Goal: Communication & Community: Answer question/provide support

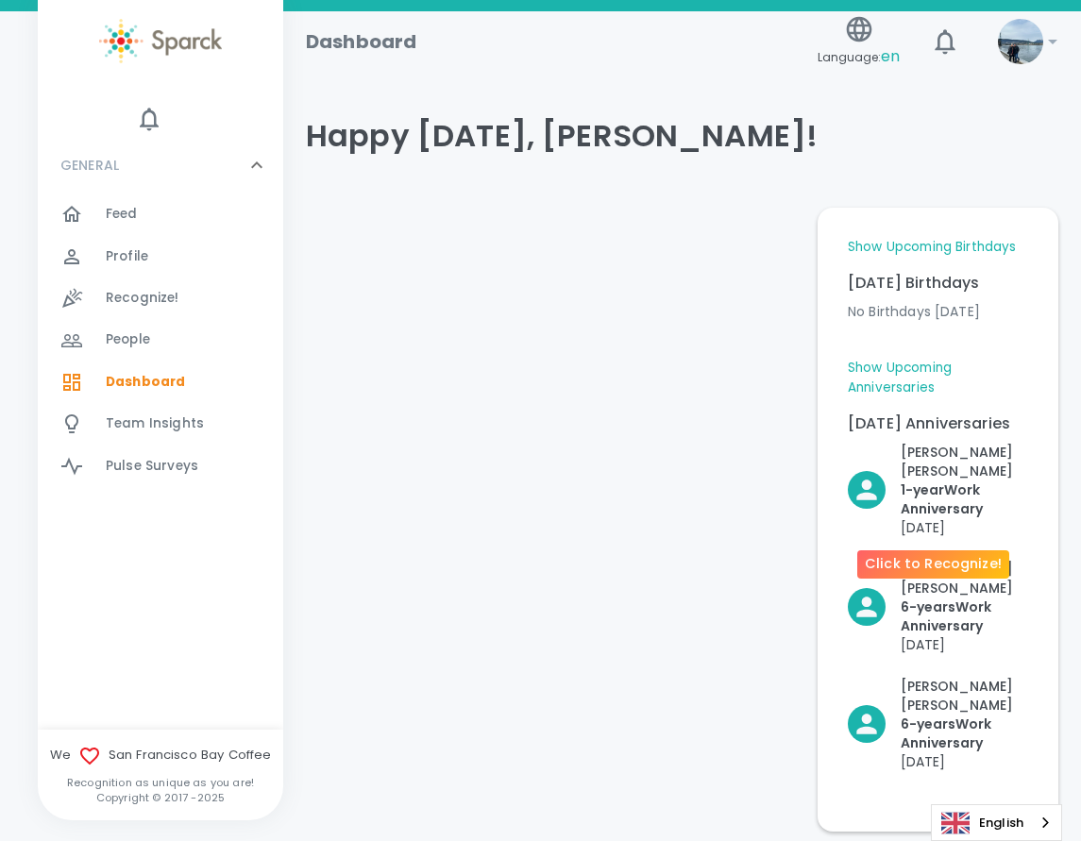
click at [929, 480] on p "1- year Work Anniversary" at bounding box center [964, 499] width 127 height 38
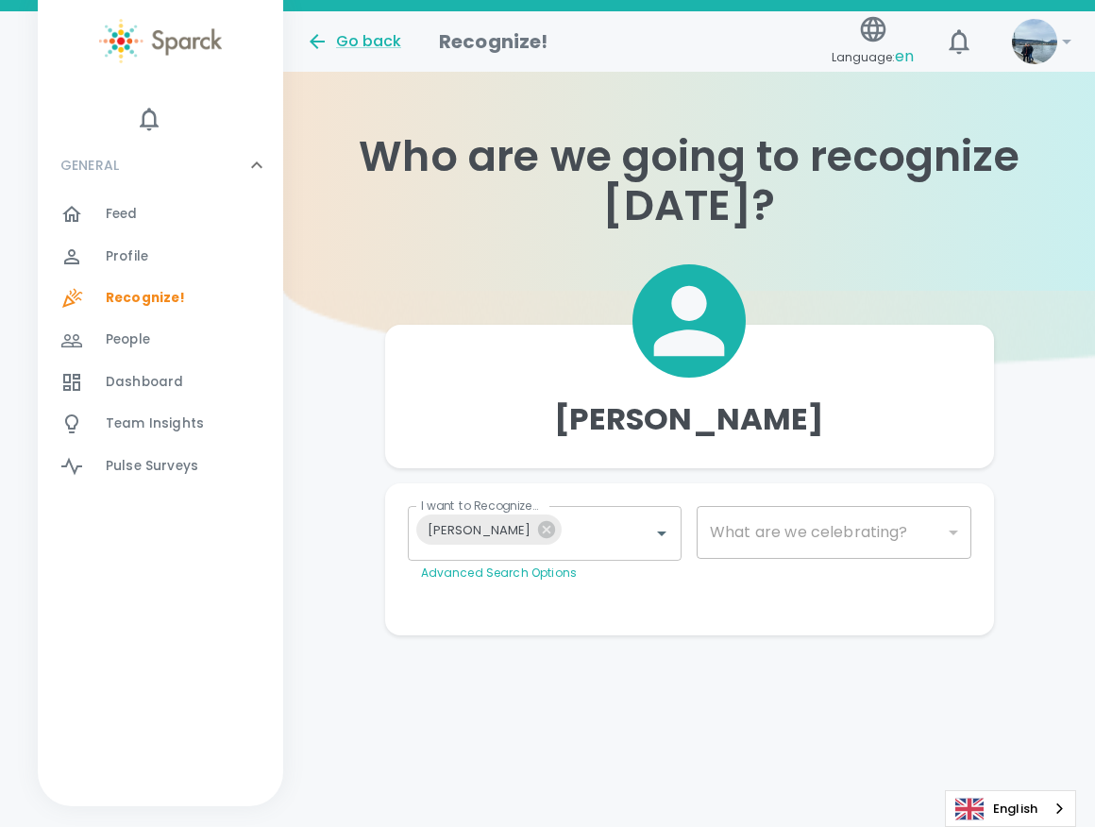
type input "2073"
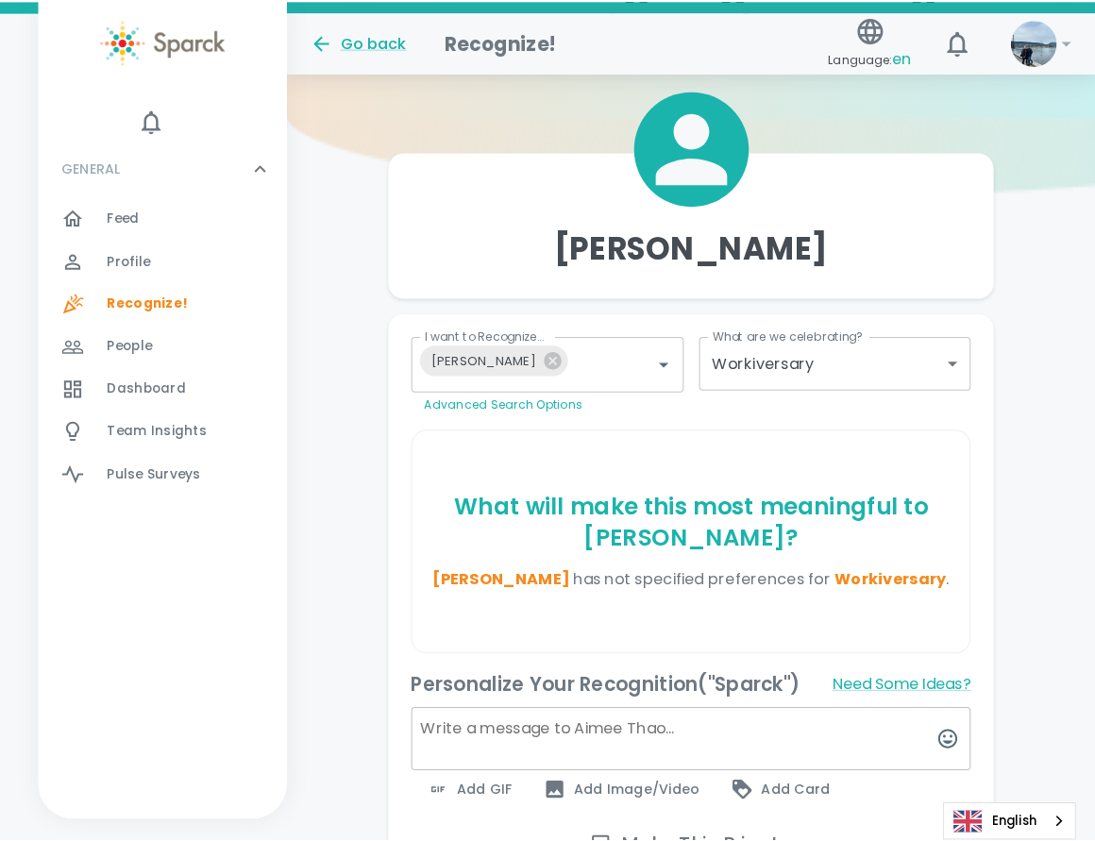
scroll to position [189, 0]
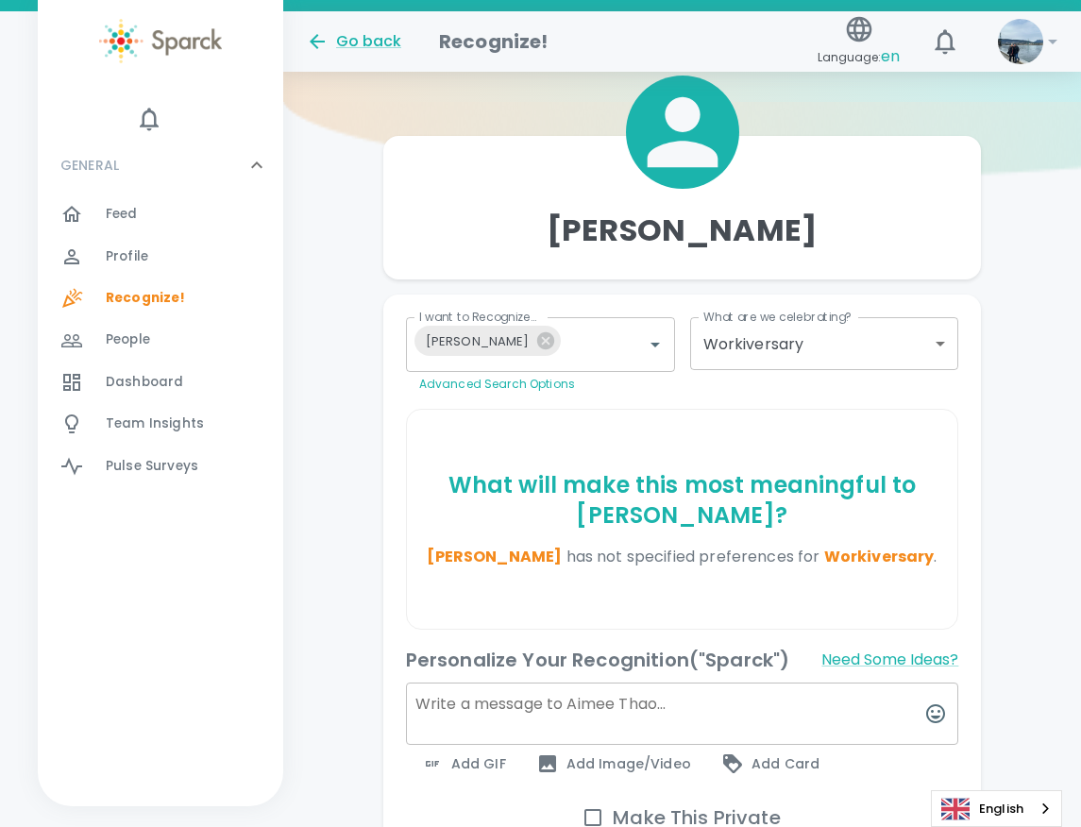
click at [574, 719] on textarea at bounding box center [682, 713] width 553 height 62
click at [833, 664] on button "Need Some Ideas?" at bounding box center [889, 660] width 137 height 30
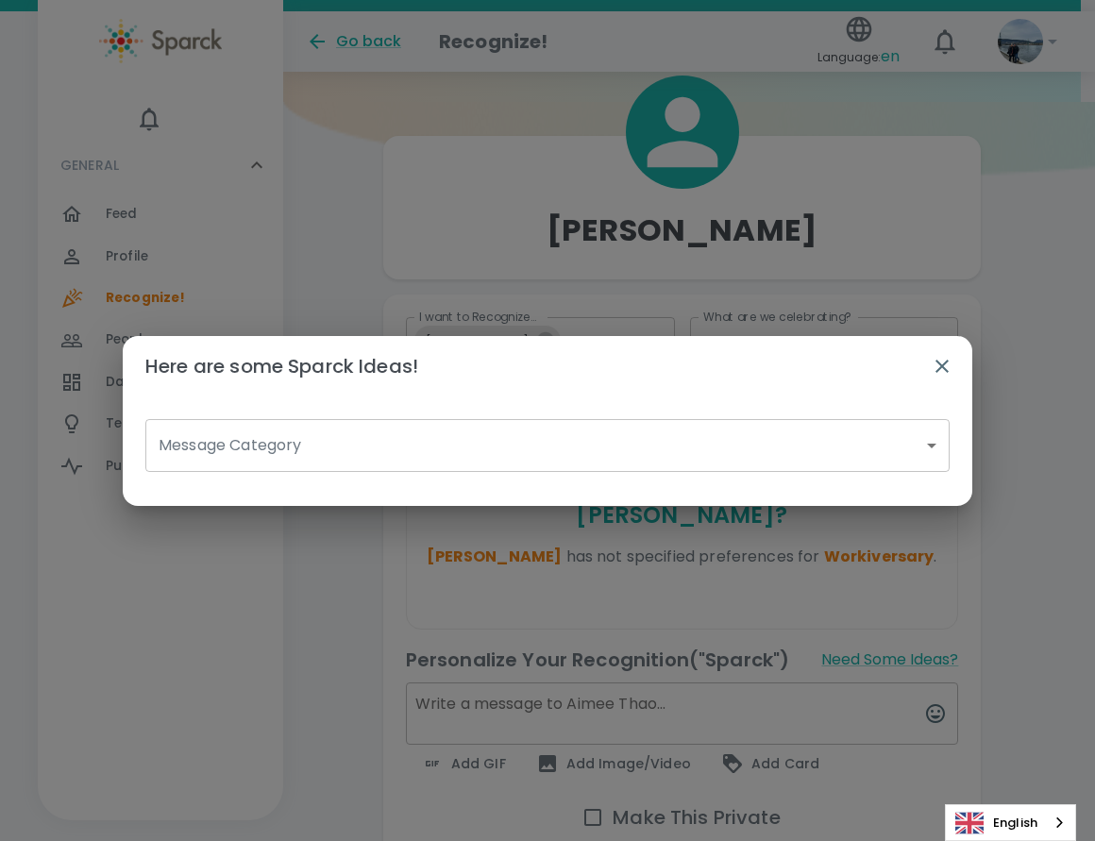
click at [740, 452] on body "Skip Navigation Go back Recognize! Language: en 0 ! GENERAL 0 Feed 0 Profile 0 …" at bounding box center [547, 412] width 1095 height 1202
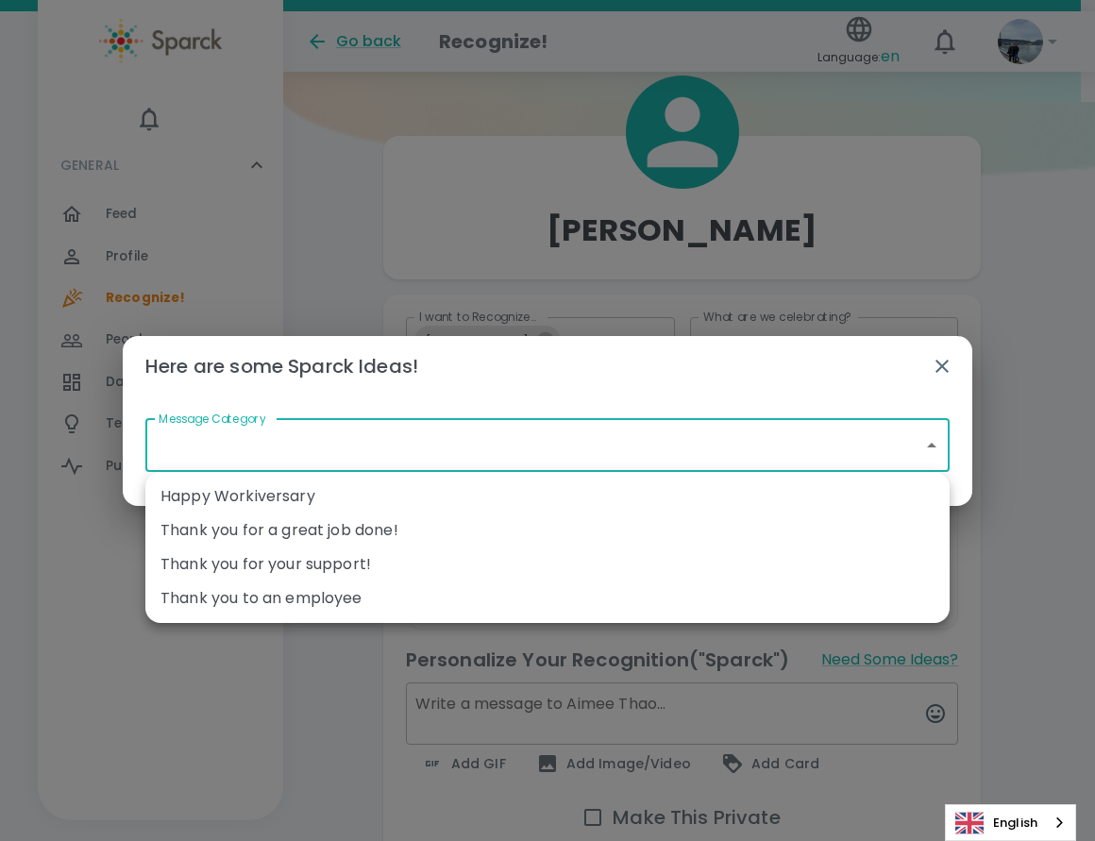
click at [509, 497] on li "Happy Workiversary" at bounding box center [547, 497] width 804 height 34
type input "Happy Workiversary"
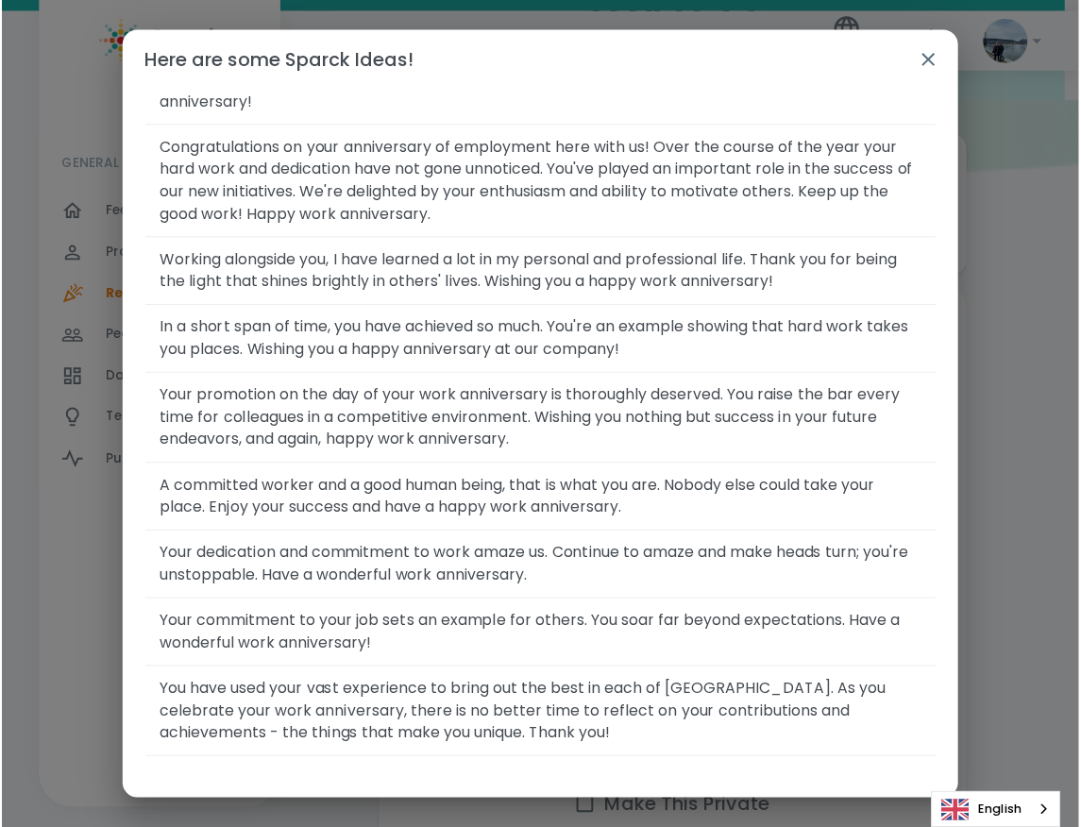
scroll to position [1902, 0]
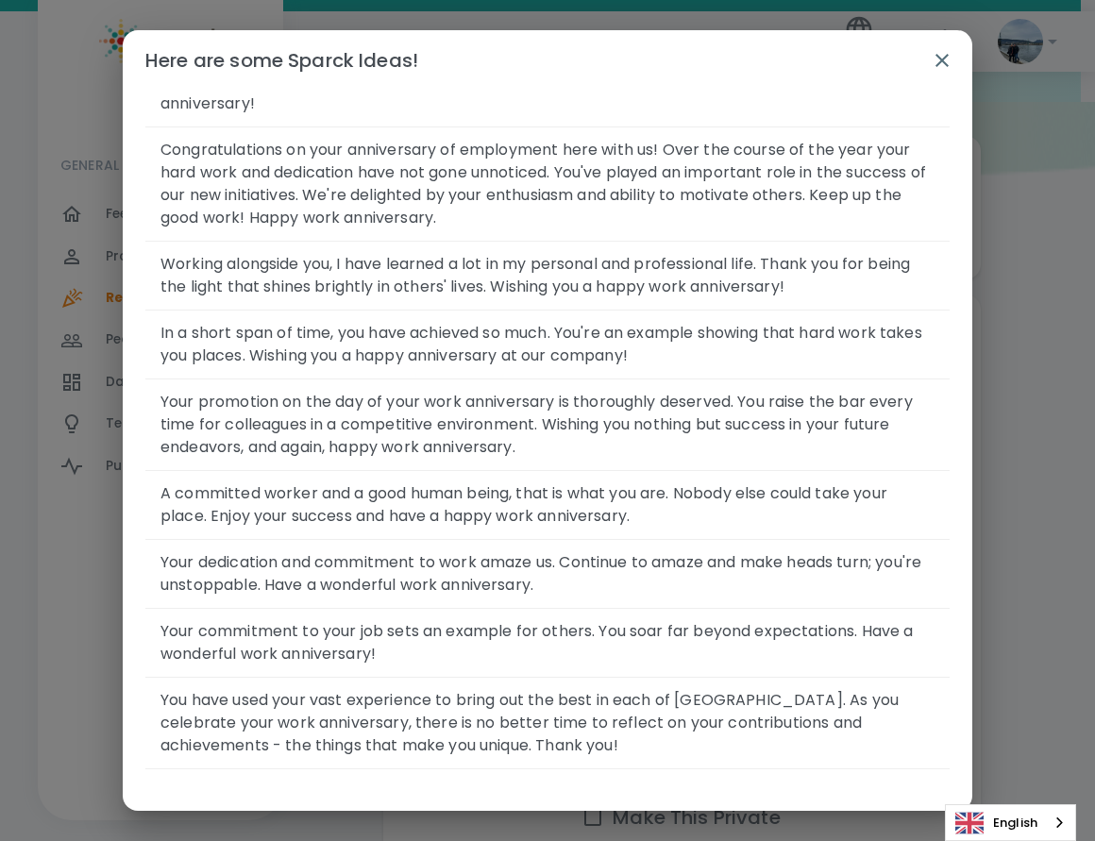
click at [935, 61] on icon "button" at bounding box center [942, 60] width 23 height 23
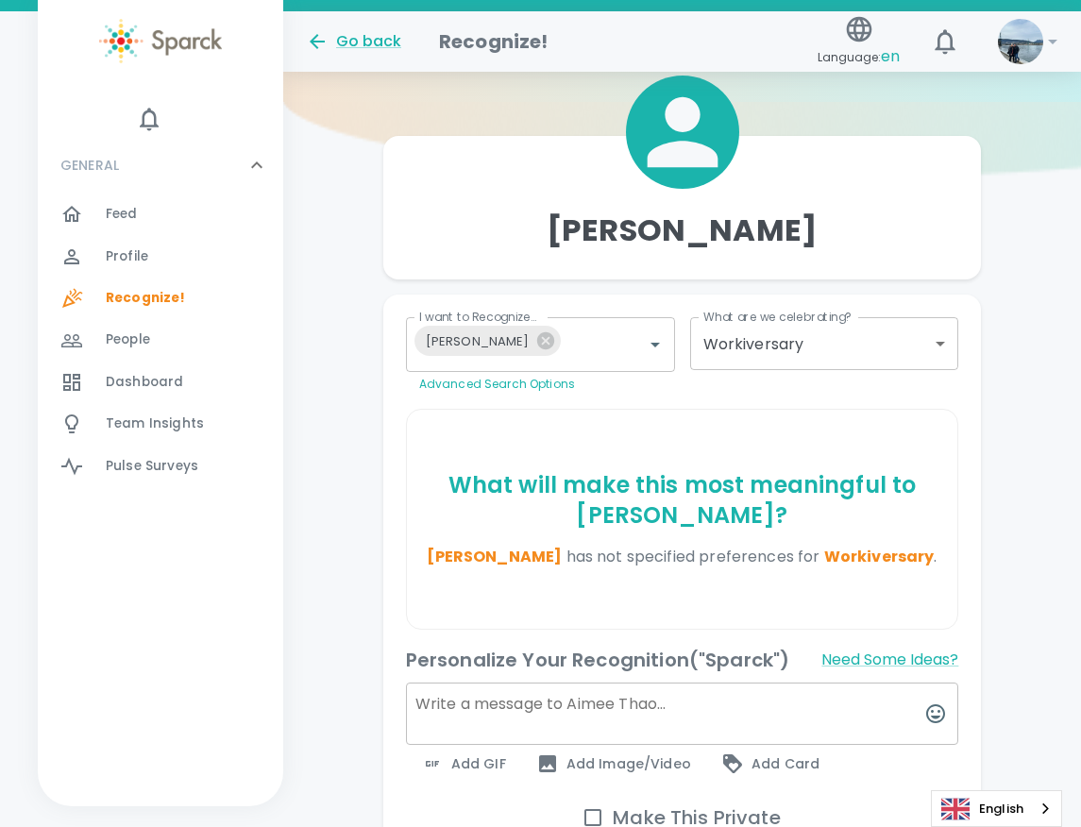
click at [606, 712] on textarea at bounding box center [682, 713] width 553 height 62
click at [514, 697] on textarea "Happy 1 year anniversary [PERSON_NAME]!!" at bounding box center [682, 713] width 553 height 62
click at [738, 707] on textarea "Happy 1 year work anniversary [PERSON_NAME]!!" at bounding box center [682, 713] width 553 height 62
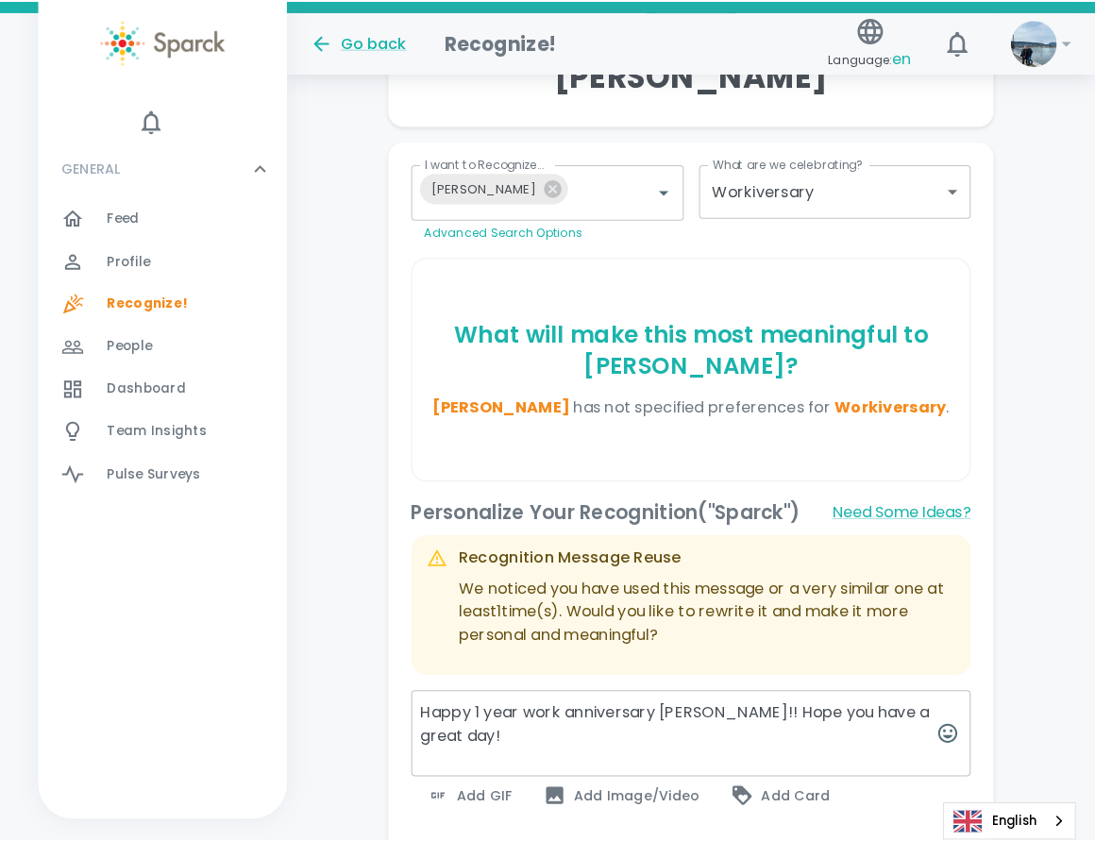
scroll to position [472, 0]
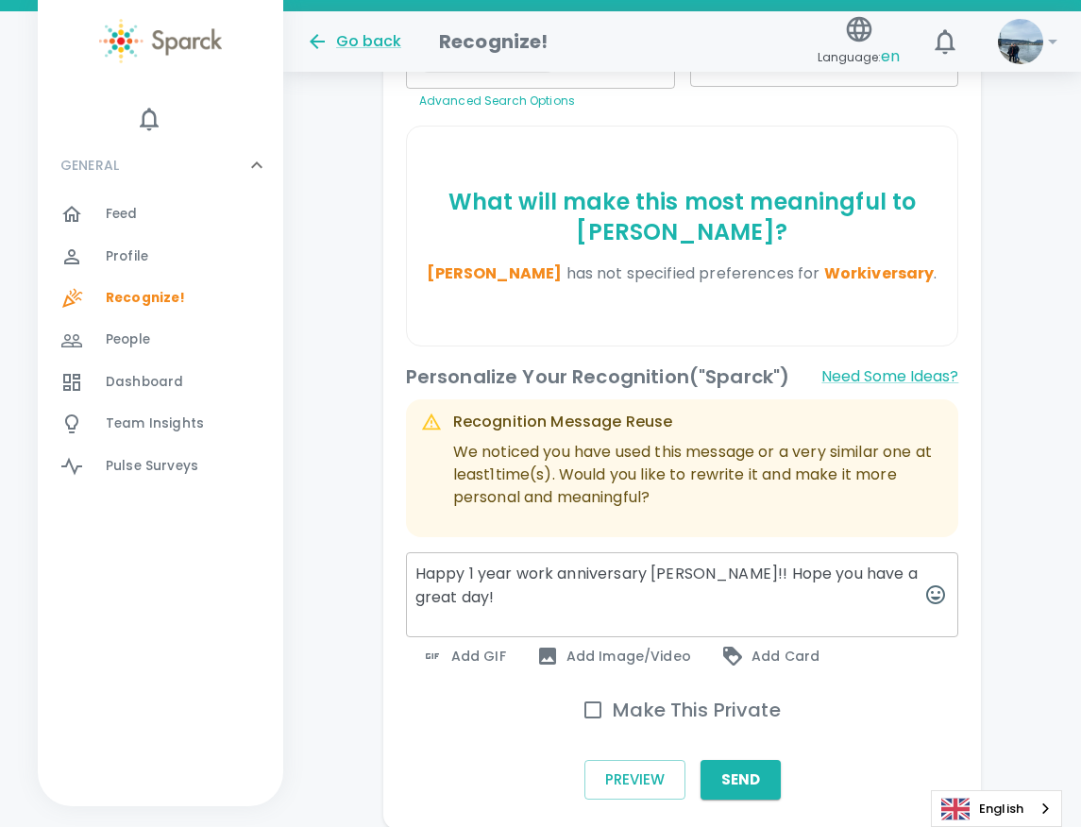
drag, startPoint x: 498, startPoint y: 596, endPoint x: 719, endPoint y: 569, distance: 222.5
click at [719, 569] on textarea "Happy 1 year work anniversary [PERSON_NAME]!! Hope you have a great day!" at bounding box center [682, 594] width 553 height 85
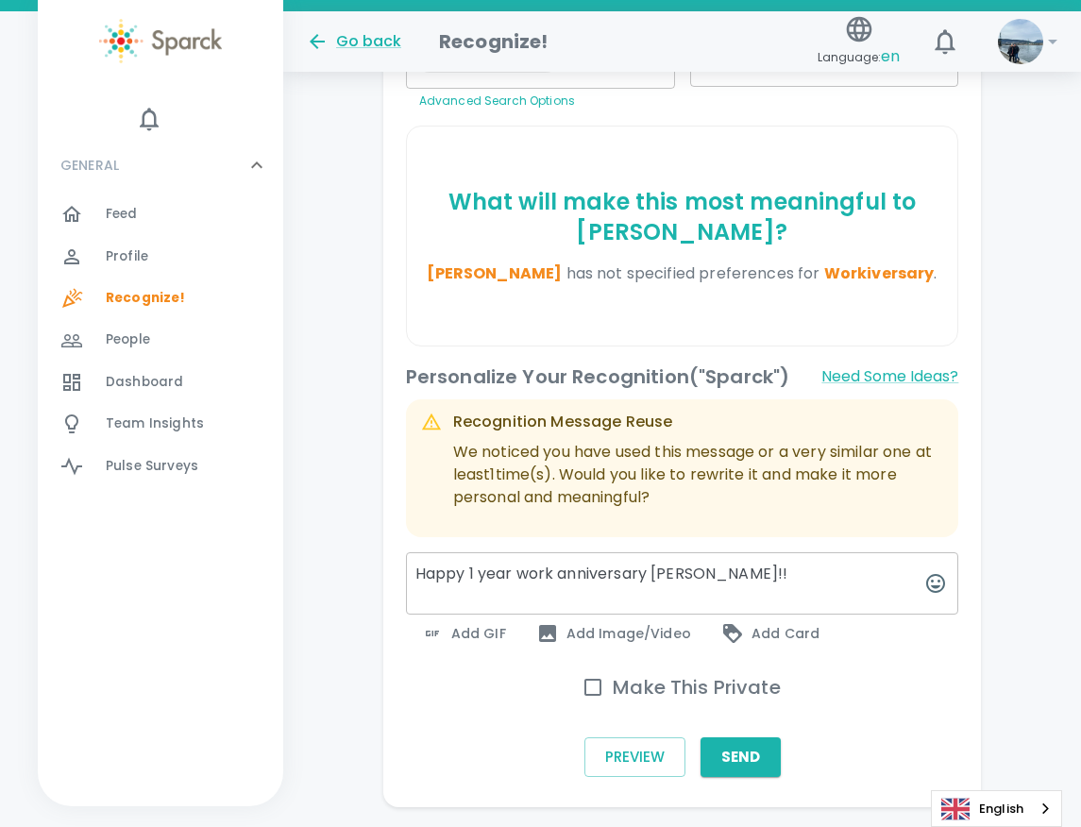
type textarea "Happy 1 year work anniversary [PERSON_NAME]!!"
click at [471, 623] on span "Add GIF" at bounding box center [463, 633] width 85 height 23
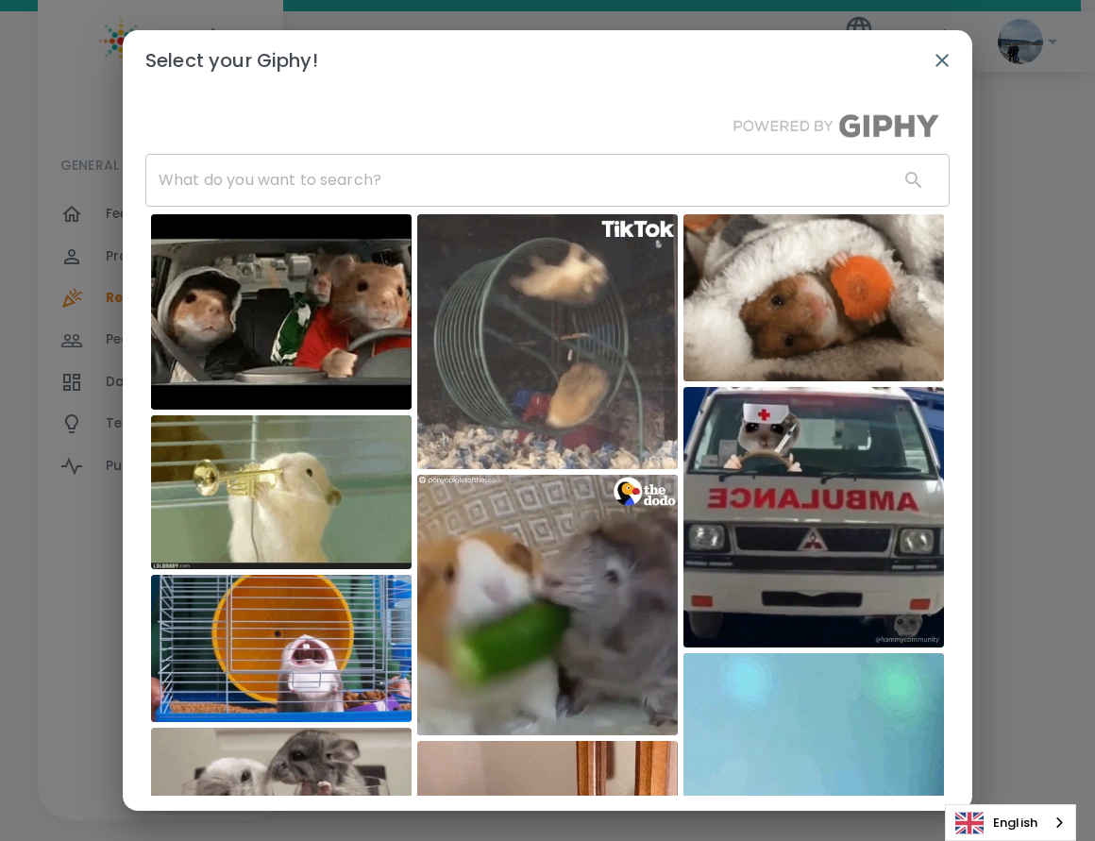
scroll to position [361, 0]
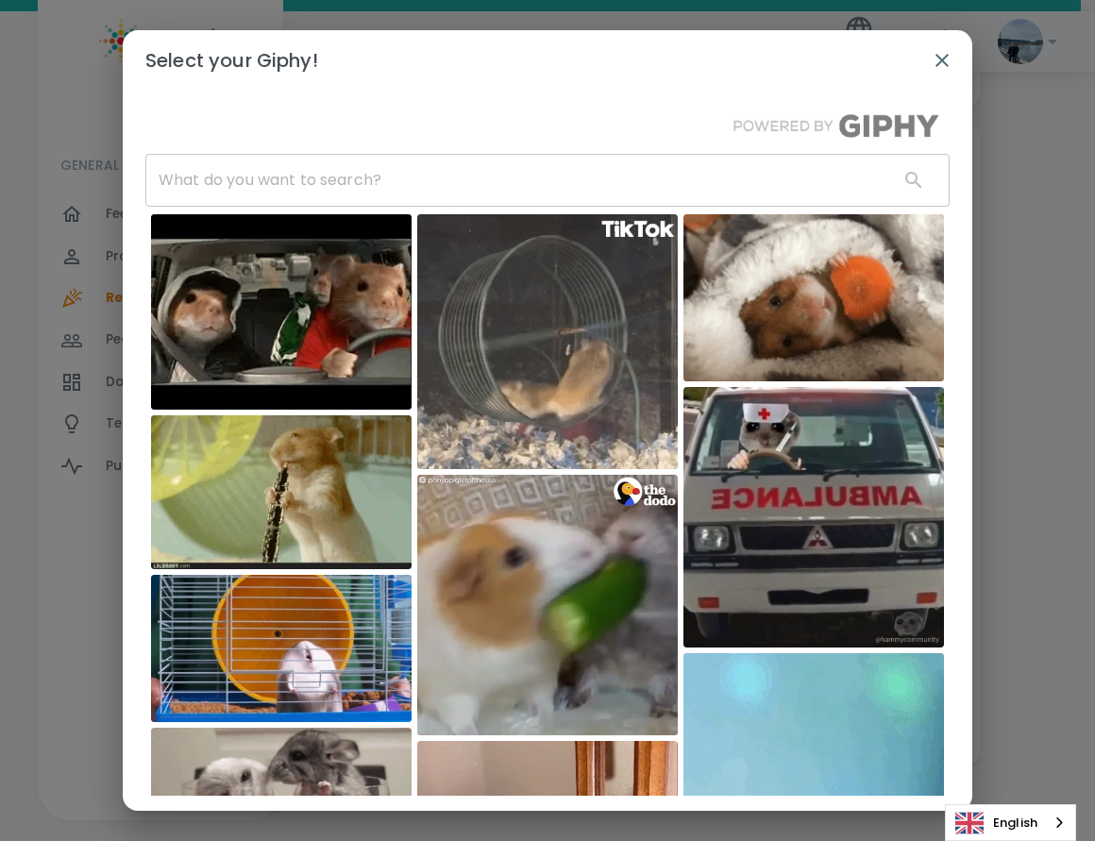
click at [344, 185] on input "text" at bounding box center [514, 180] width 738 height 53
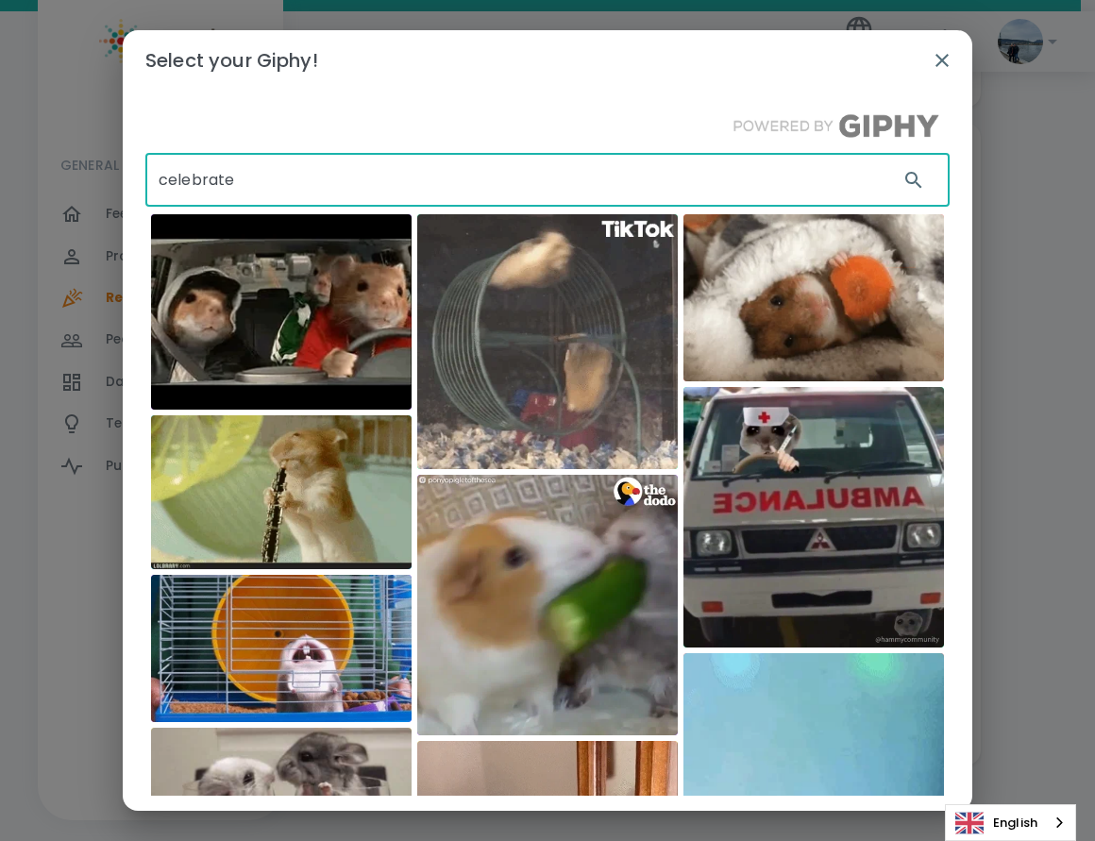
type input "celebrate"
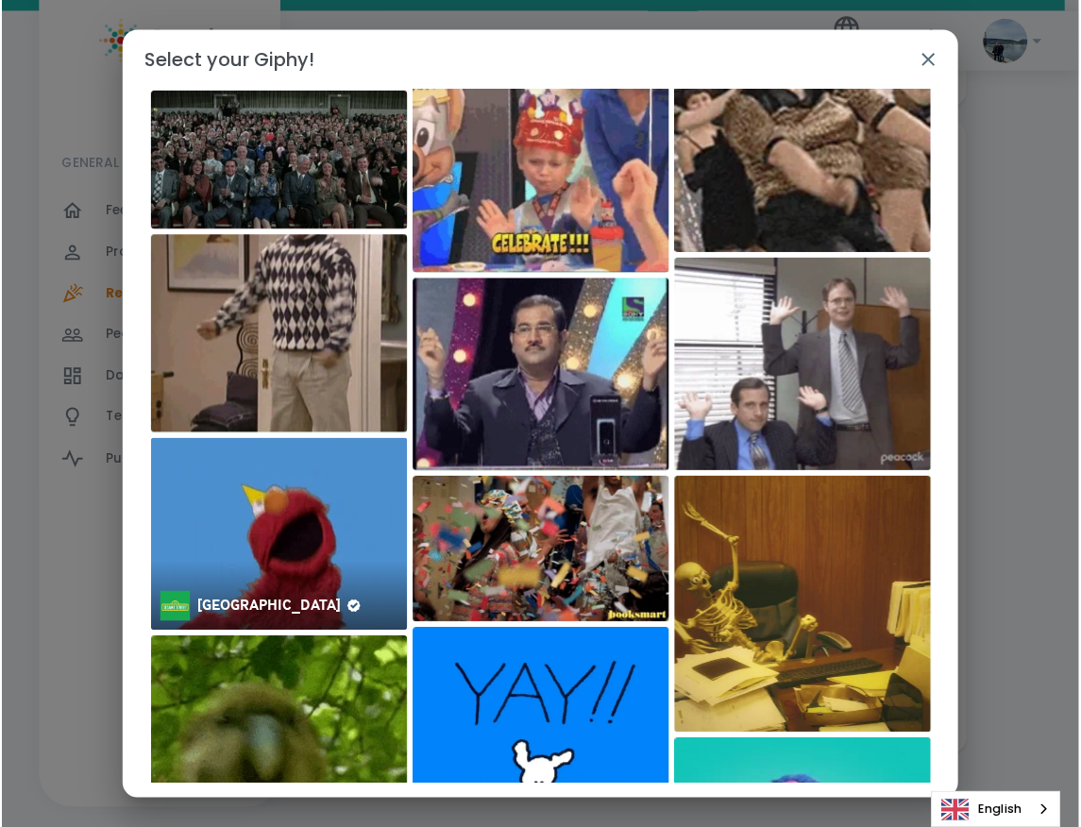
scroll to position [1048, 0]
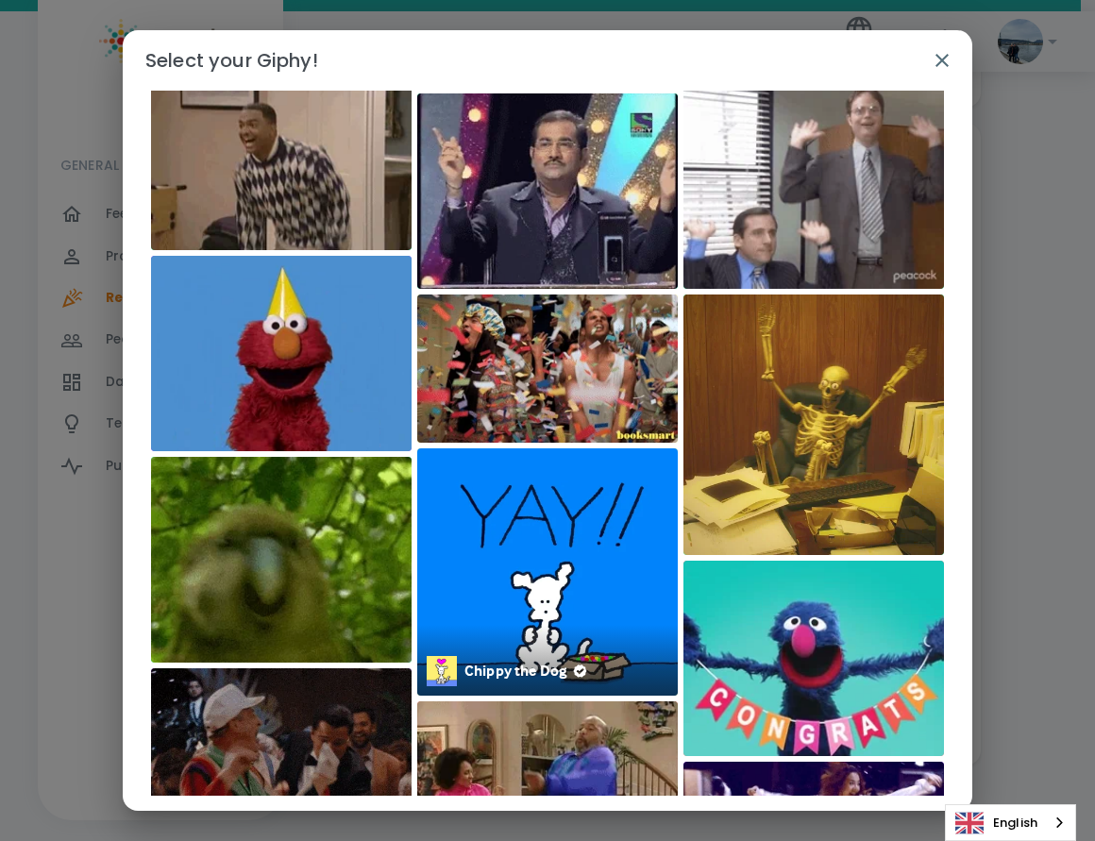
click at [564, 591] on img at bounding box center [547, 571] width 261 height 247
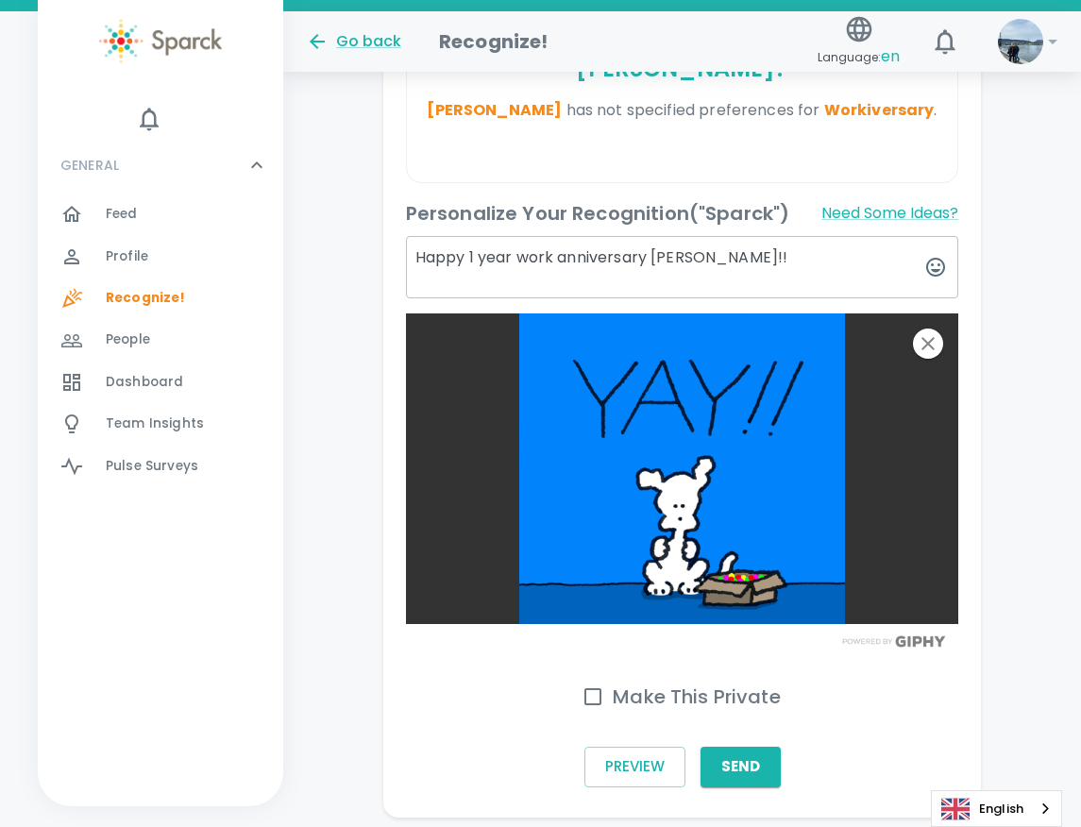
scroll to position [644, 0]
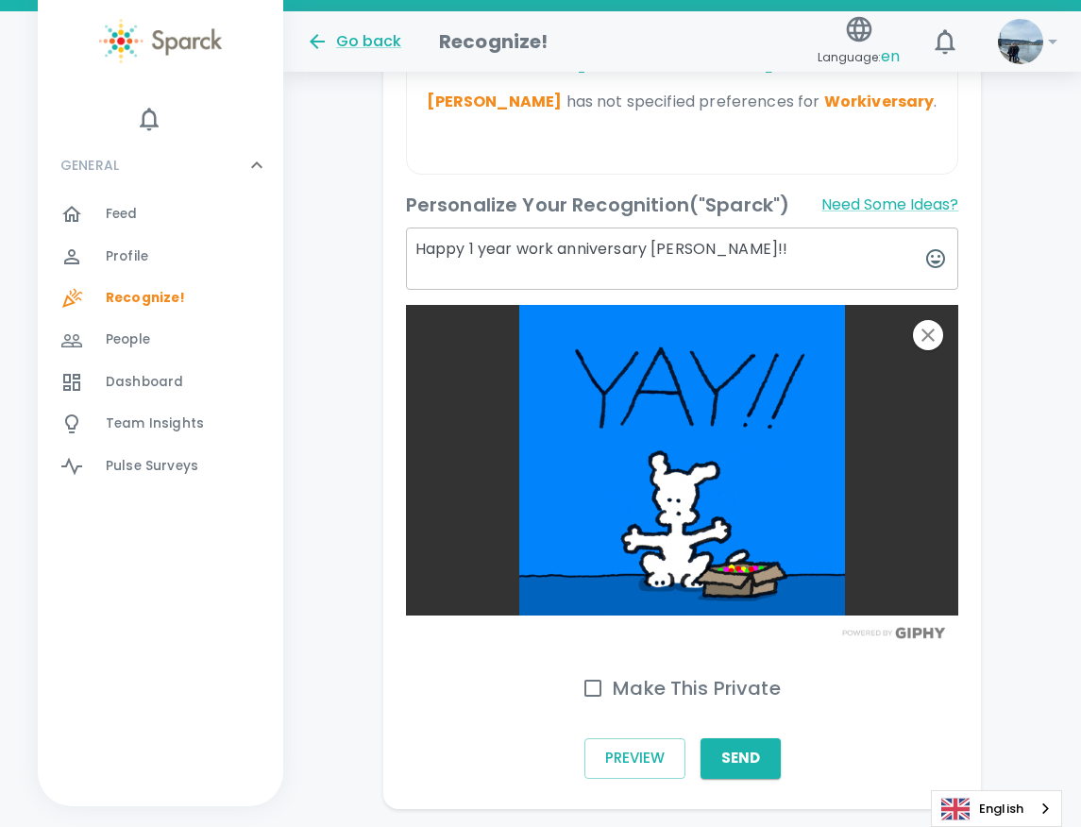
click at [609, 677] on input "Make This Private" at bounding box center [593, 688] width 40 height 40
checkbox input "true"
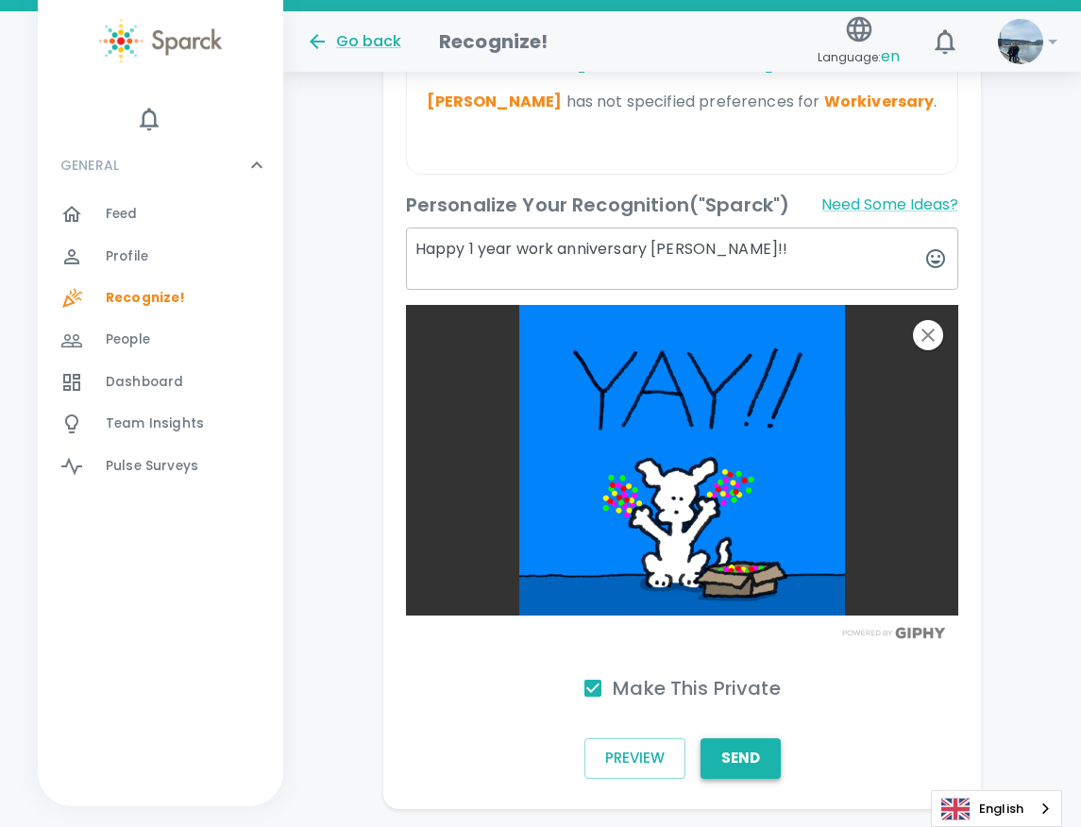
click at [738, 749] on button "Send" at bounding box center [740, 758] width 80 height 40
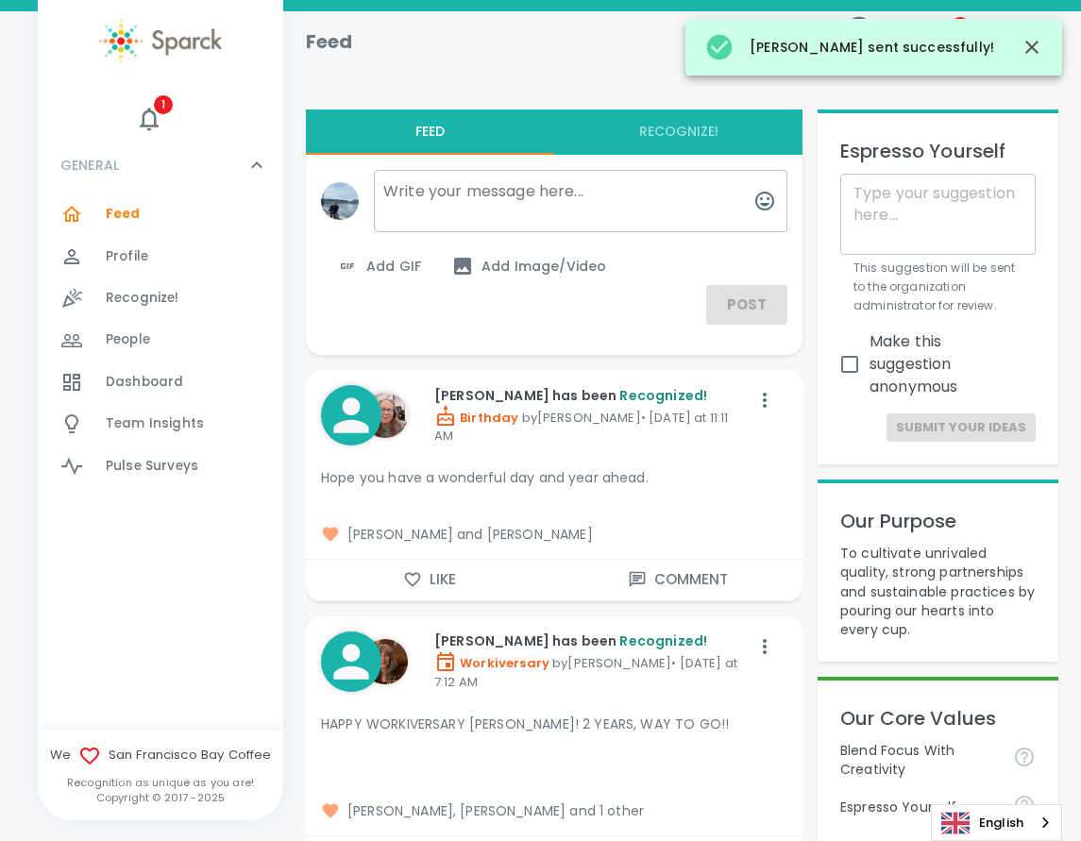
click at [140, 377] on span "Dashboard" at bounding box center [144, 382] width 77 height 19
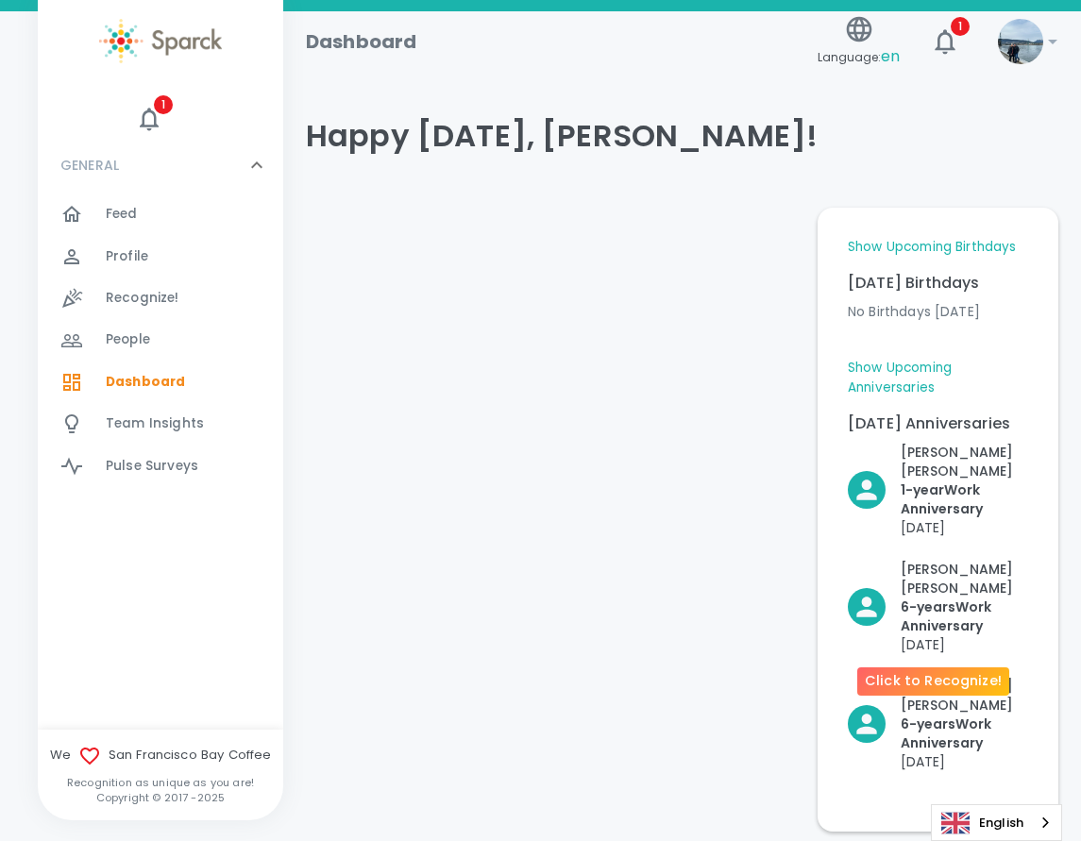
click at [924, 598] on p "6- years Work Anniversary" at bounding box center [964, 617] width 127 height 38
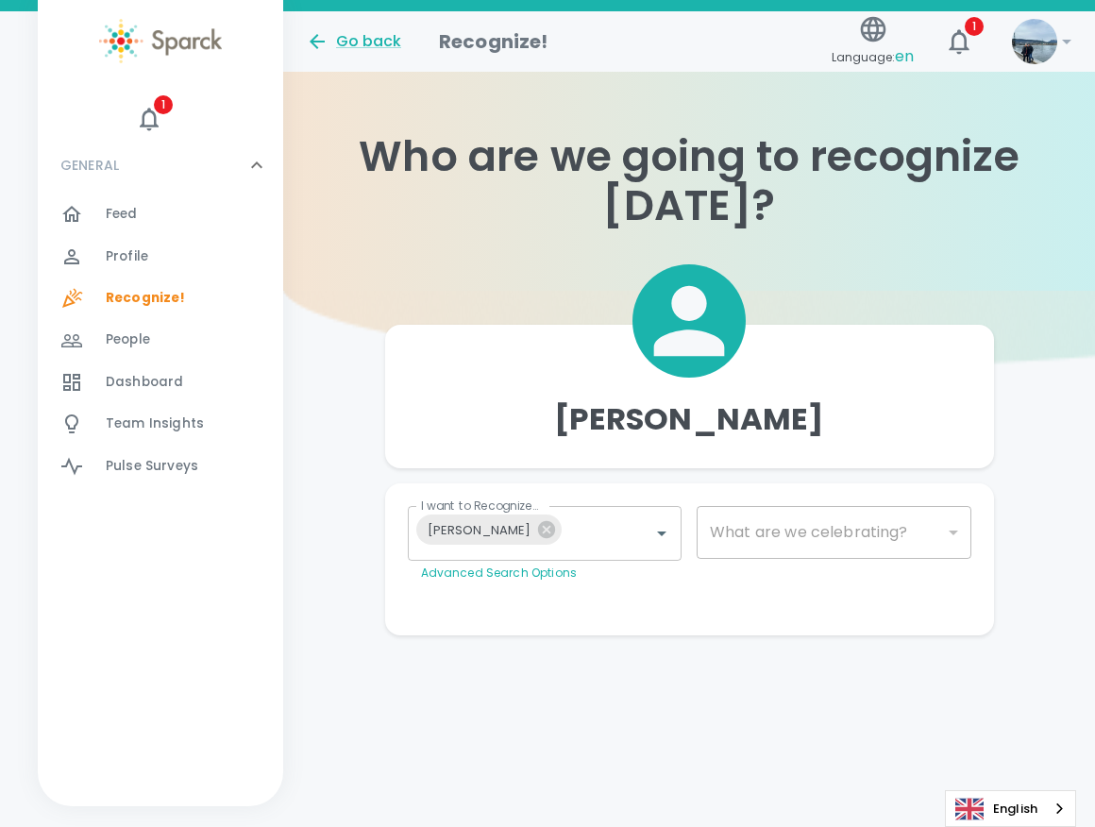
type input "2073"
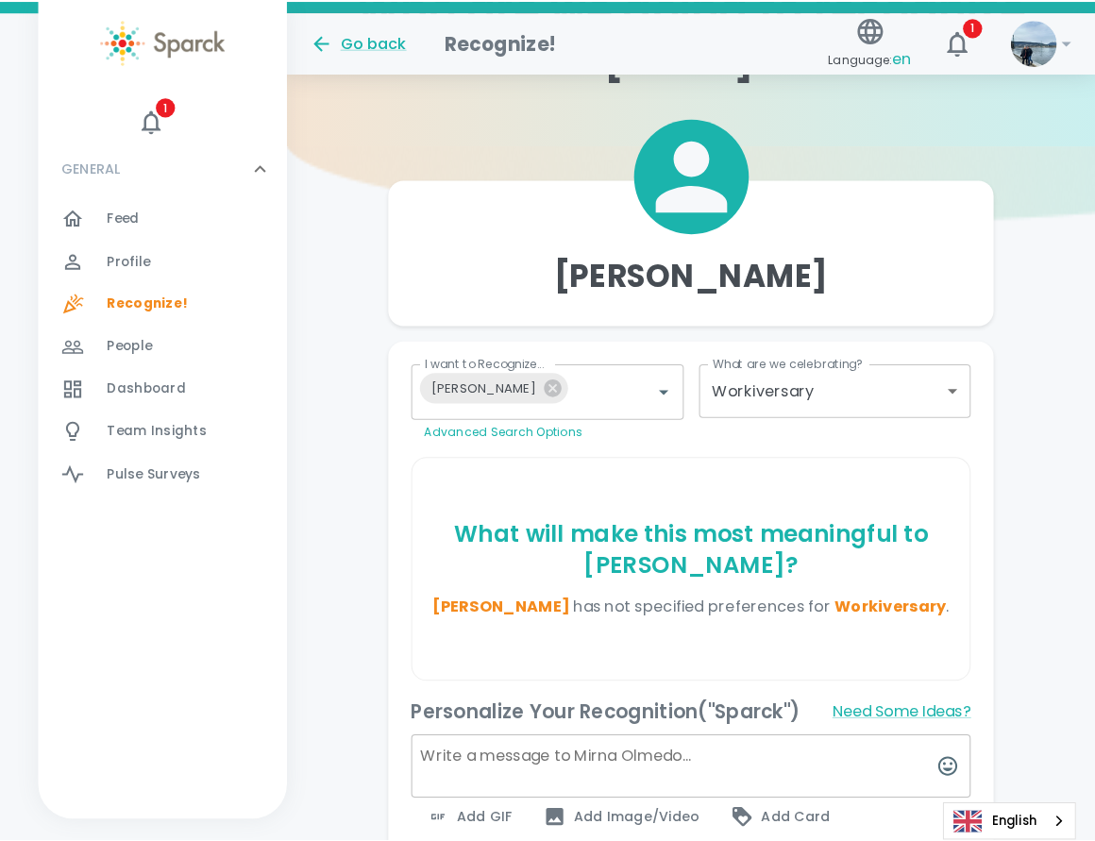
scroll to position [189, 0]
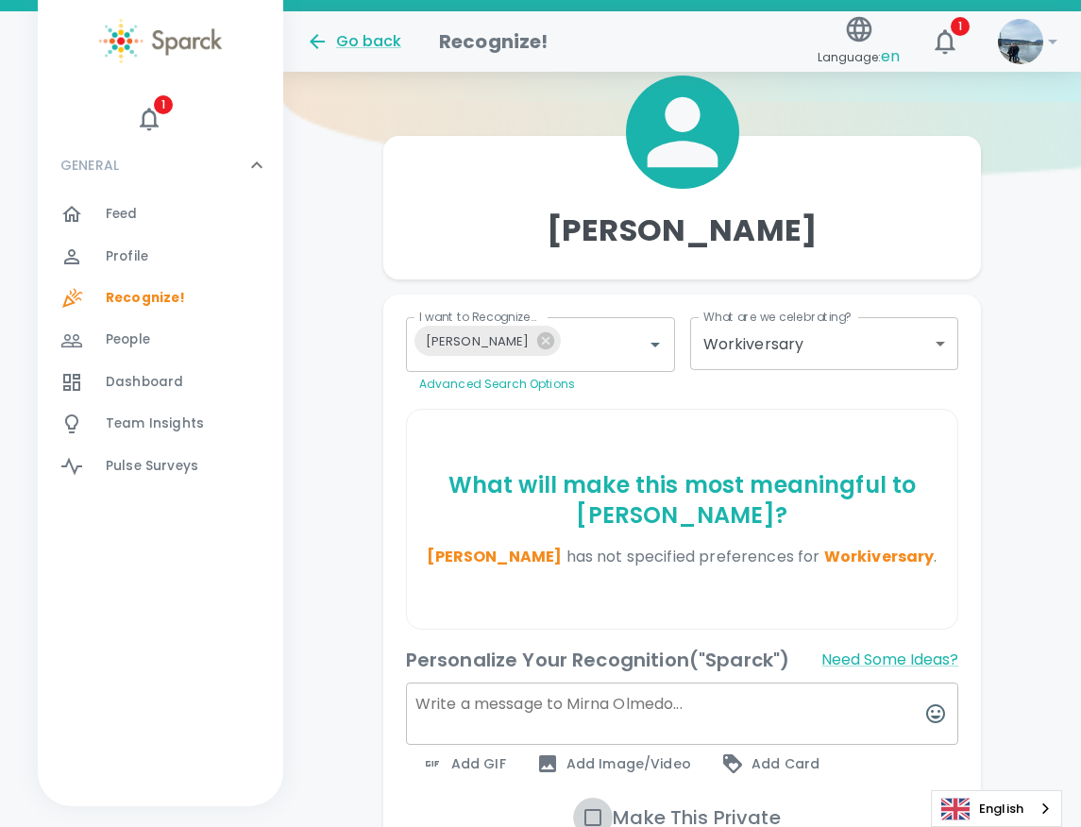
click at [586, 812] on input "Make This Private" at bounding box center [593, 818] width 40 height 40
checkbox input "true"
click at [557, 699] on textarea at bounding box center [682, 713] width 553 height 62
type textarea "Happy 6 year work anniversary [PERSON_NAME]!!"
click at [459, 763] on span "Add GIF" at bounding box center [463, 763] width 85 height 23
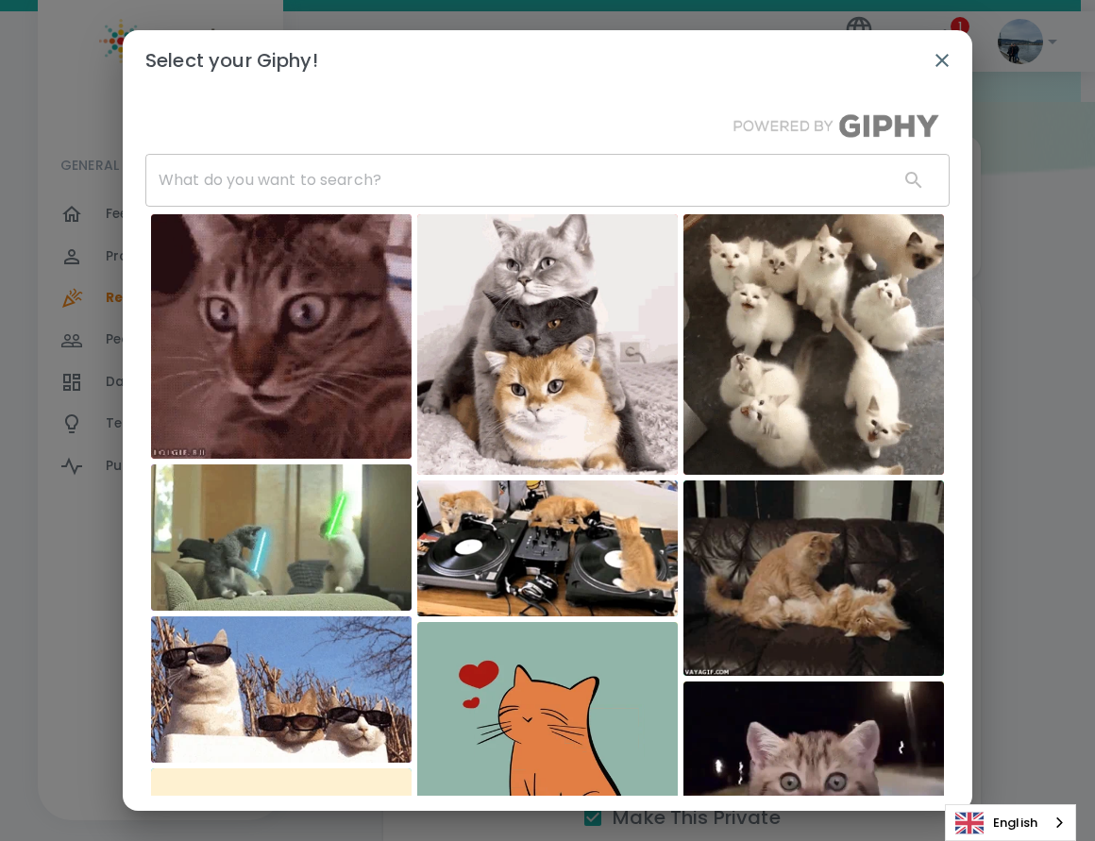
click at [419, 169] on input "text" at bounding box center [514, 180] width 738 height 53
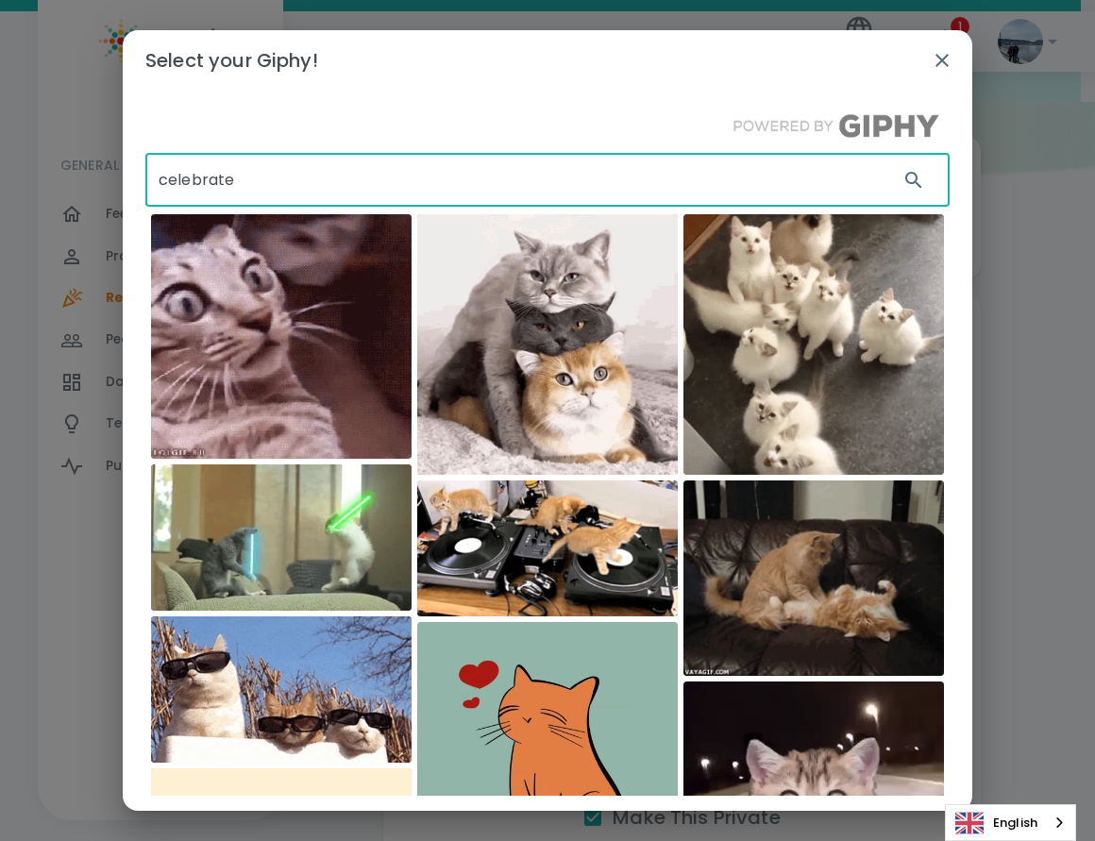
type input "celebrate"
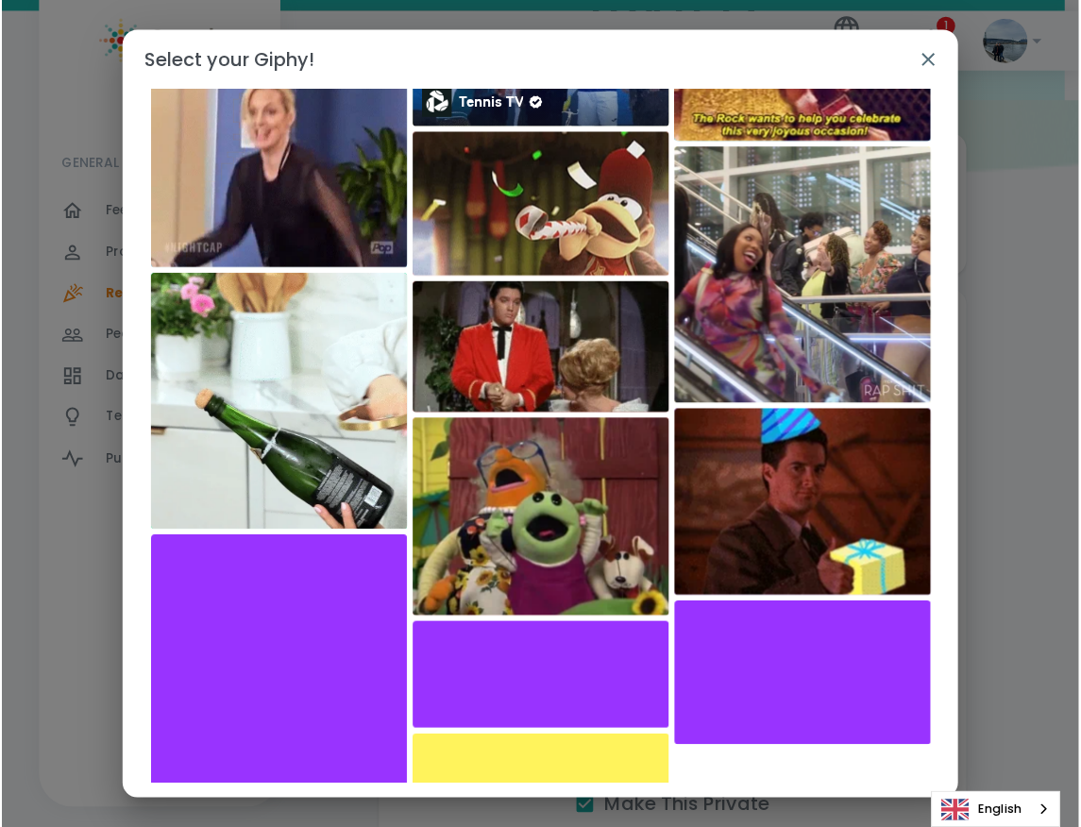
scroll to position [2746, 0]
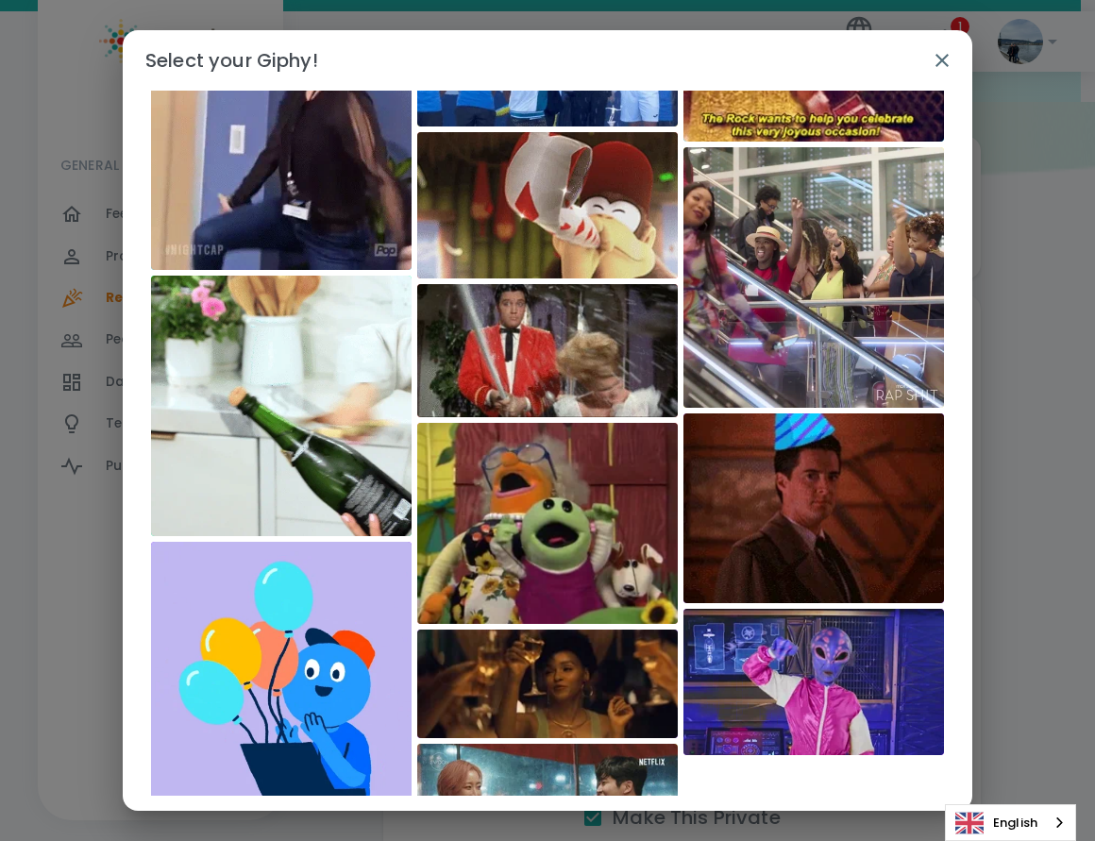
click at [543, 206] on img at bounding box center [547, 205] width 261 height 146
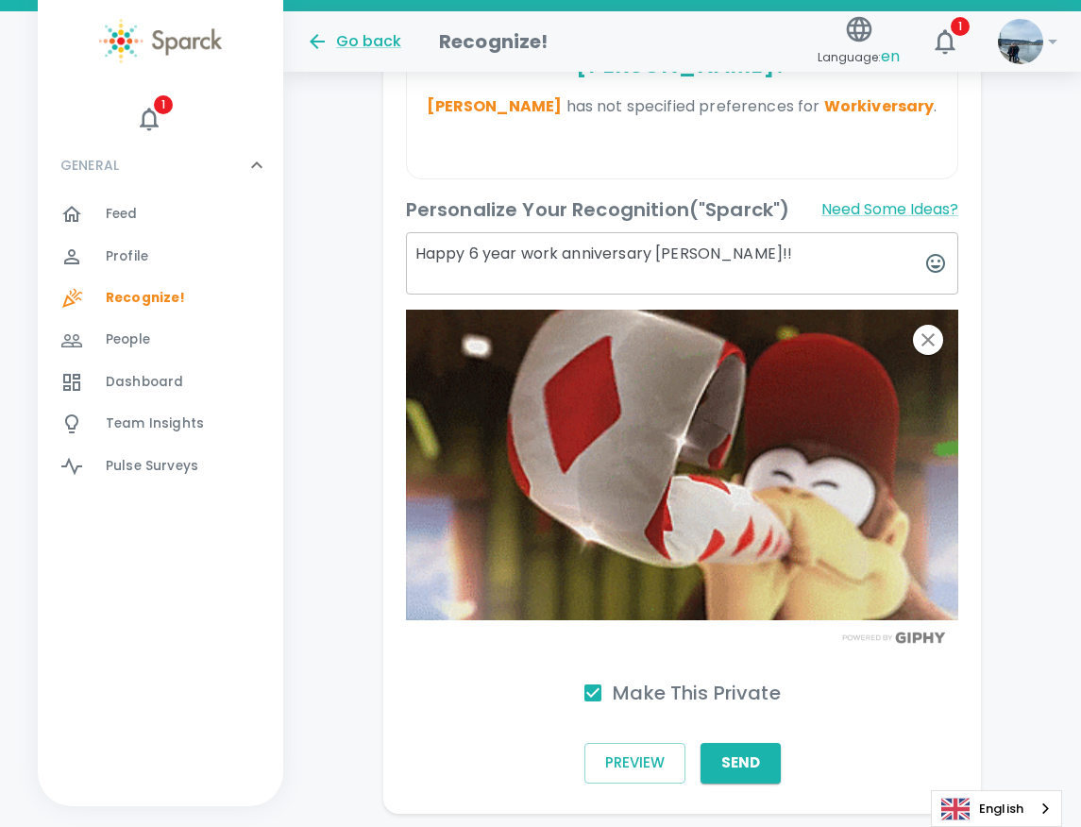
scroll to position [661, 0]
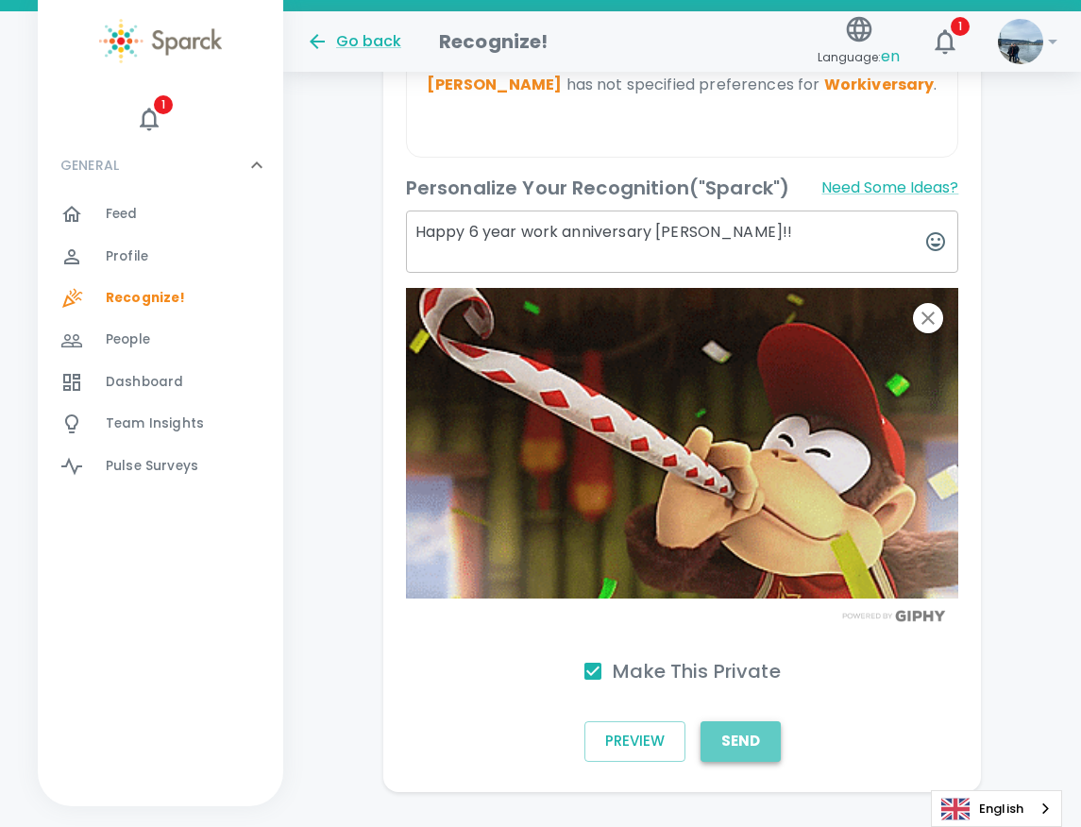
click at [724, 744] on button "Send" at bounding box center [740, 741] width 80 height 40
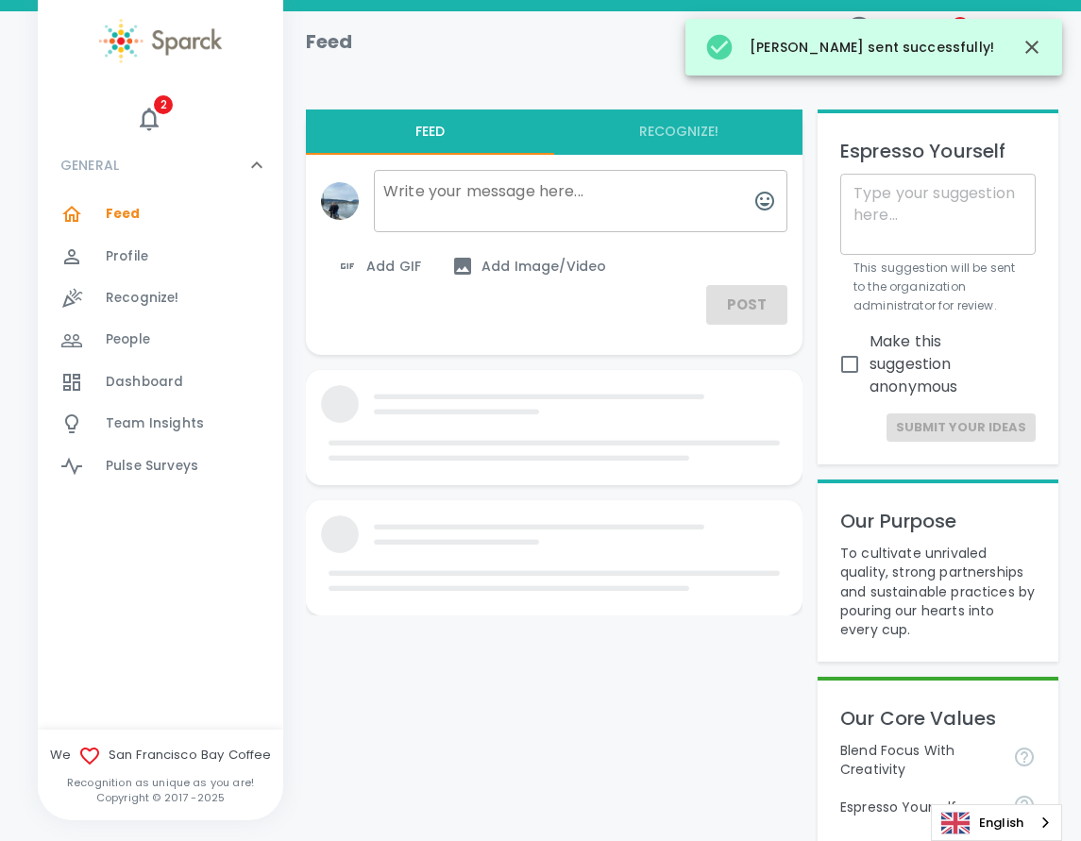
click at [123, 387] on span "Dashboard" at bounding box center [144, 382] width 77 height 19
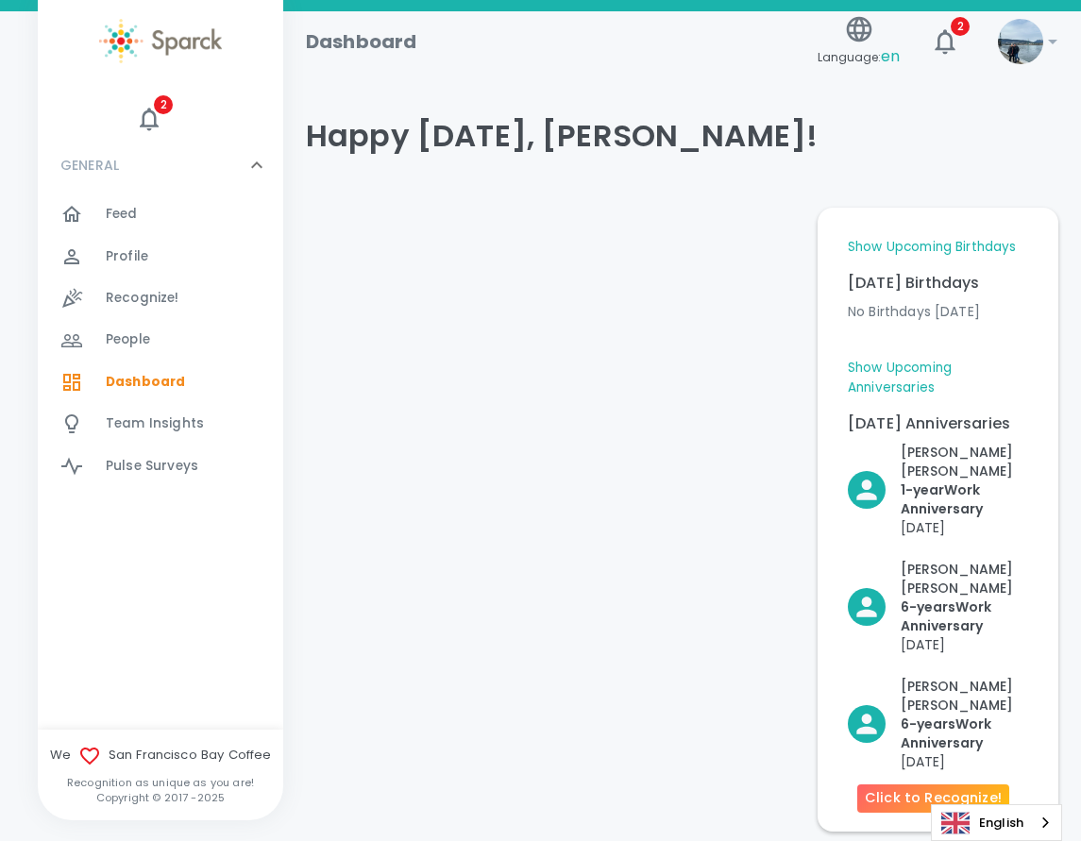
click at [950, 724] on p "6- years Work Anniversary" at bounding box center [964, 734] width 127 height 38
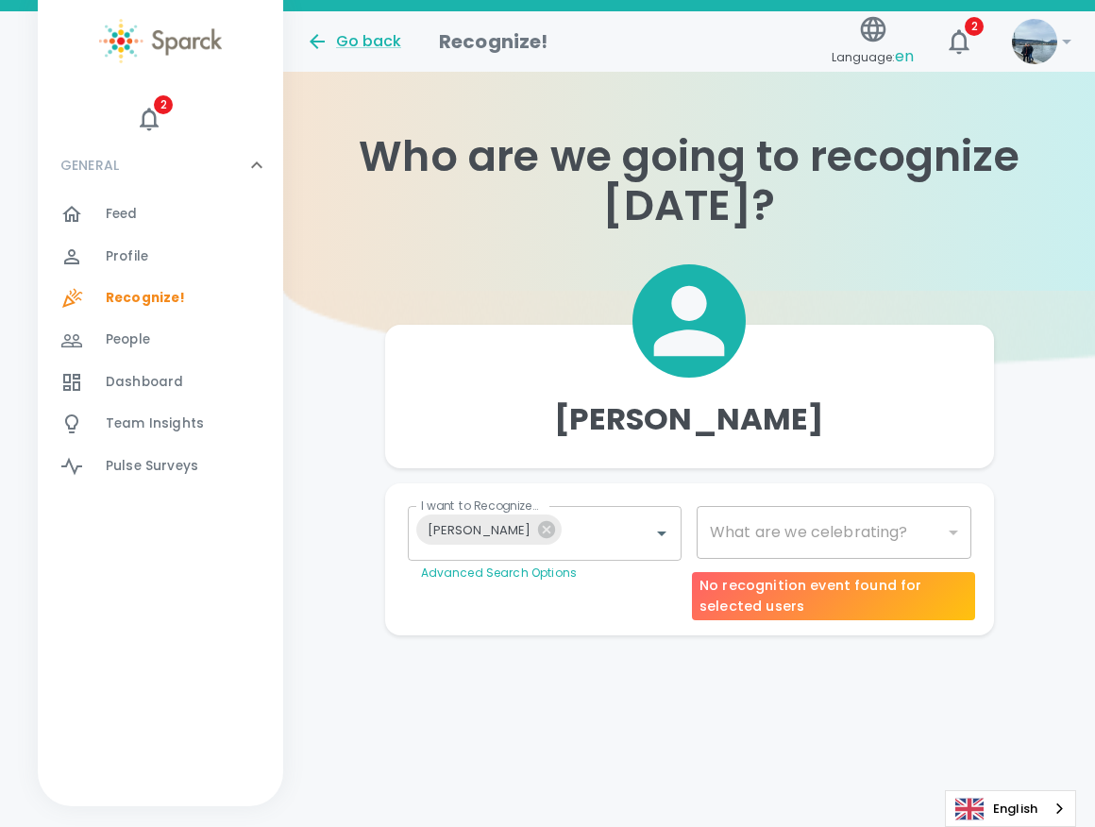
type input "2073"
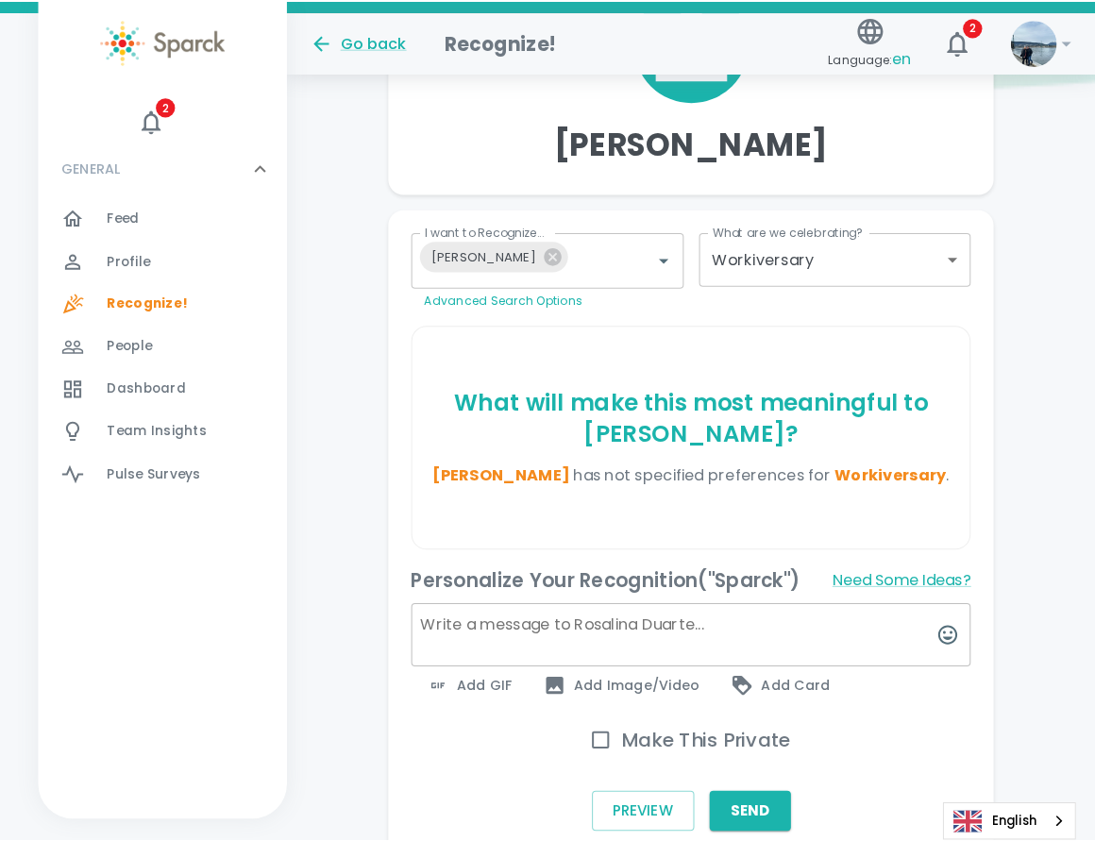
scroll to position [283, 0]
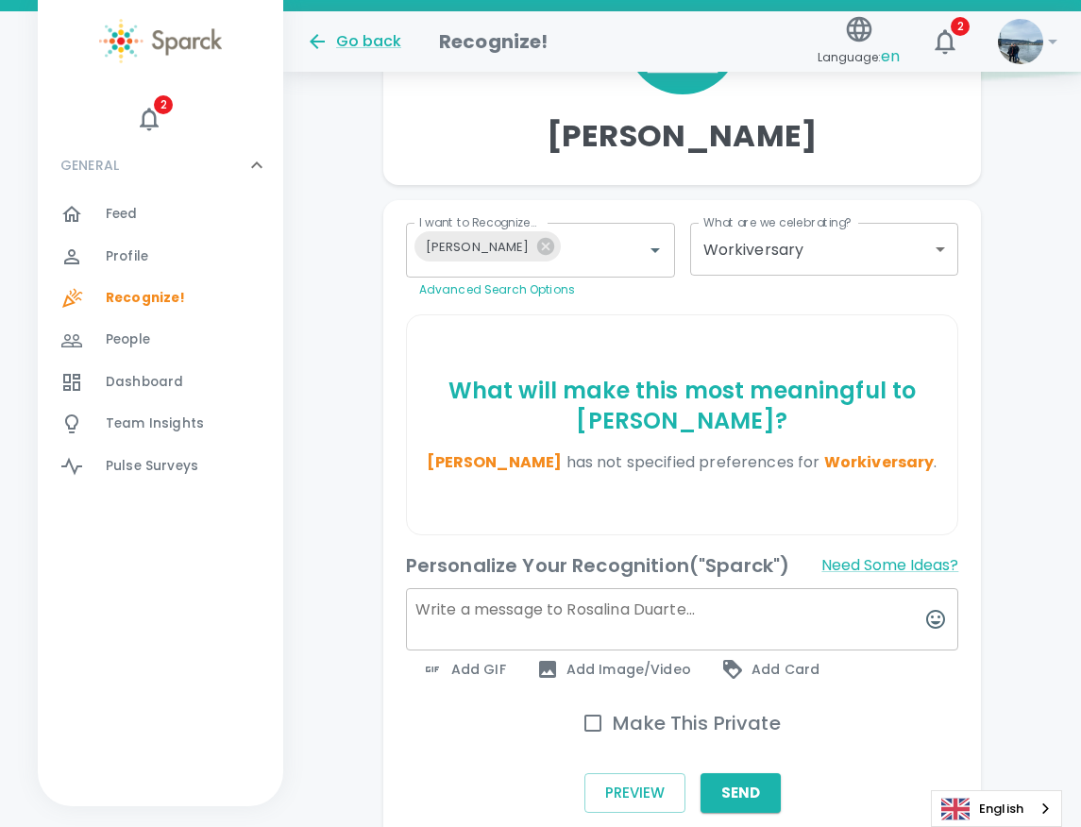
click at [601, 722] on input "Make This Private" at bounding box center [593, 723] width 40 height 40
checkbox input "true"
click at [668, 620] on textarea at bounding box center [682, 619] width 553 height 62
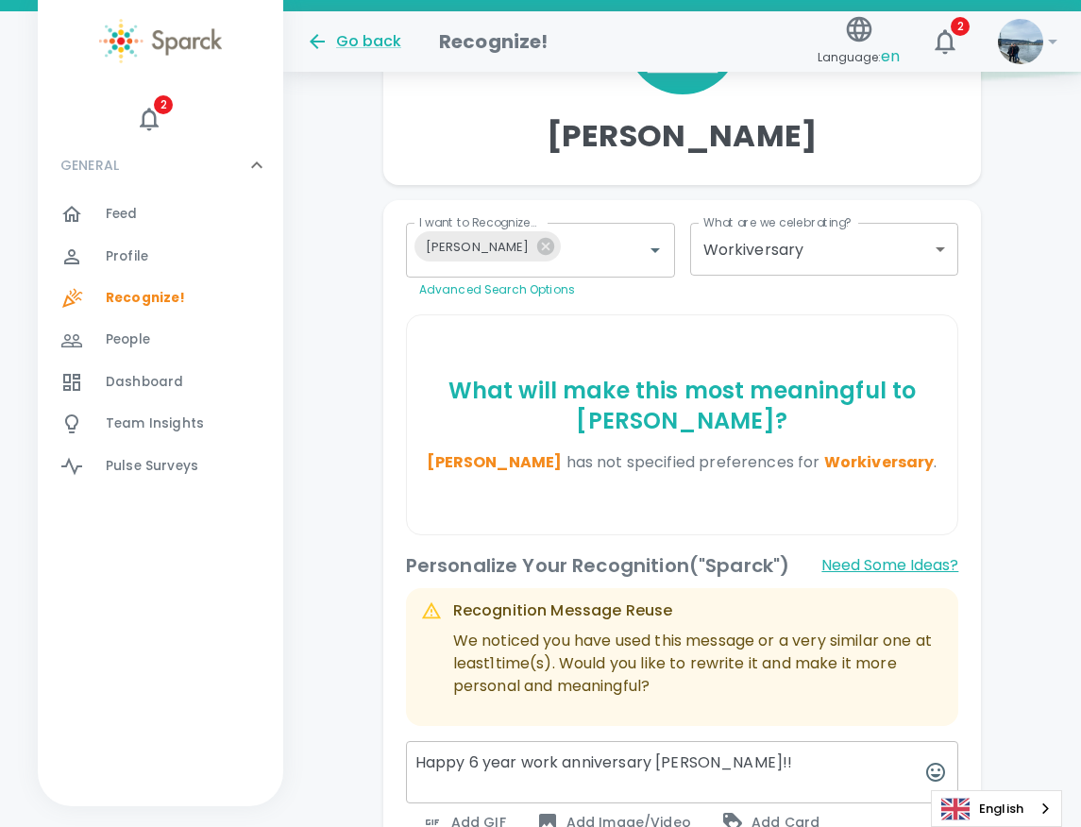
type textarea "Happy 6 year work anniversary [PERSON_NAME]!!"
click at [889, 564] on button "Need Some Ideas?" at bounding box center [889, 565] width 137 height 30
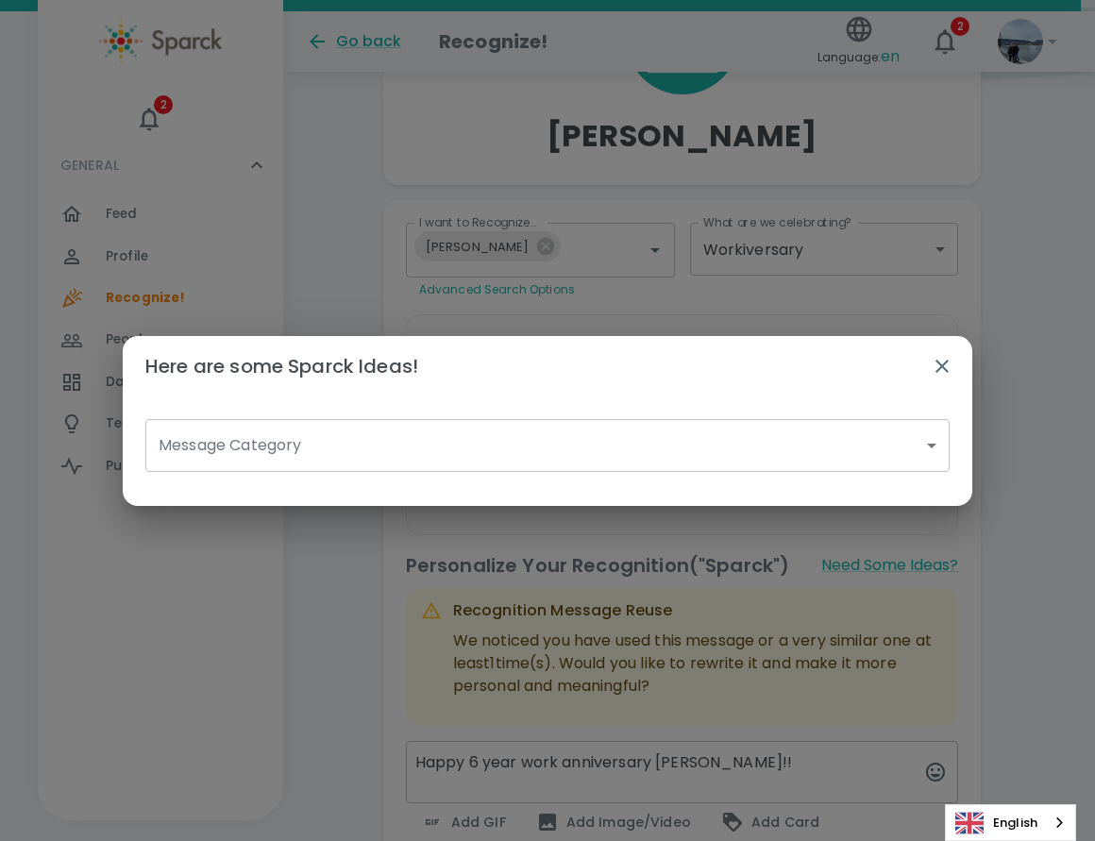
click at [385, 436] on body "Skip Navigation Go back Recognize! Language: en 2 ! 2 GENERAL 0 Feed 0 Profile …" at bounding box center [547, 394] width 1095 height 1355
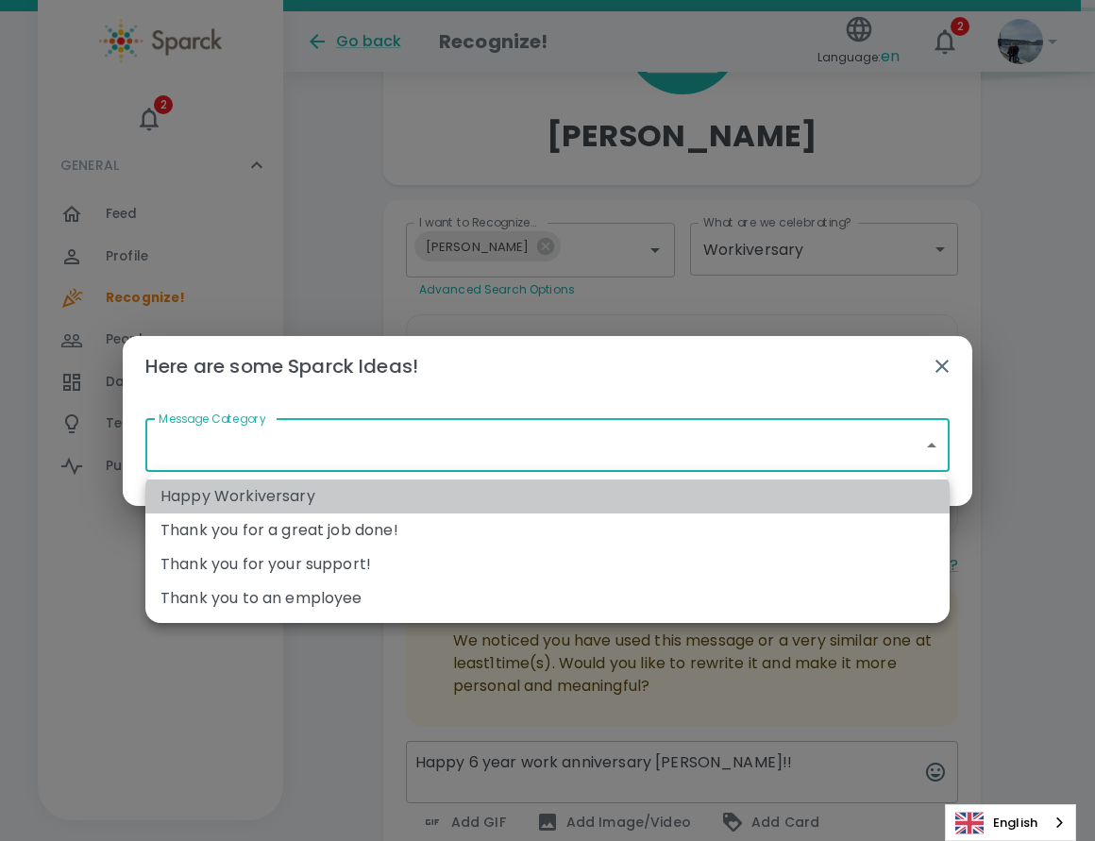
click at [329, 495] on li "Happy Workiversary" at bounding box center [547, 497] width 804 height 34
type input "Happy Workiversary"
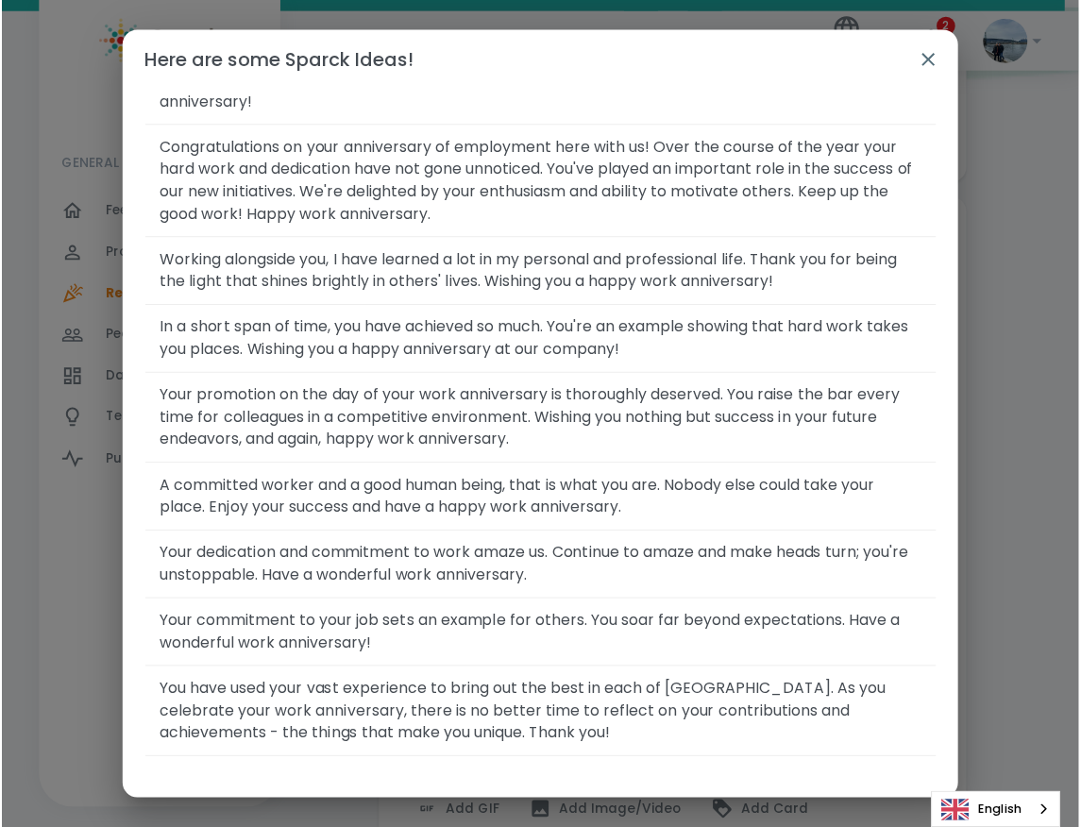
scroll to position [1902, 0]
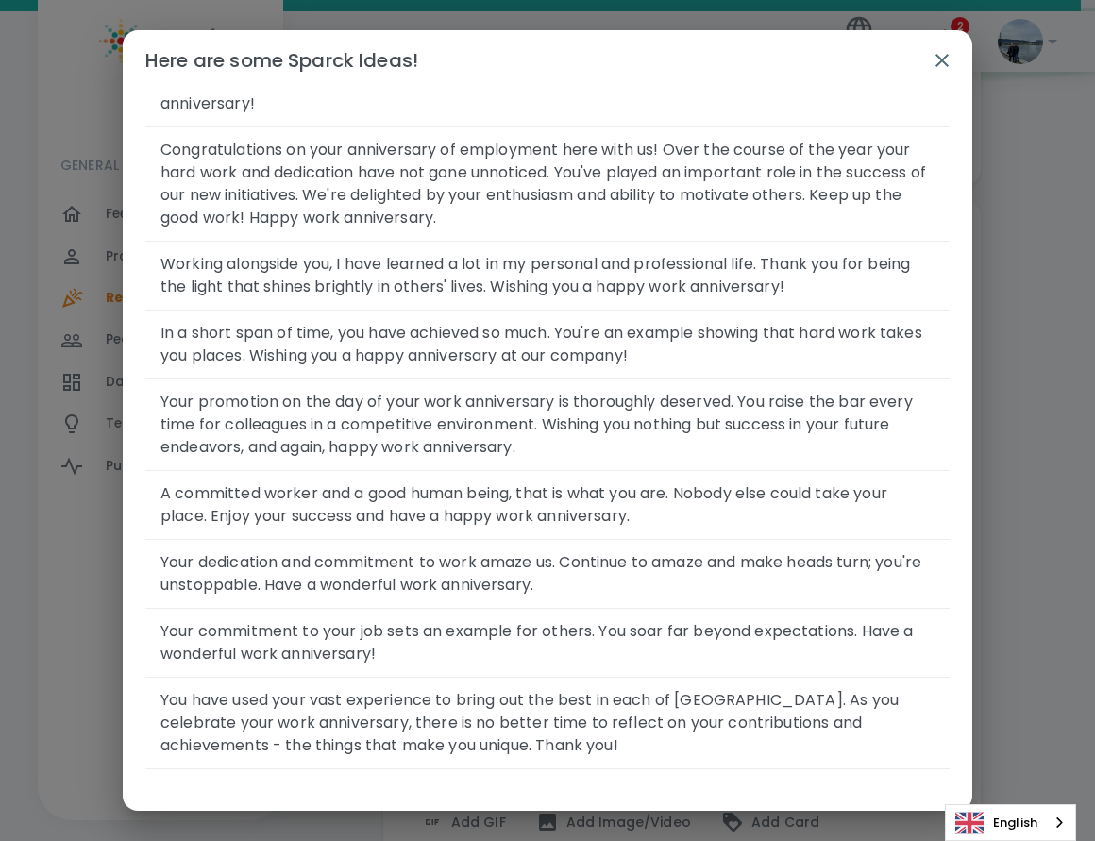
click at [418, 652] on span "Your commitment to your job sets an example for others. You soar far beyond exp…" at bounding box center [547, 642] width 774 height 45
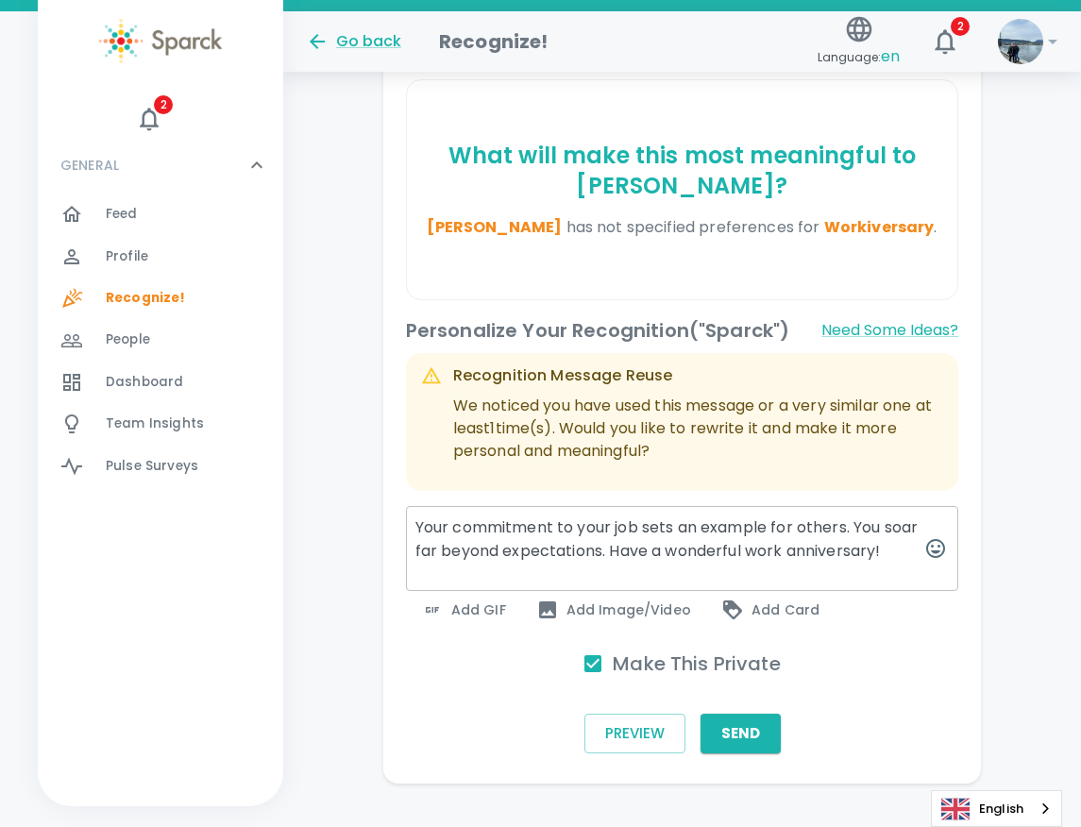
scroll to position [550, 0]
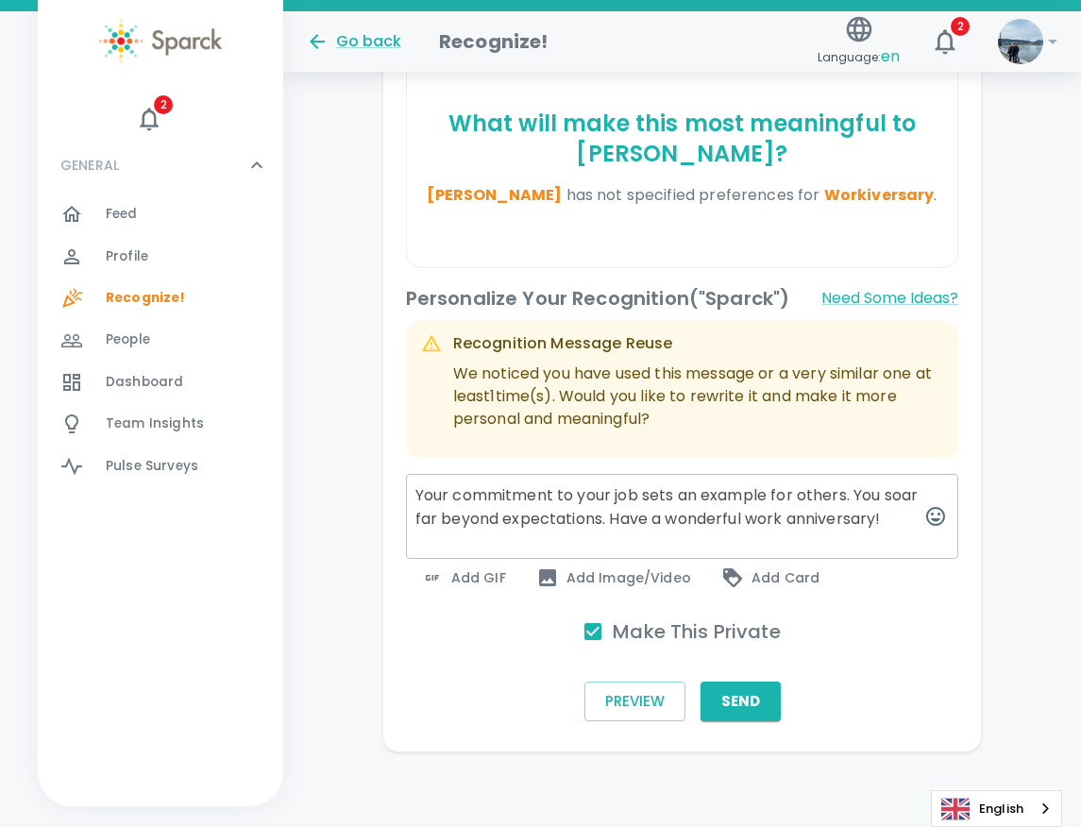
click at [422, 493] on textarea "Your commitment to your job sets an example for others. You soar far beyond exp…" at bounding box center [682, 516] width 553 height 85
drag, startPoint x: 647, startPoint y: 523, endPoint x: 858, endPoint y: 495, distance: 213.3
click at [858, 495] on textarea "Your commitment to your job sets an example for others. You soar far beyond exp…" at bounding box center [682, 516] width 553 height 85
click at [413, 491] on textarea "Your commitment to your job sets an example for others. Have a wonderful work a…" at bounding box center [682, 516] width 553 height 85
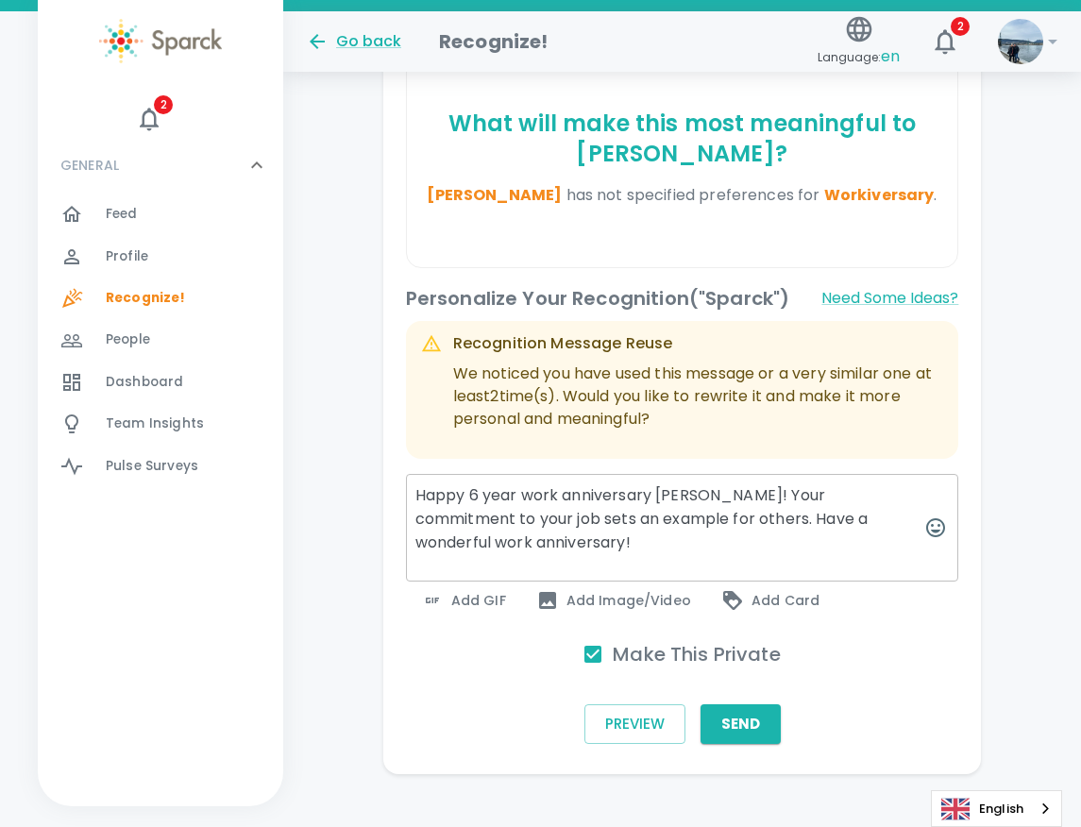
type textarea "Happy 6 year work anniversary [PERSON_NAME]! Your commitment to your job sets a…"
click at [480, 595] on div "Add GIF" at bounding box center [463, 600] width 115 height 38
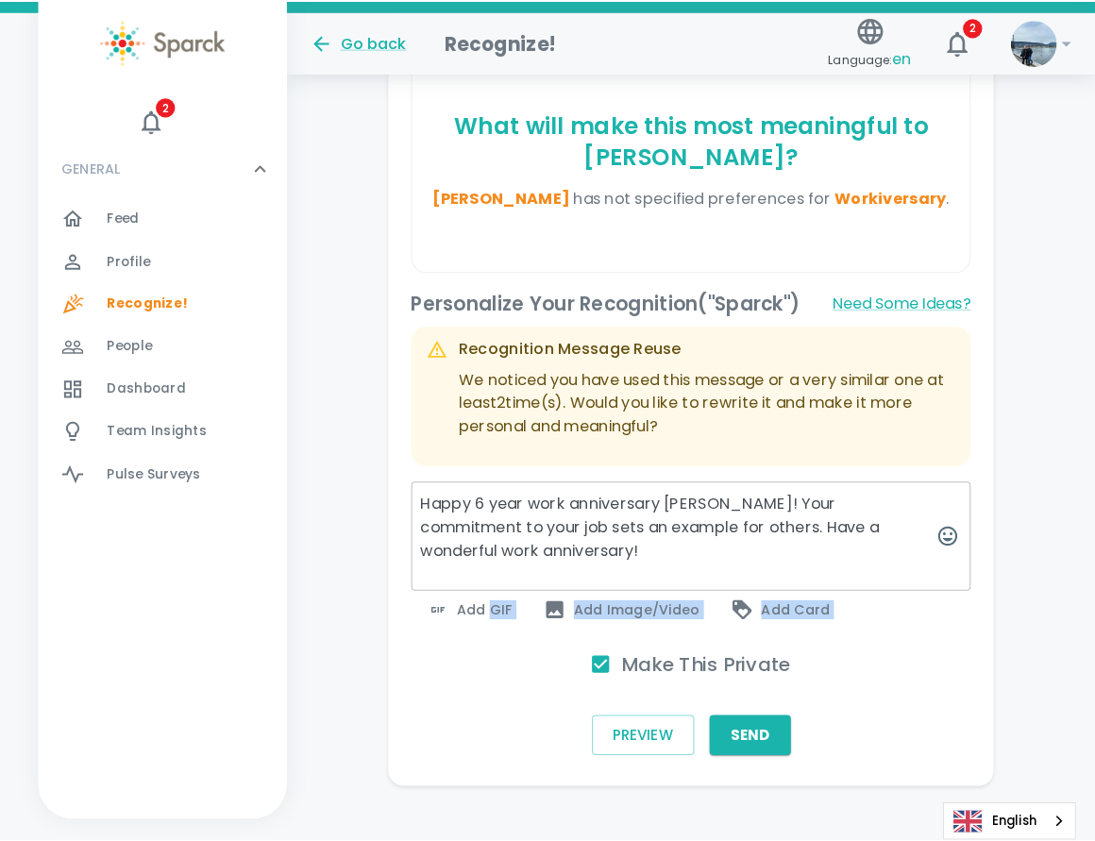
scroll to position [536, 0]
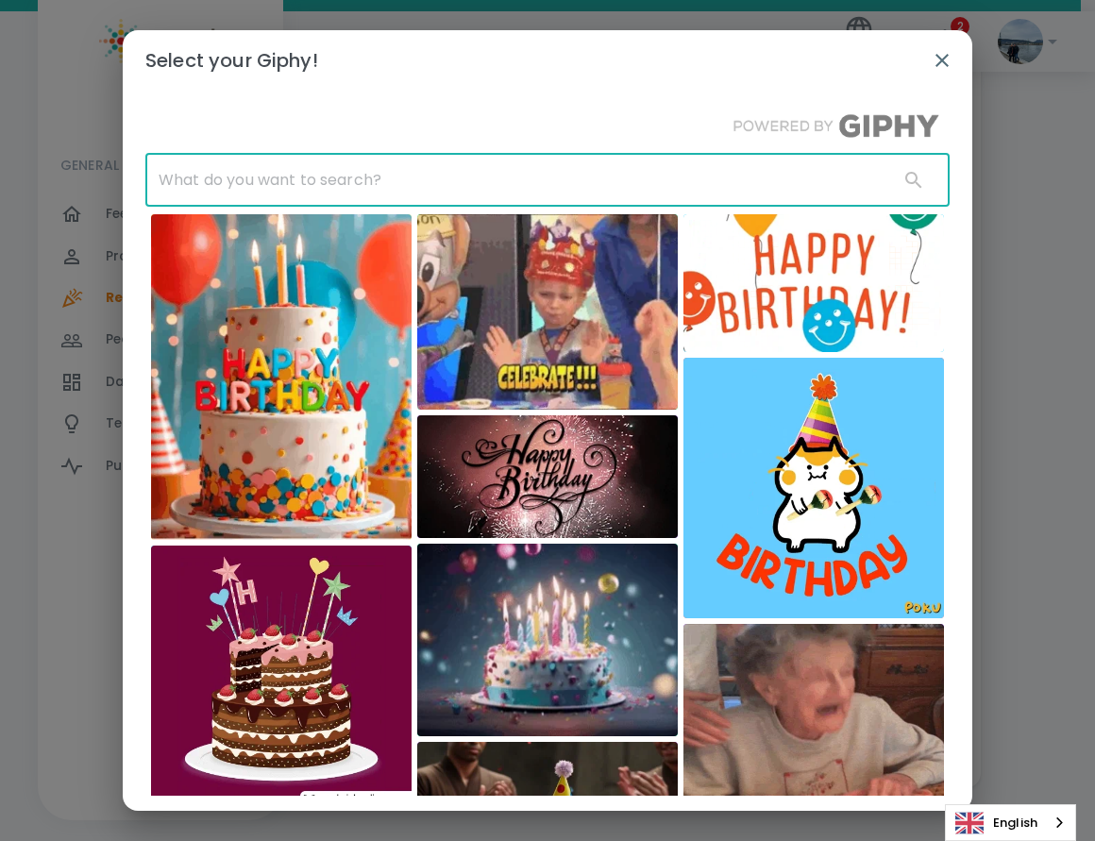
click at [362, 171] on input "text" at bounding box center [514, 180] width 738 height 53
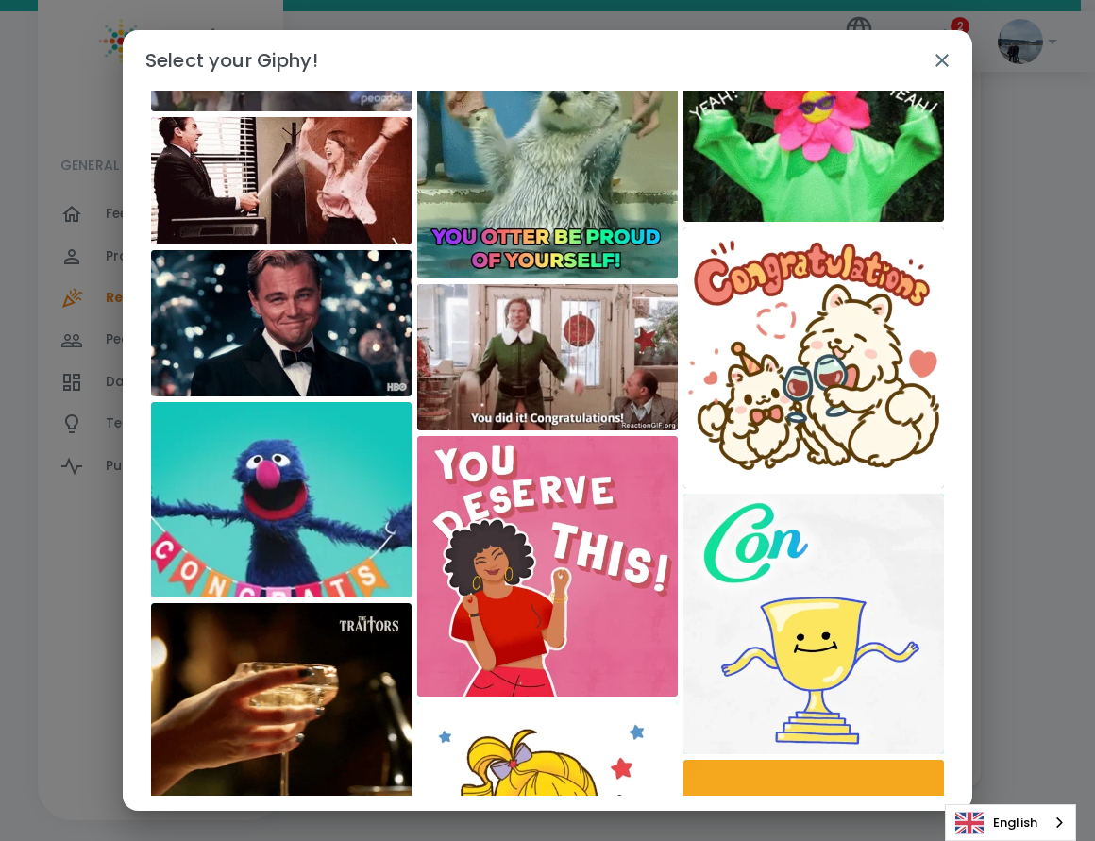
scroll to position [0, 0]
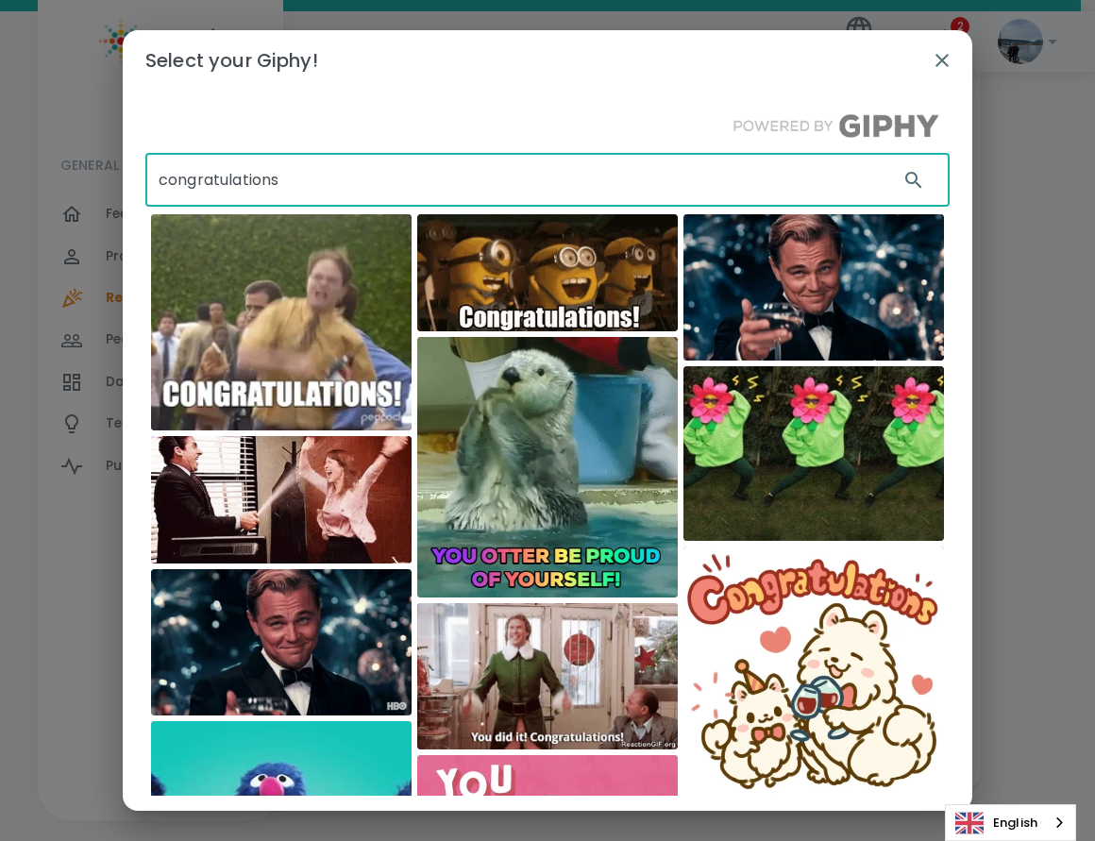
drag, startPoint x: 285, startPoint y: 176, endPoint x: -4, endPoint y: 175, distance: 288.9
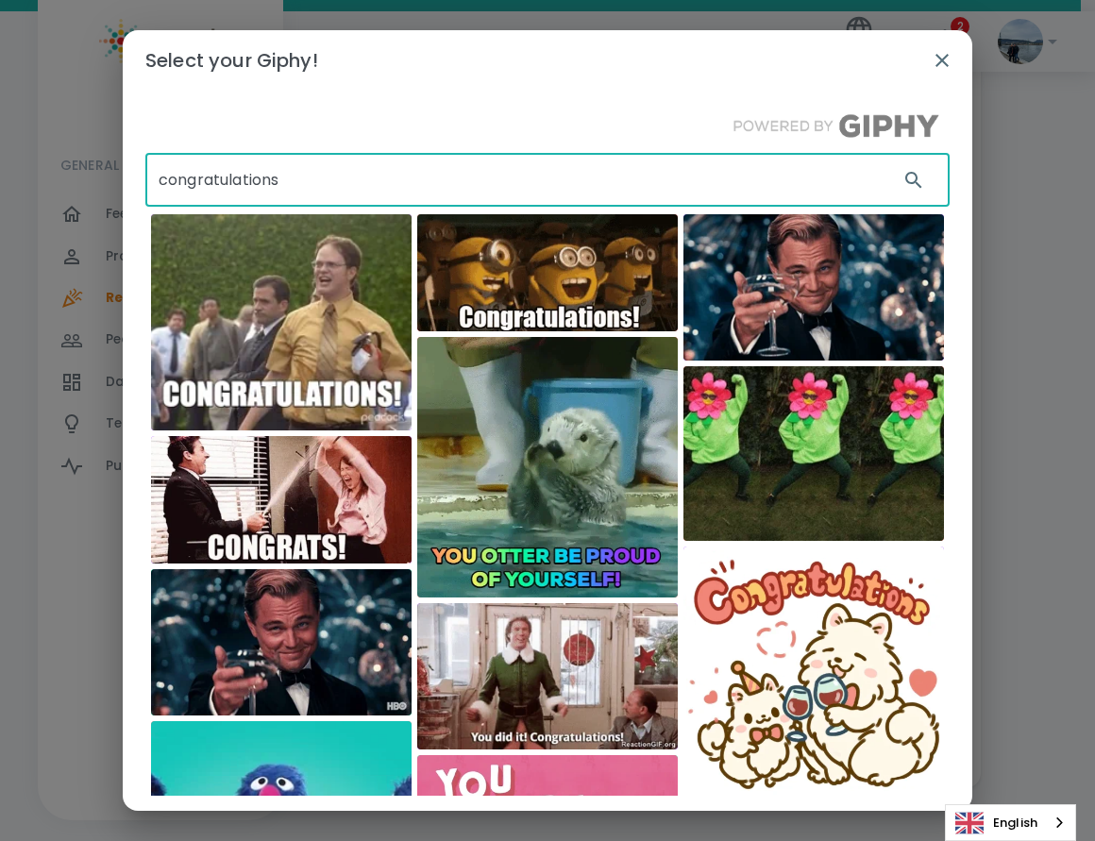
click at [0, 175] on html "Skip Navigation Go back Recognize! Language: en 2 ! 2 GENERAL 0 Feed 0 Profile …" at bounding box center [547, 164] width 1095 height 1400
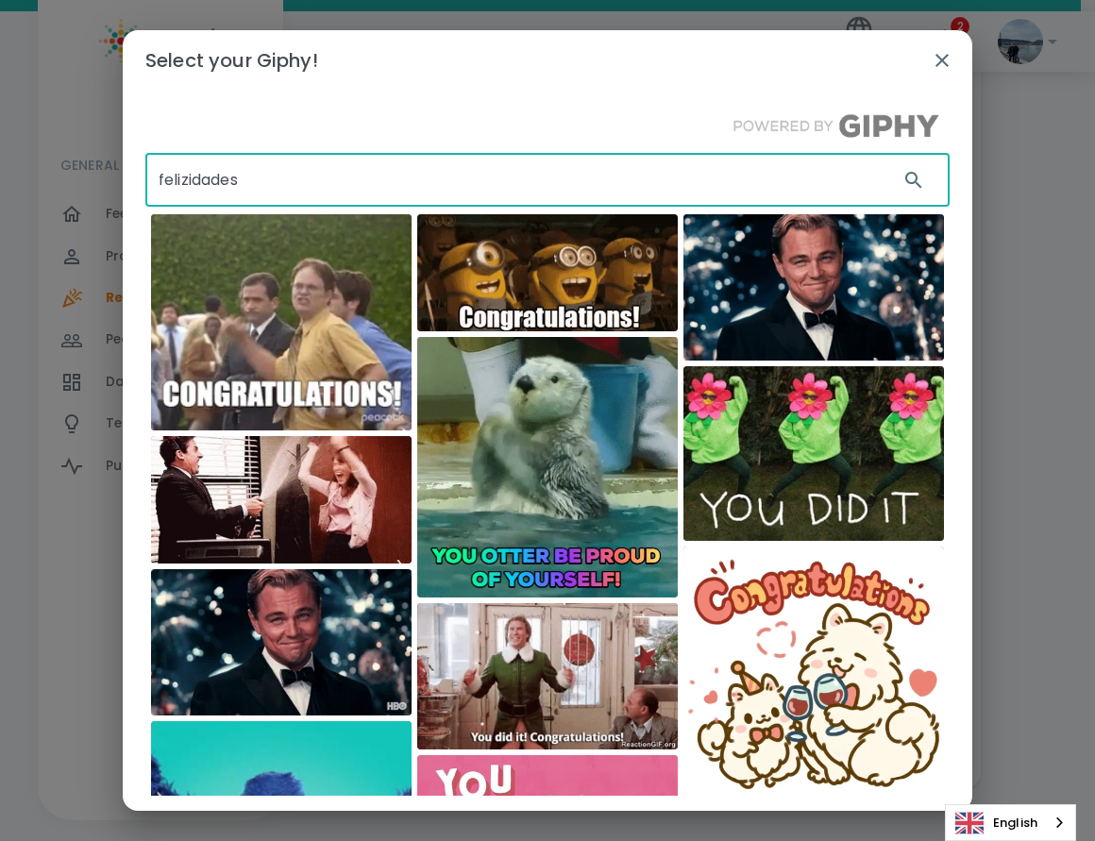
type input "felizidades"
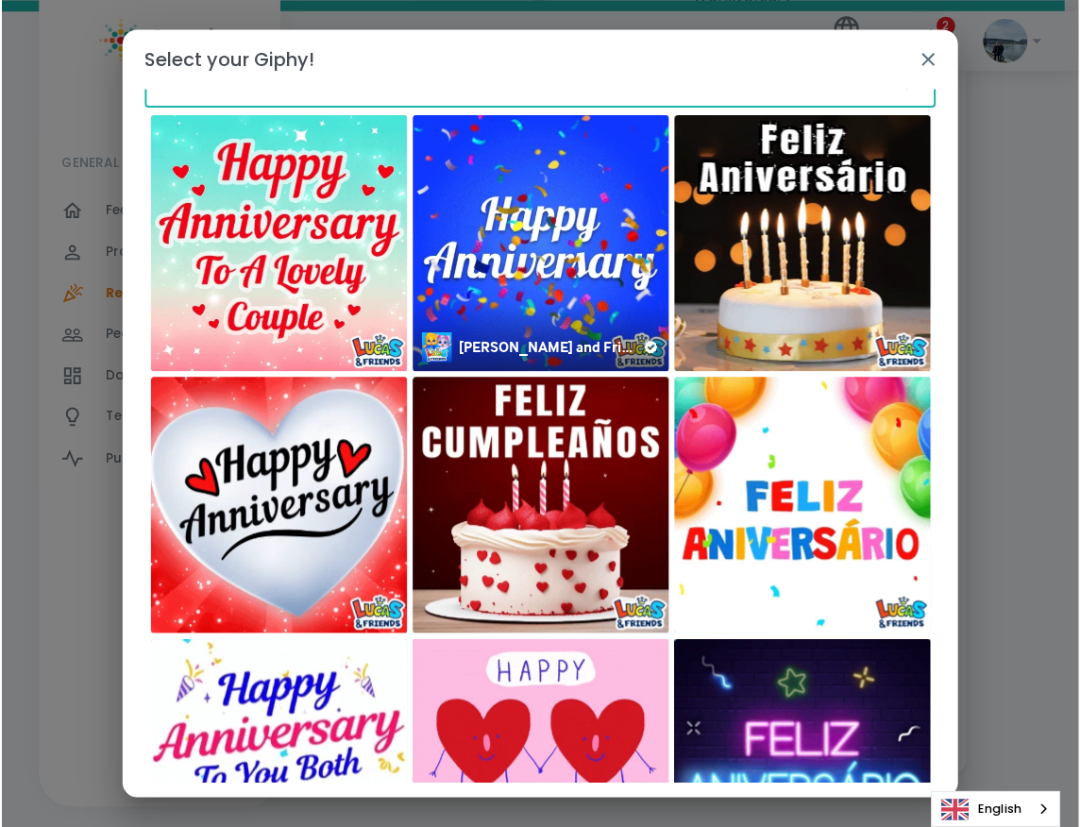
scroll to position [189, 0]
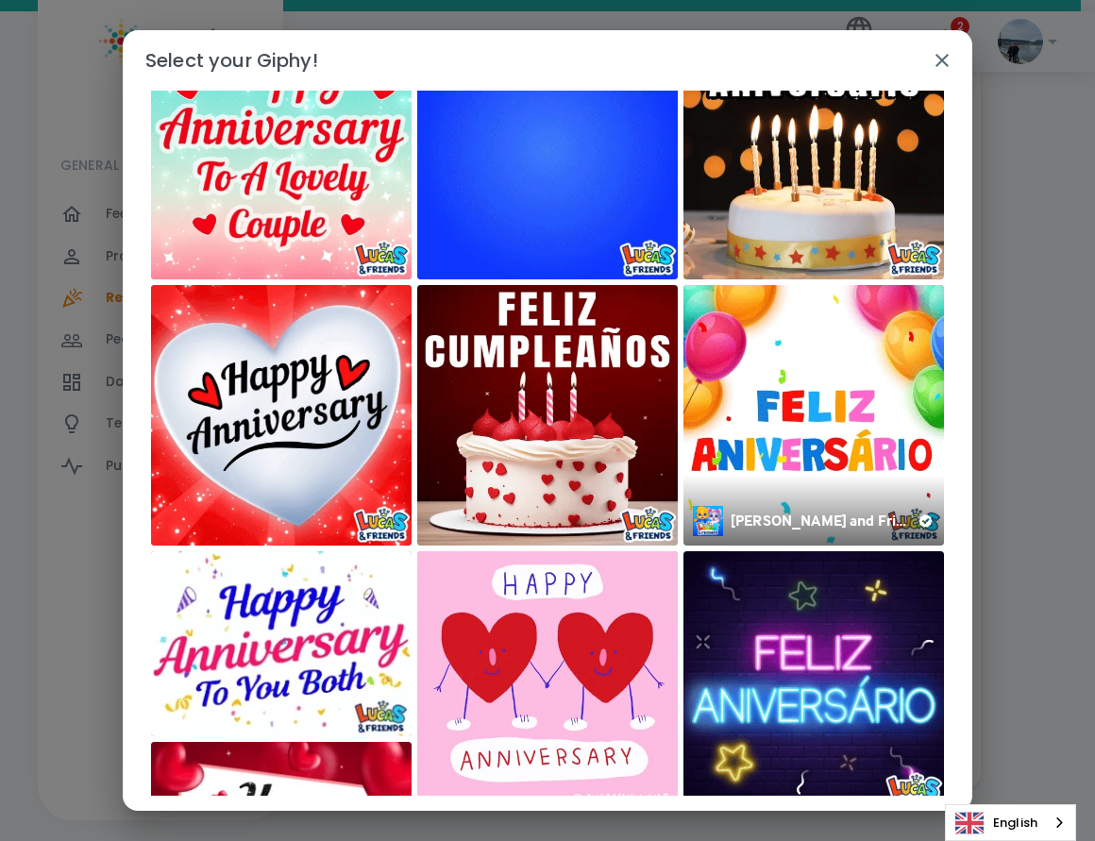
click at [791, 402] on img at bounding box center [813, 415] width 261 height 261
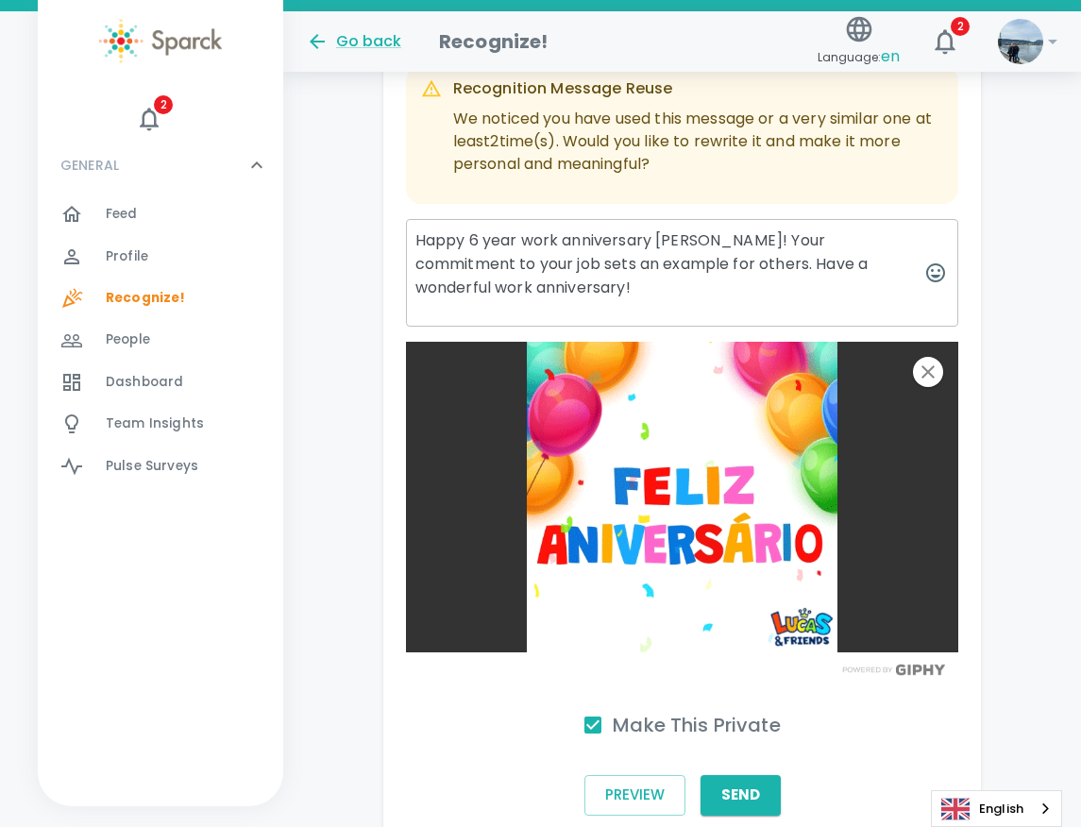
scroll to position [877, 0]
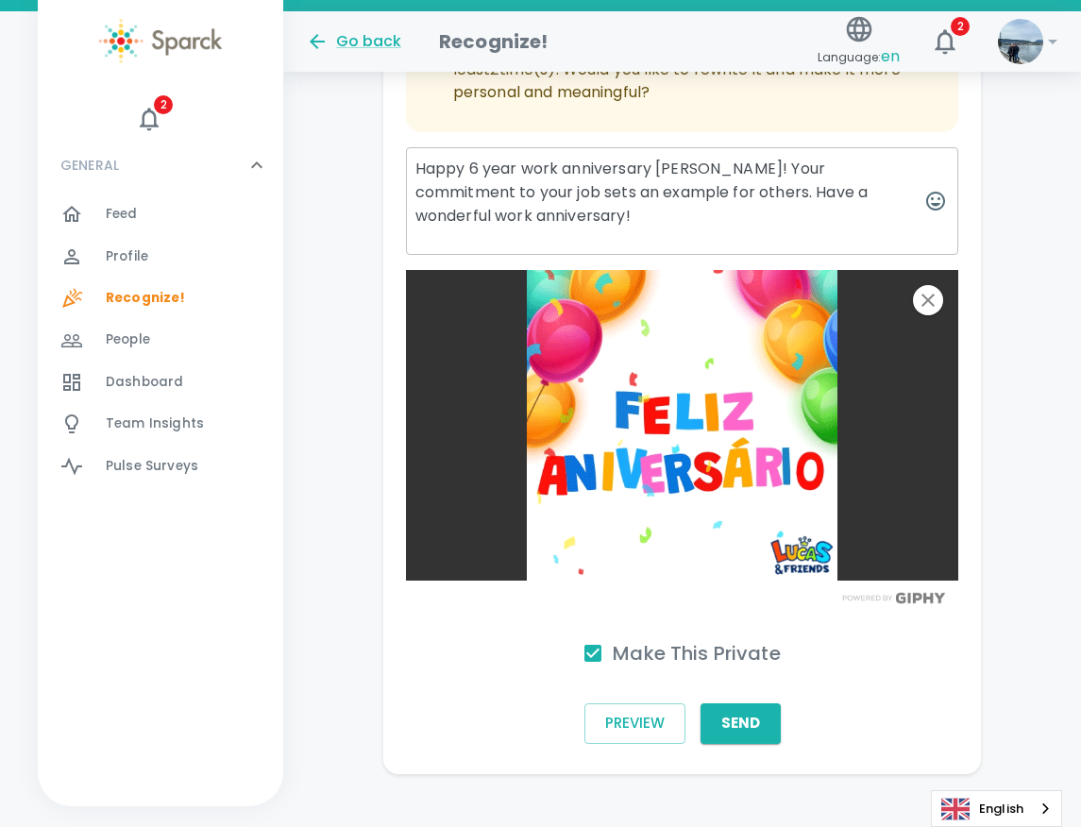
click at [742, 703] on button "Send" at bounding box center [740, 723] width 80 height 40
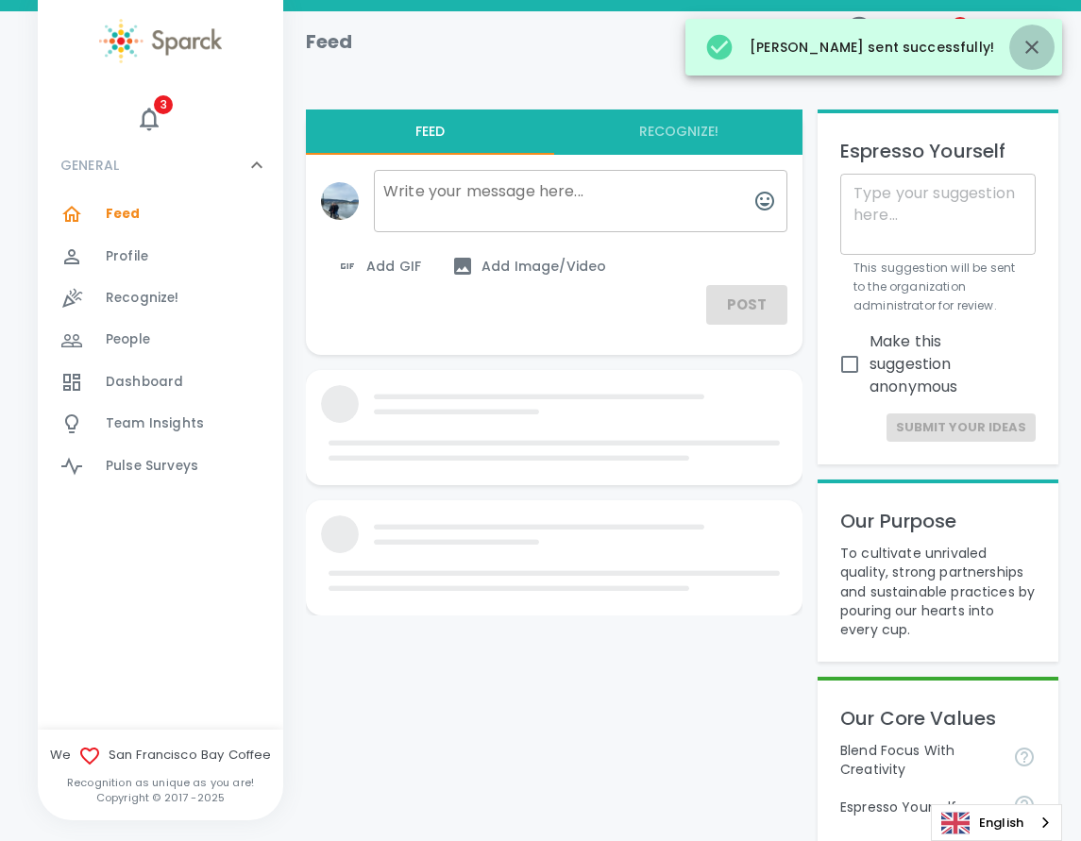
click at [1042, 53] on icon "button" at bounding box center [1031, 47] width 23 height 23
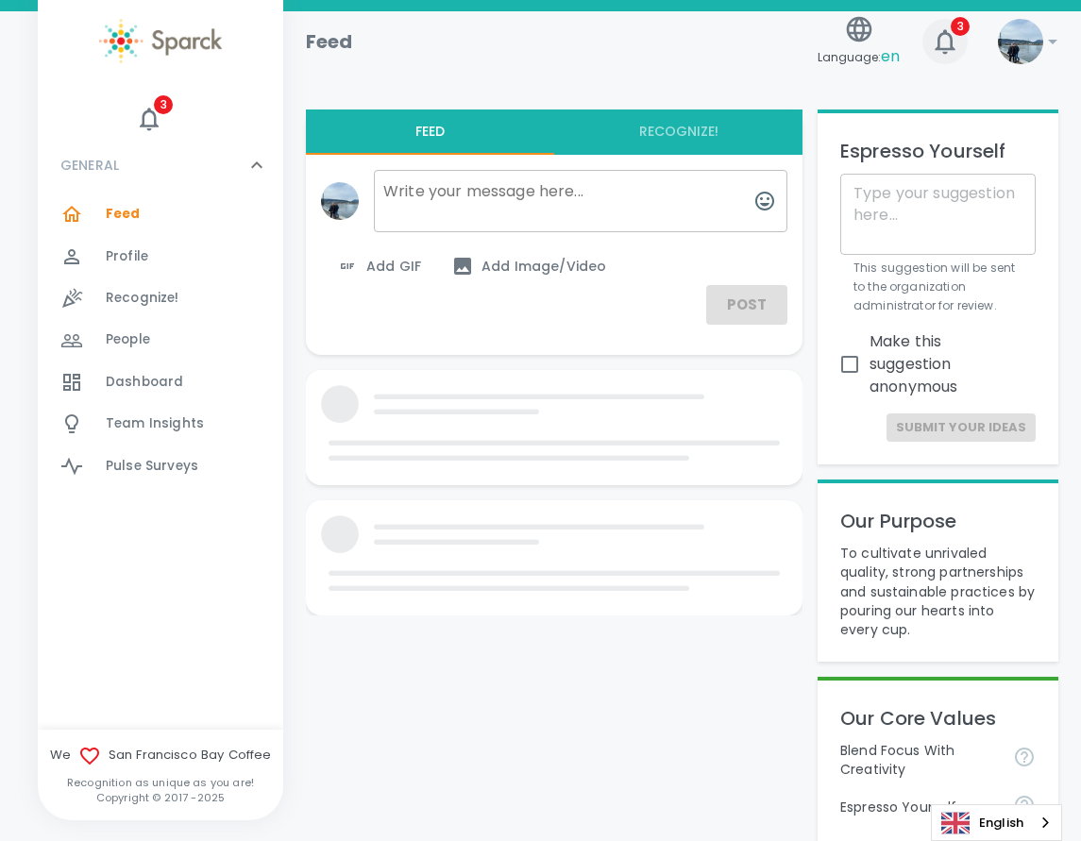
click at [946, 44] on icon "button" at bounding box center [945, 41] width 30 height 30
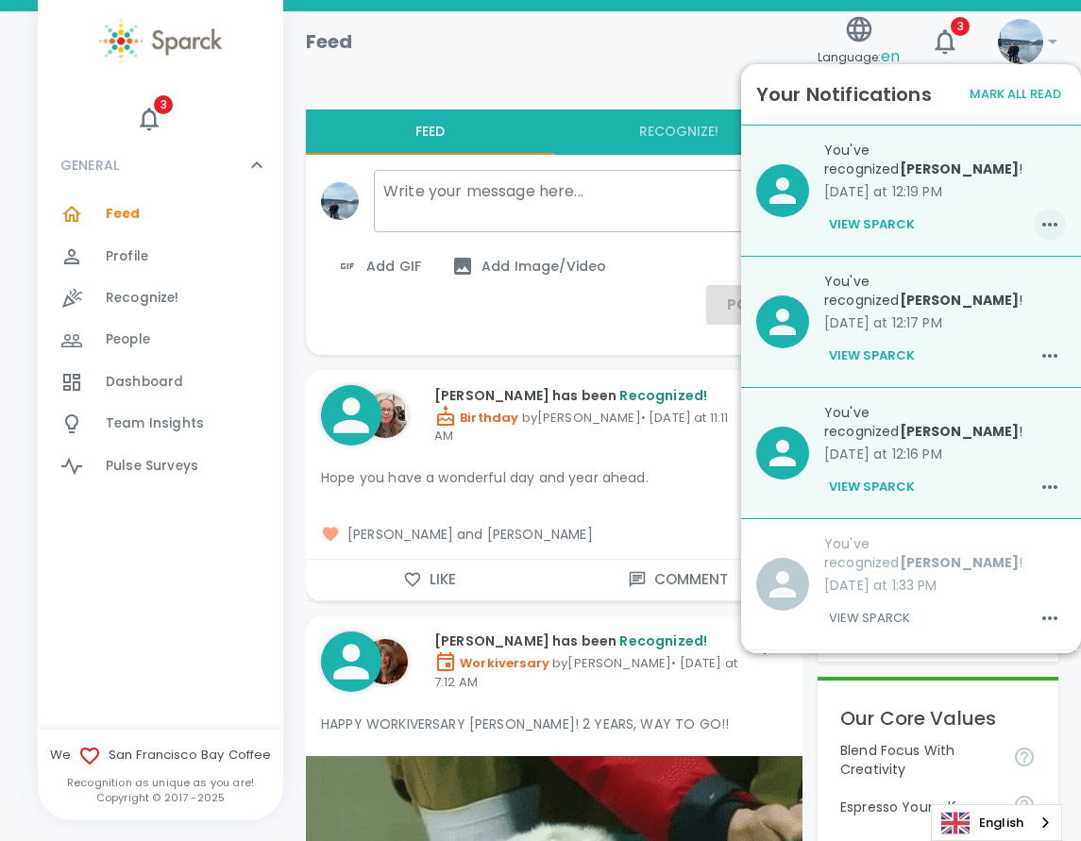
click at [1038, 221] on icon "button" at bounding box center [1049, 224] width 23 height 23
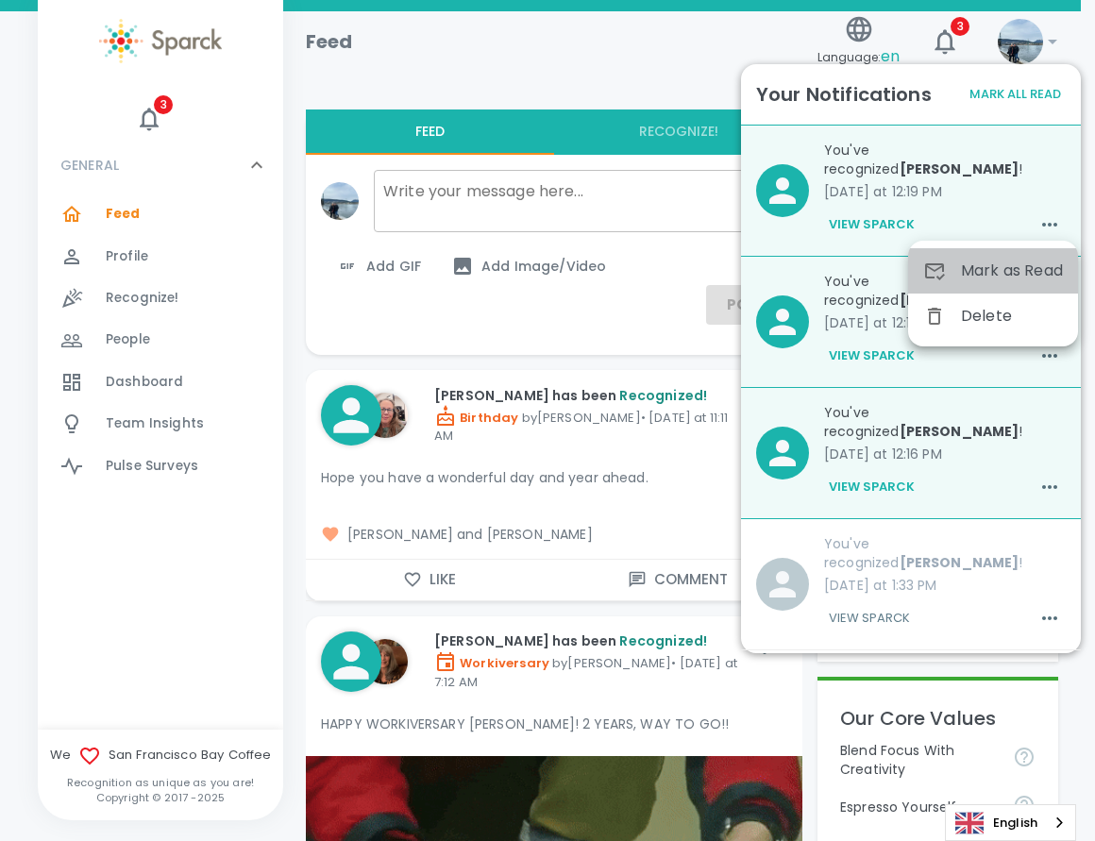
click at [1031, 274] on span "Mark as Read" at bounding box center [1012, 271] width 102 height 23
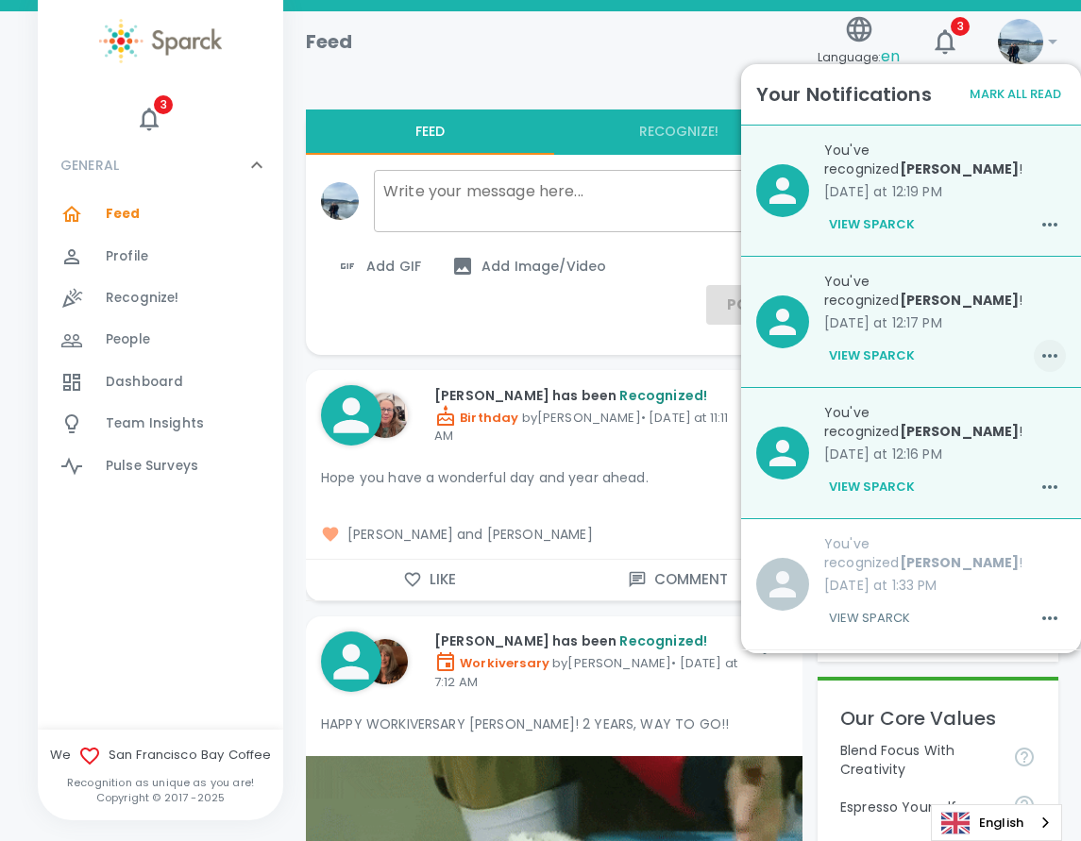
click at [1038, 345] on icon "button" at bounding box center [1049, 356] width 23 height 23
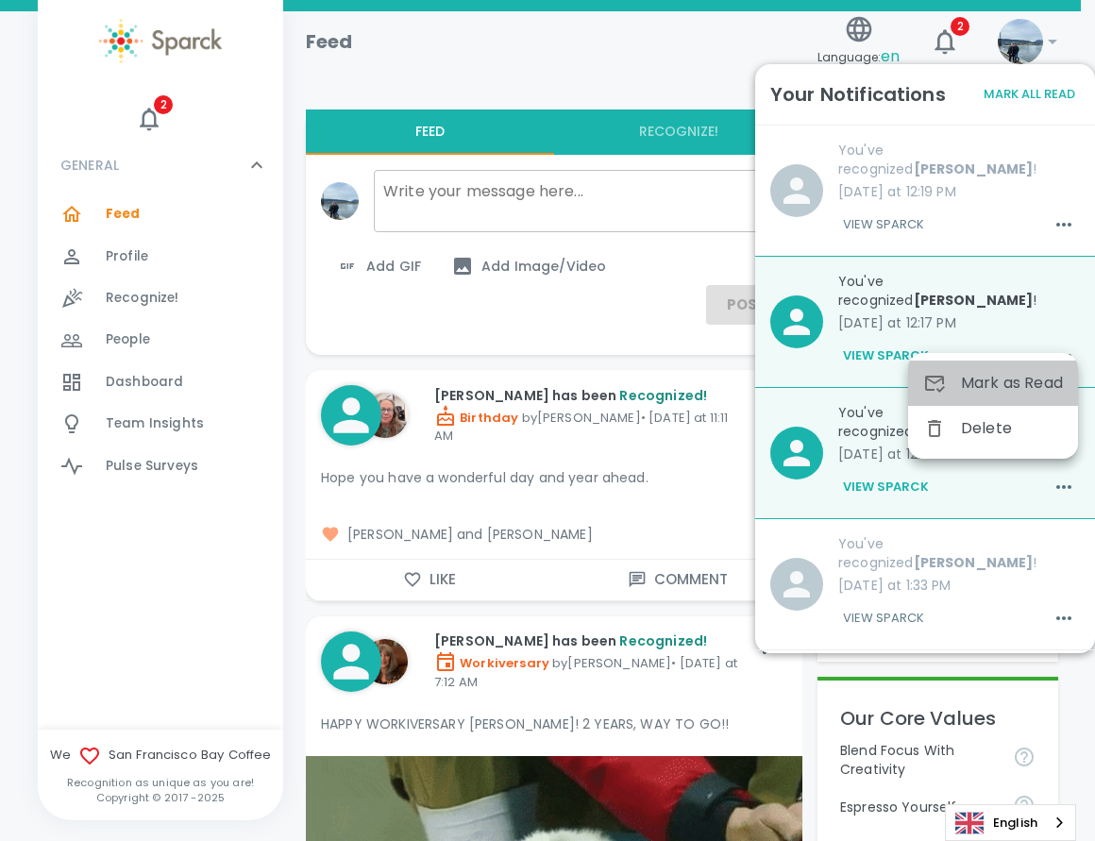
click at [1034, 376] on span "Mark as Read" at bounding box center [1012, 383] width 102 height 23
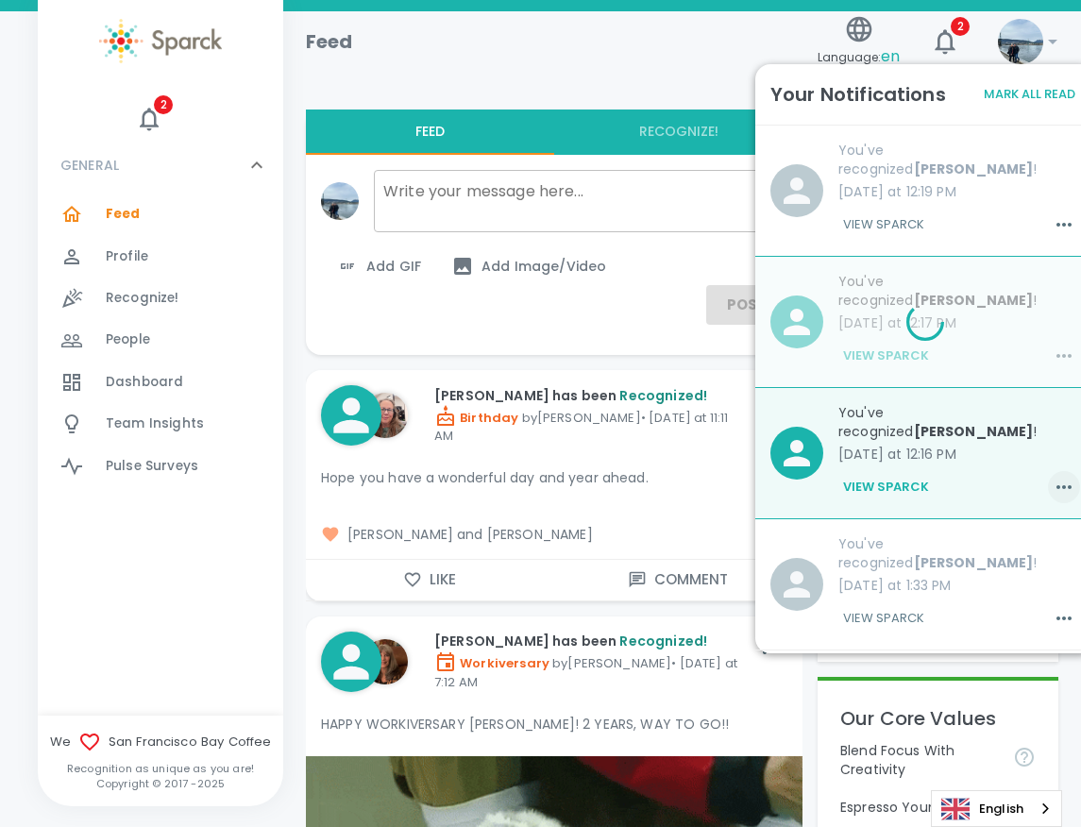
click at [1049, 471] on div "View Sparck" at bounding box center [959, 487] width 242 height 32
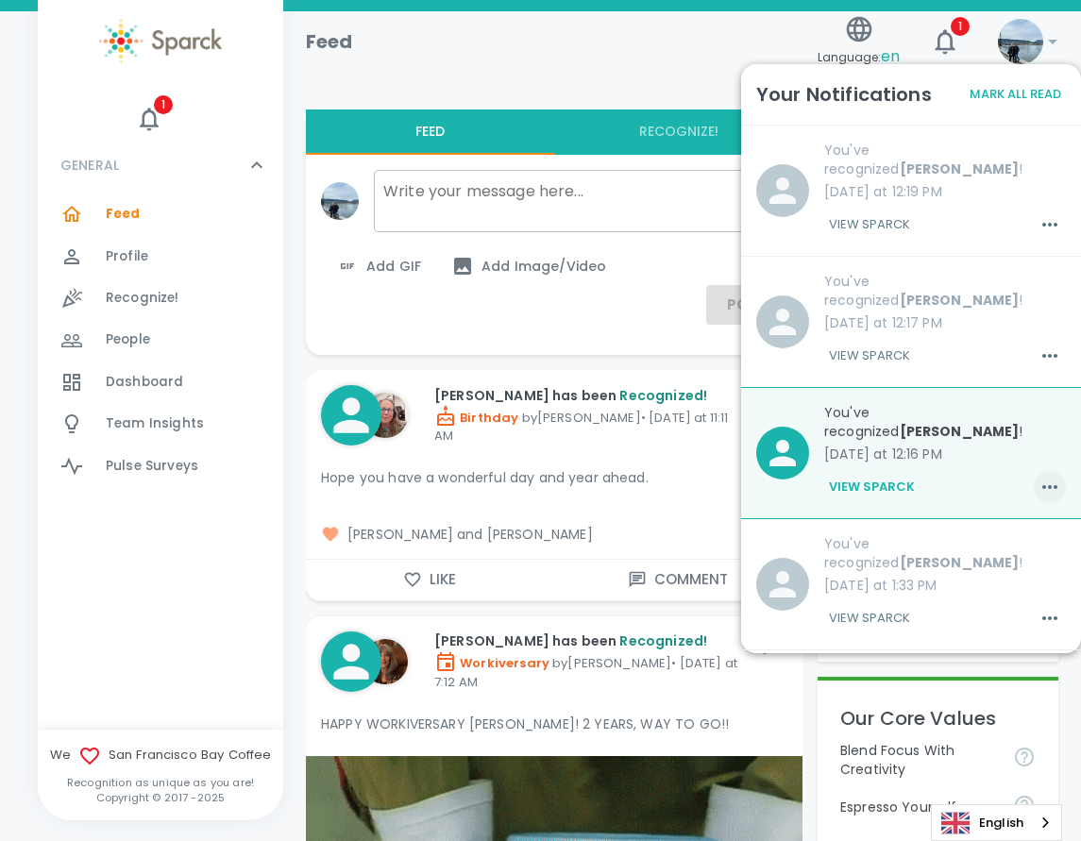
click at [1045, 476] on icon "button" at bounding box center [1049, 487] width 23 height 23
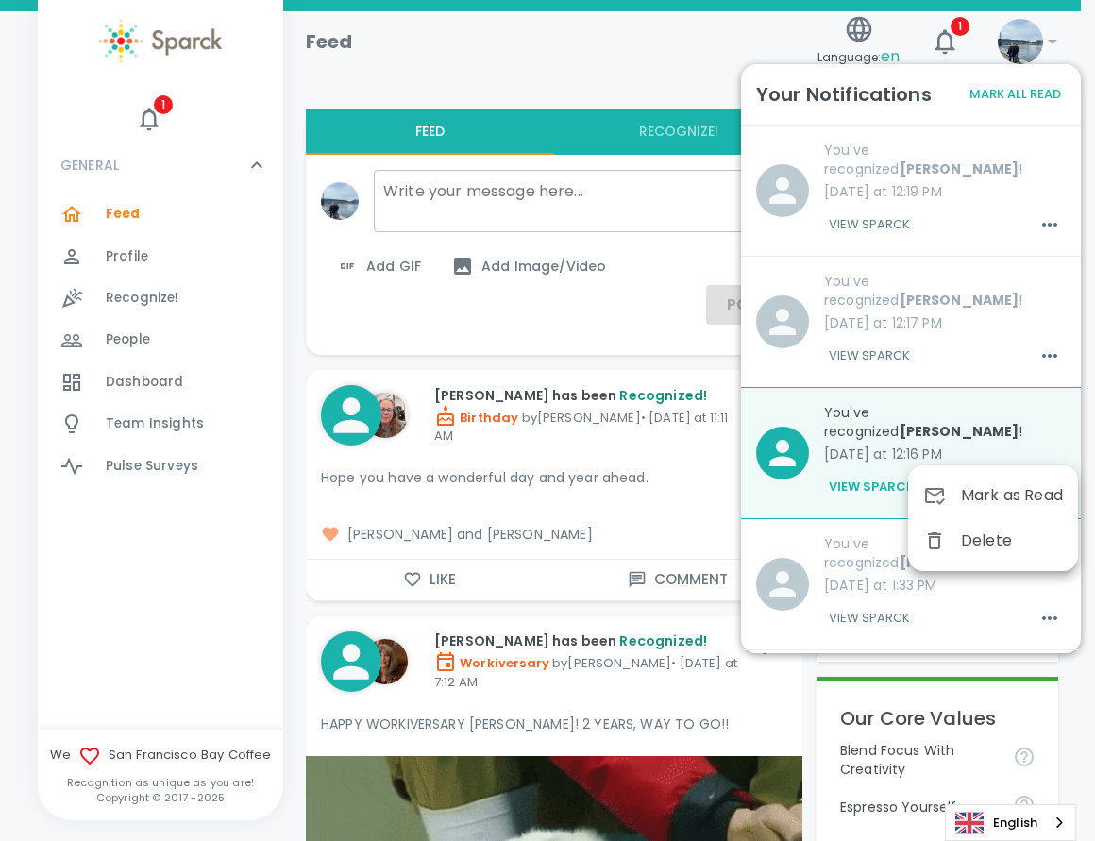
click at [1035, 488] on span "Mark as Read" at bounding box center [1012, 495] width 102 height 23
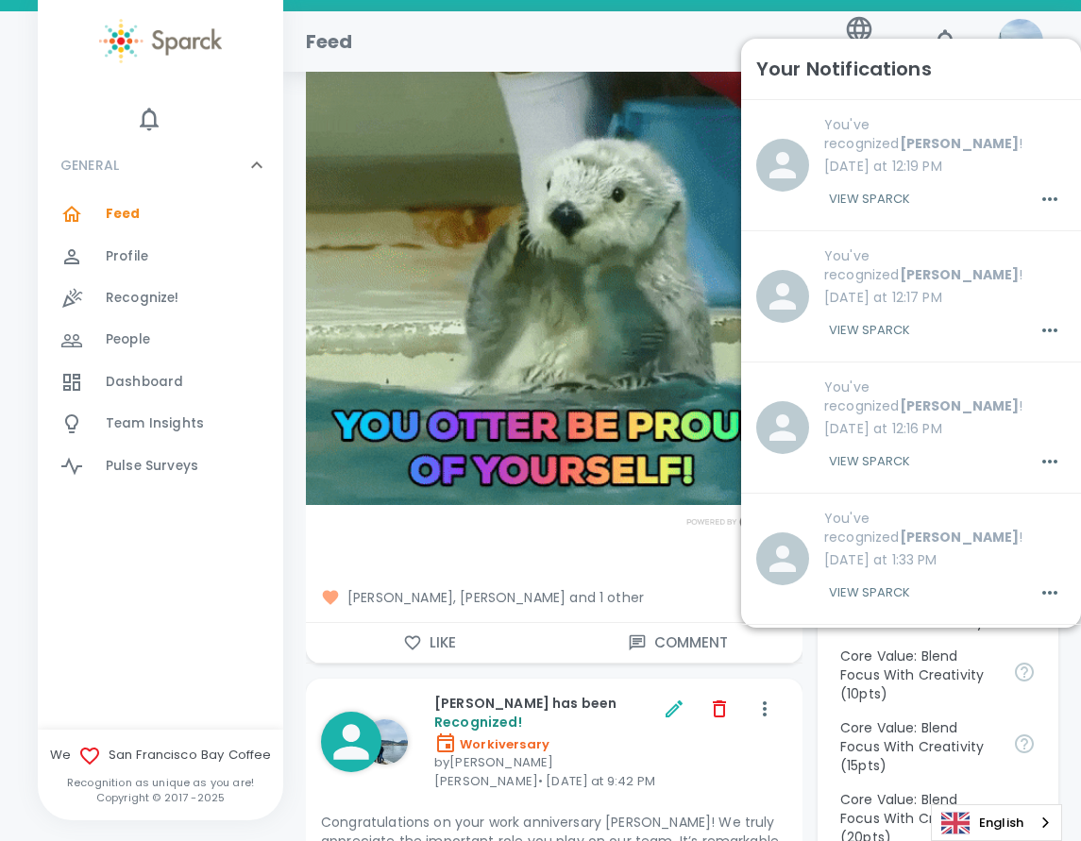
scroll to position [755, 0]
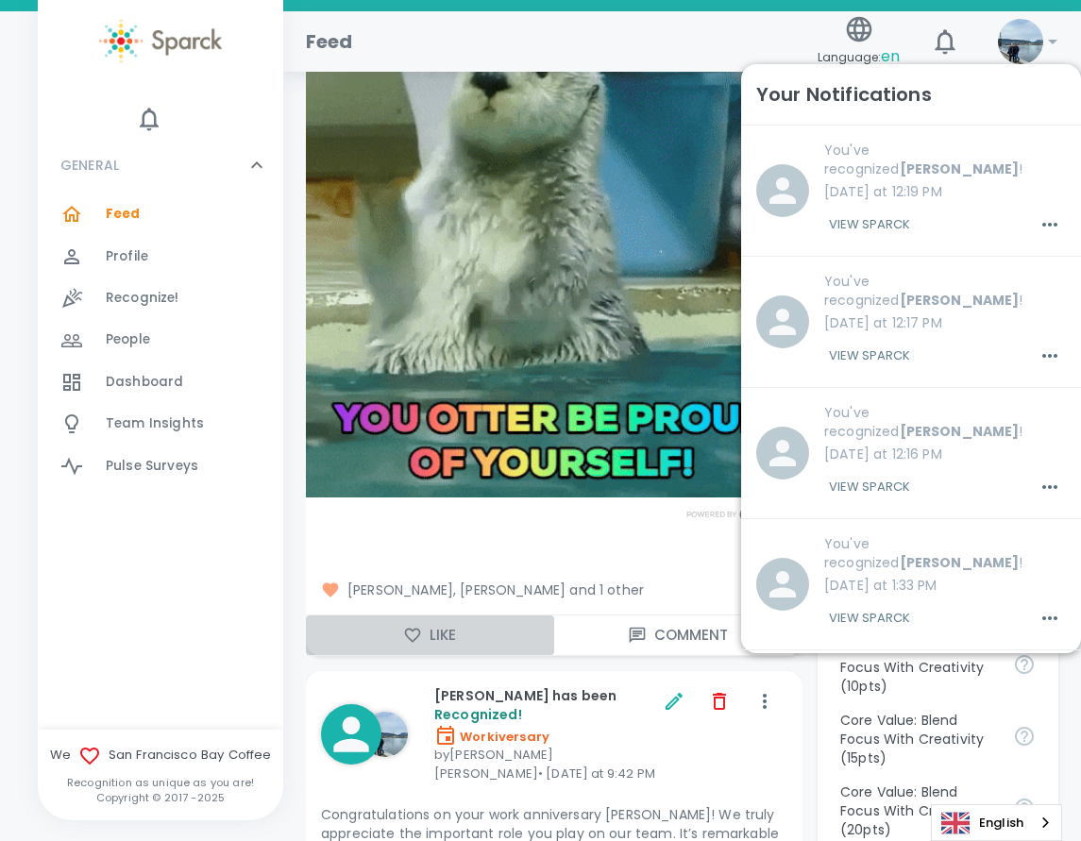
click at [463, 633] on button "Like" at bounding box center [430, 635] width 248 height 40
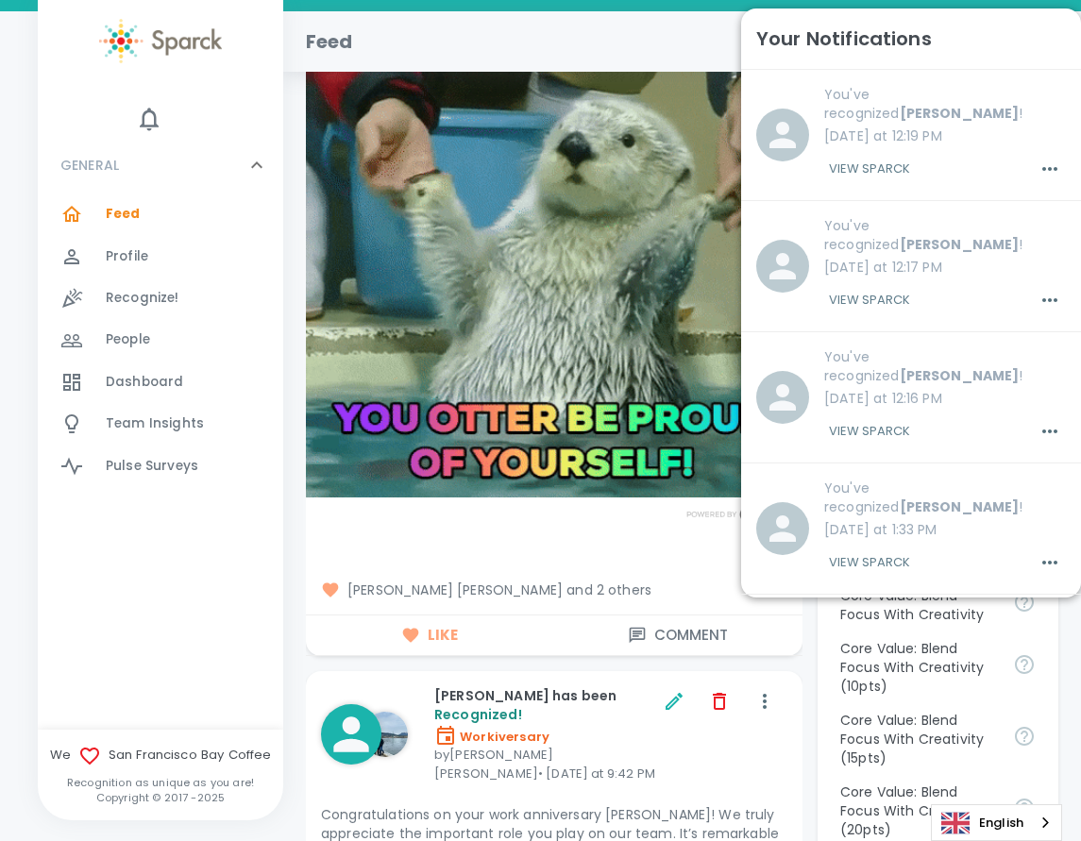
scroll to position [378, 0]
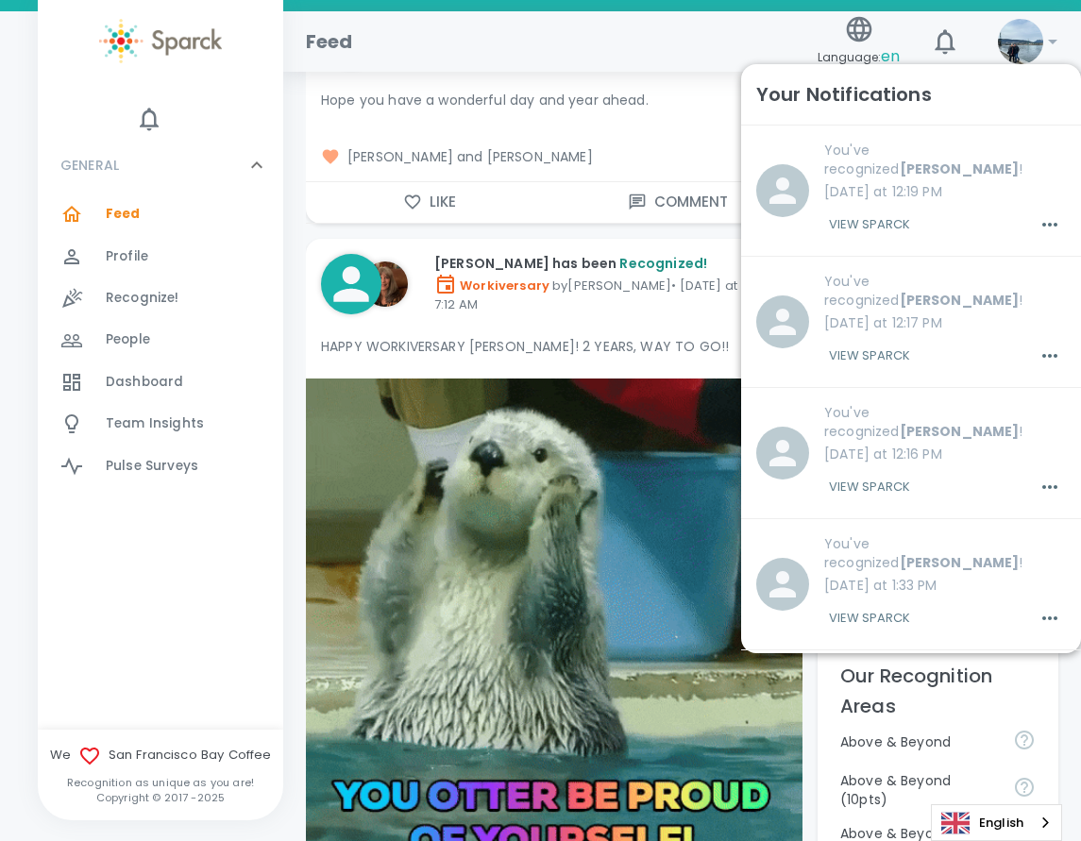
click at [456, 195] on button "Like" at bounding box center [430, 202] width 248 height 40
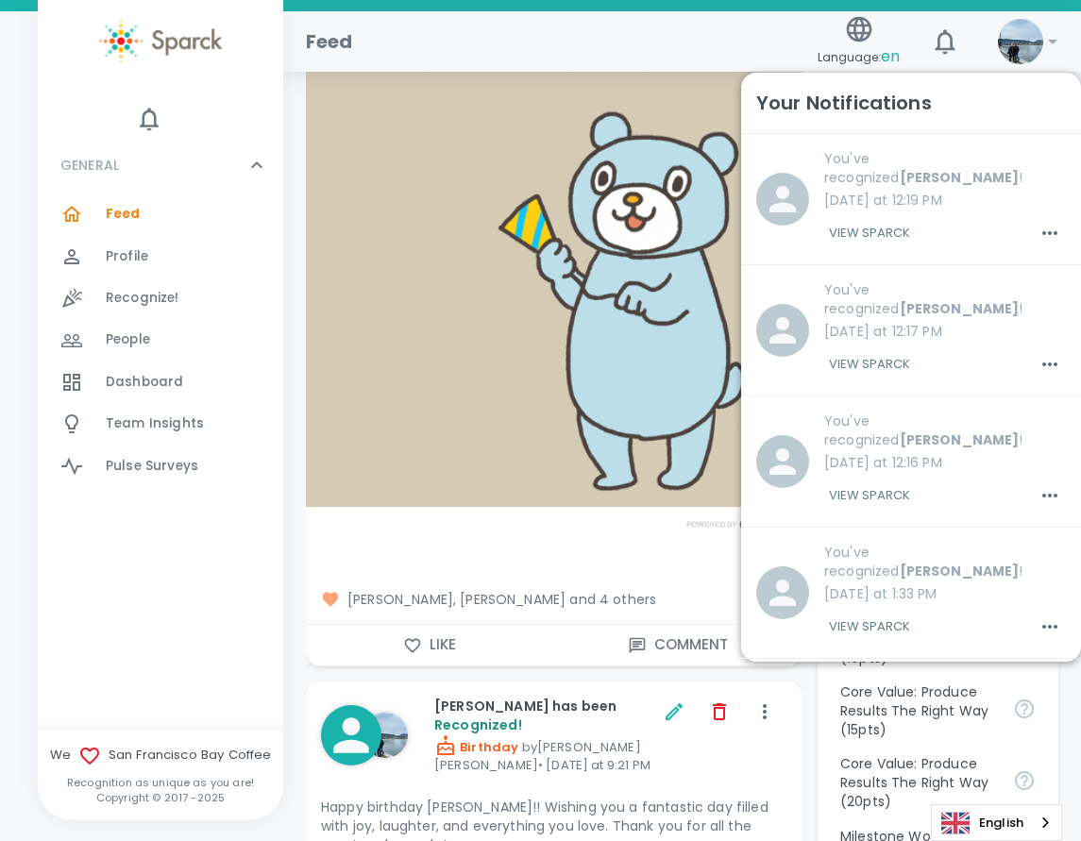
scroll to position [1699, 0]
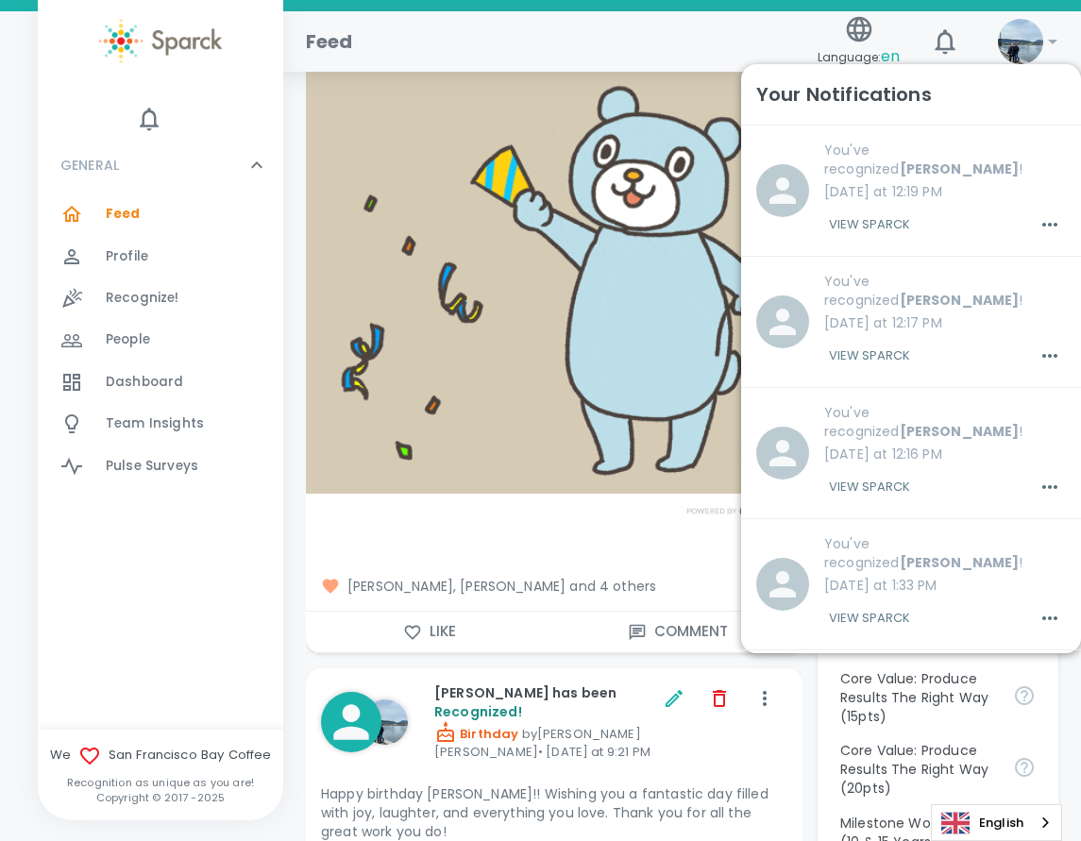
click at [590, 577] on span "[PERSON_NAME], [PERSON_NAME] and 4 others" at bounding box center [554, 586] width 466 height 19
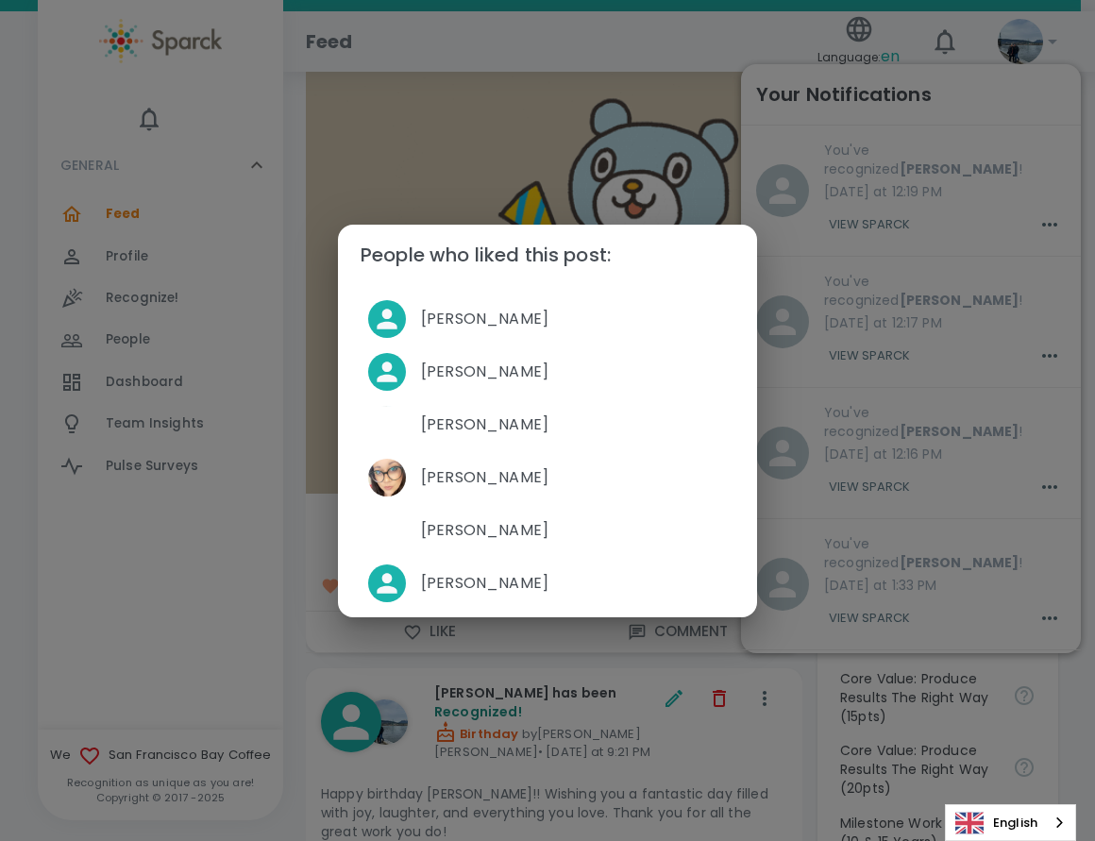
click at [1062, 73] on div "People who liked this post: [PERSON_NAME] [PERSON_NAME] [PERSON_NAME] [PERSON_N…" at bounding box center [547, 420] width 1095 height 841
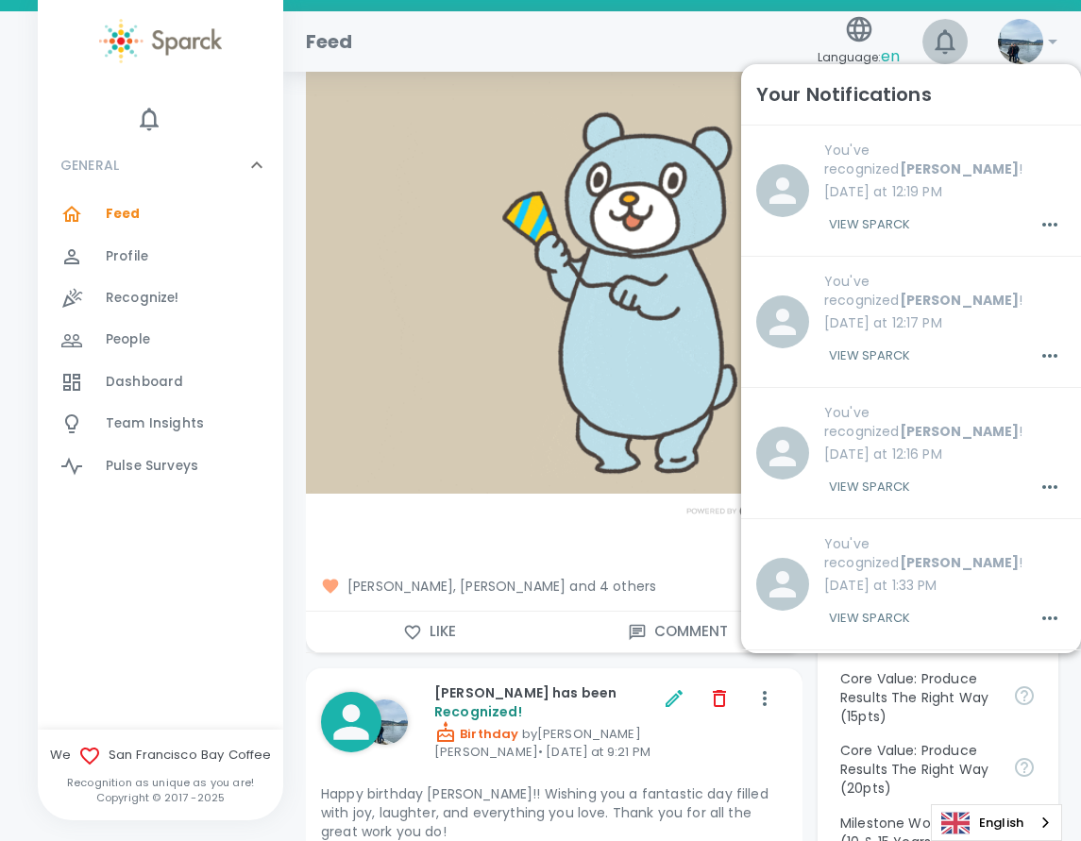
click at [938, 47] on icon "button" at bounding box center [945, 41] width 20 height 25
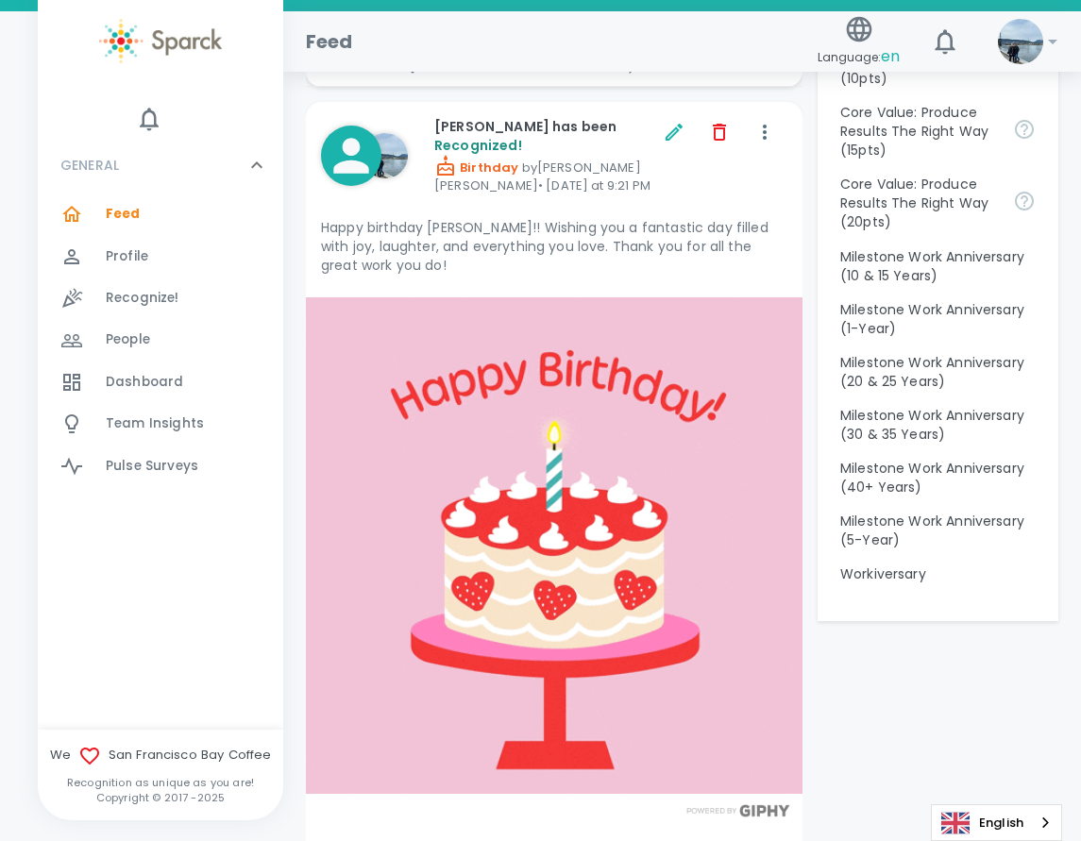
scroll to position [2360, 0]
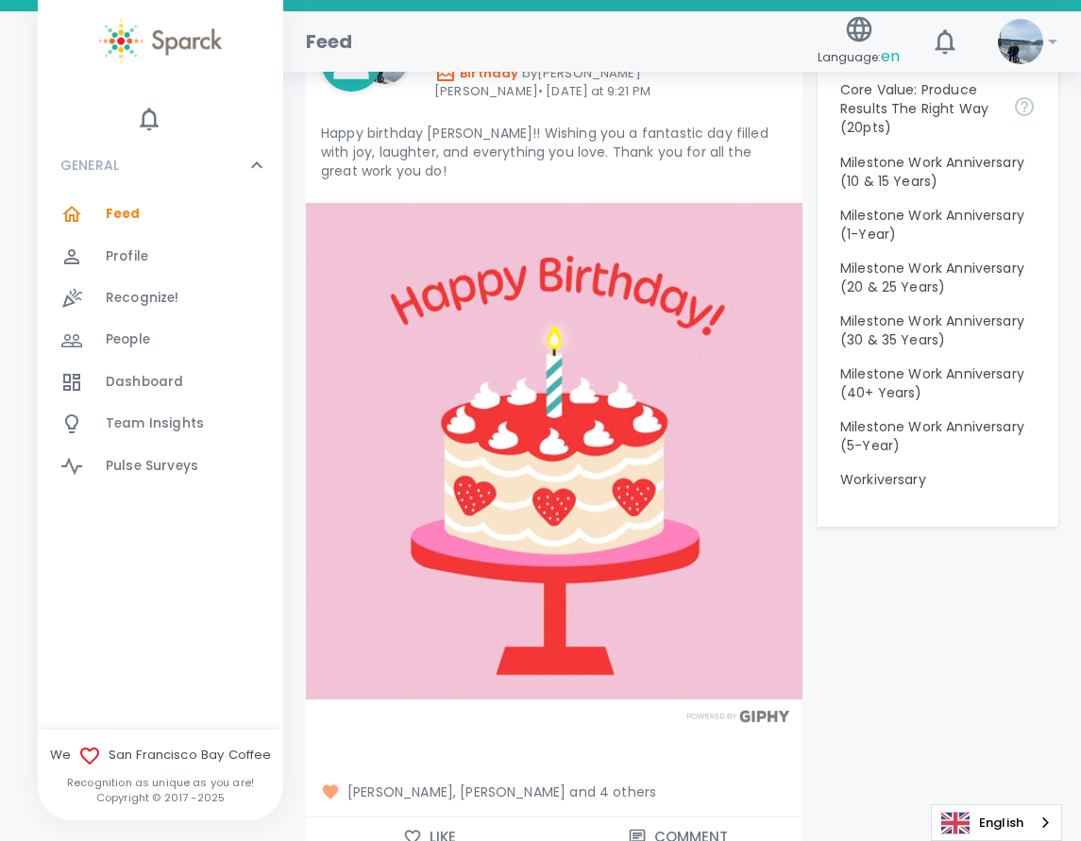
click at [598, 783] on span "[PERSON_NAME], [PERSON_NAME] and 4 others" at bounding box center [554, 792] width 466 height 19
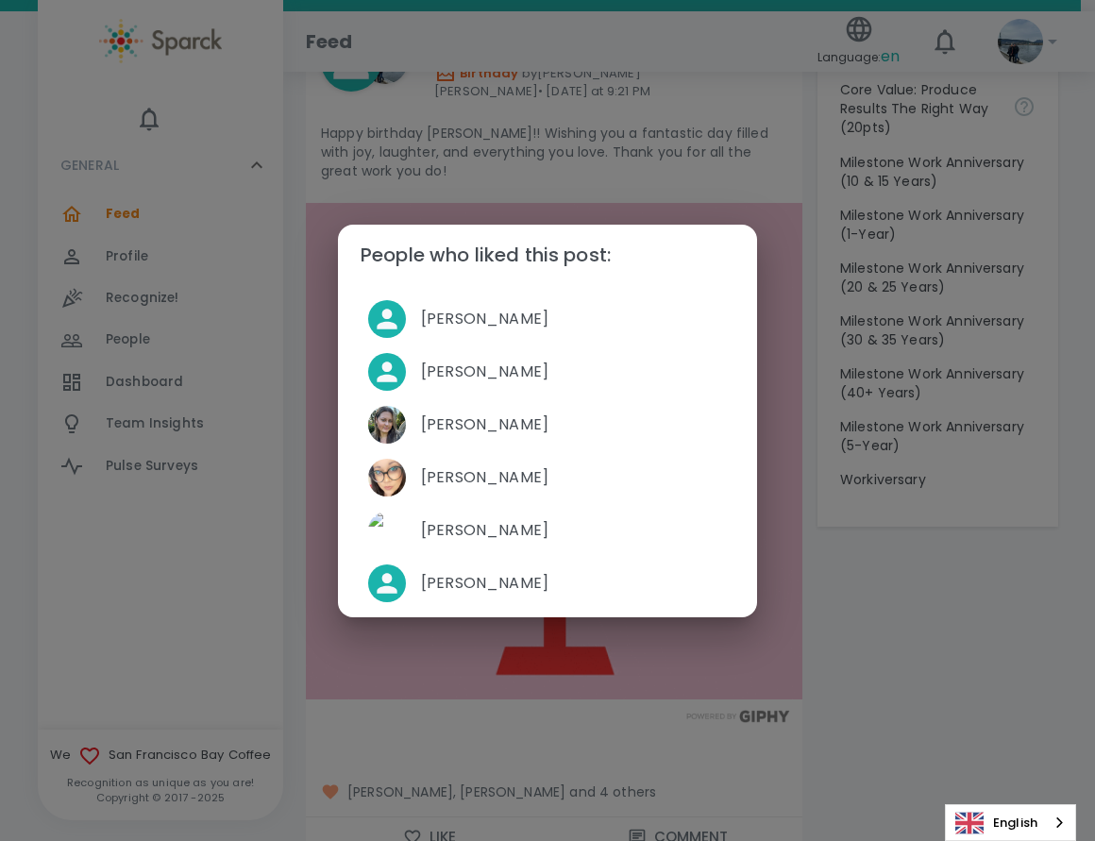
click at [547, 745] on div "People who liked this post: [PERSON_NAME] [PERSON_NAME] [PERSON_NAME] [PERSON_N…" at bounding box center [547, 420] width 1095 height 841
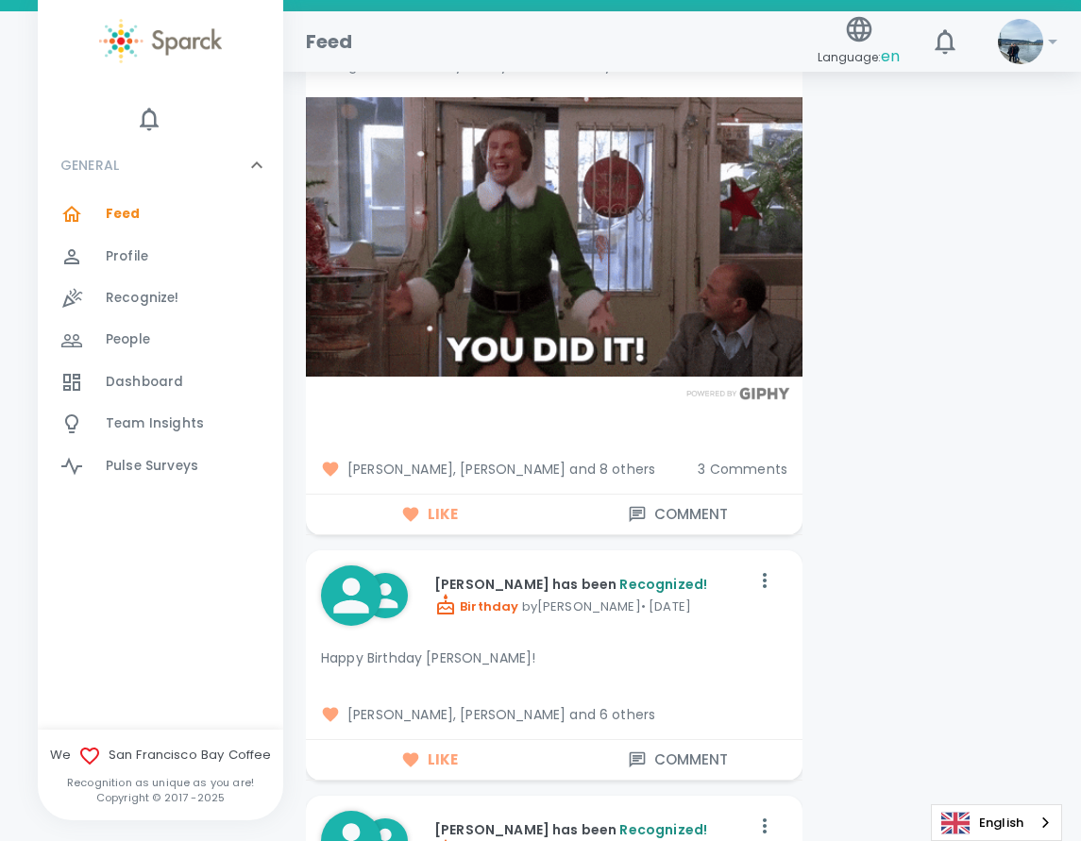
scroll to position [5003, 0]
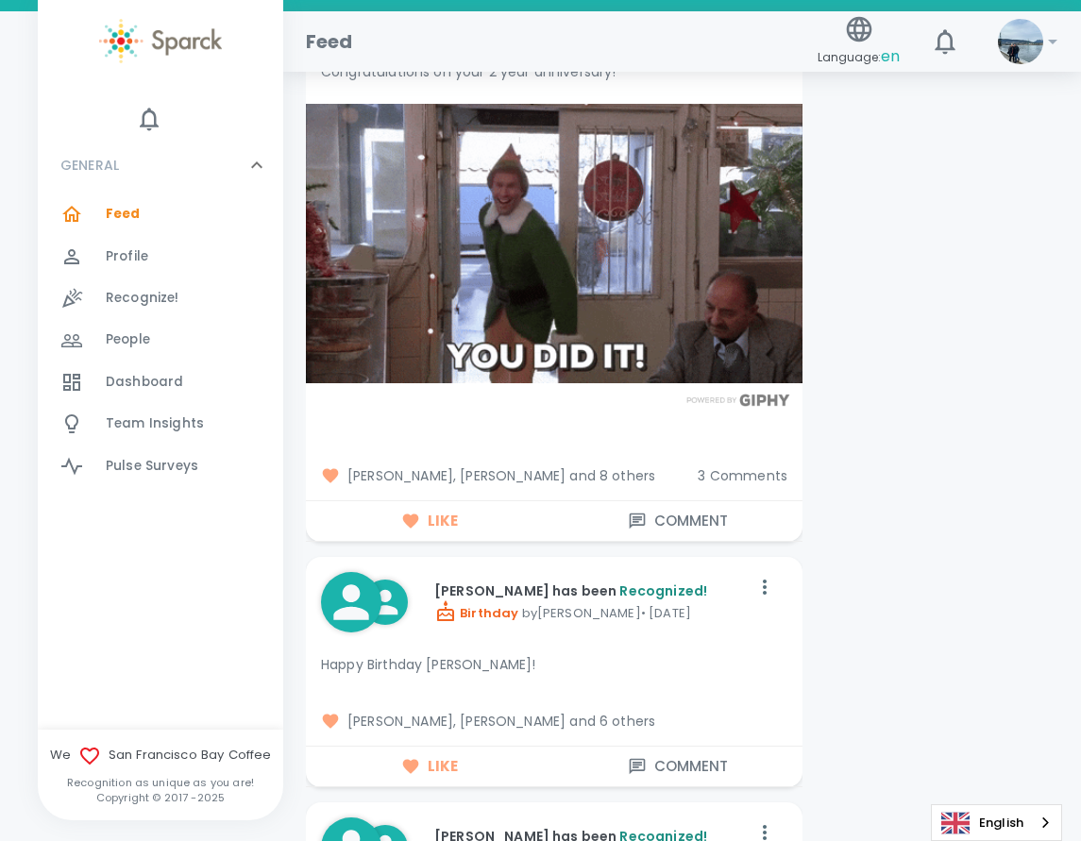
click at [713, 467] on span "3 Comments" at bounding box center [743, 475] width 90 height 19
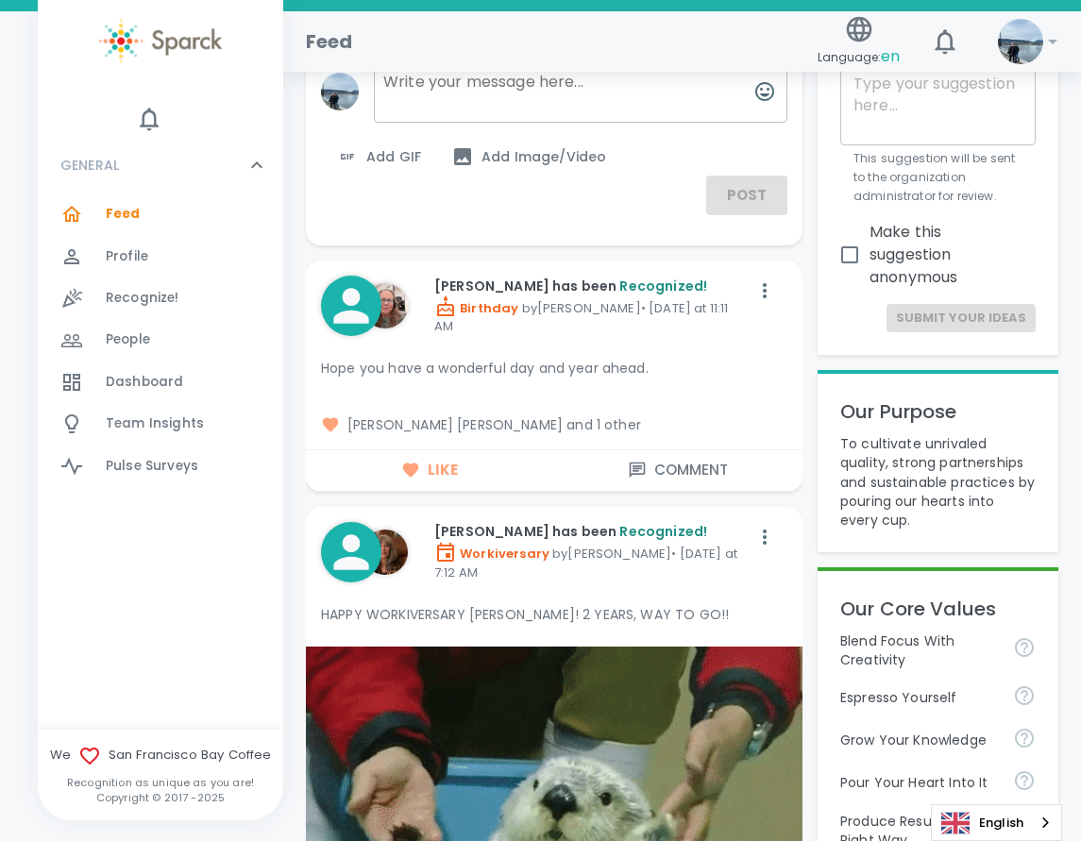
scroll to position [0, 0]
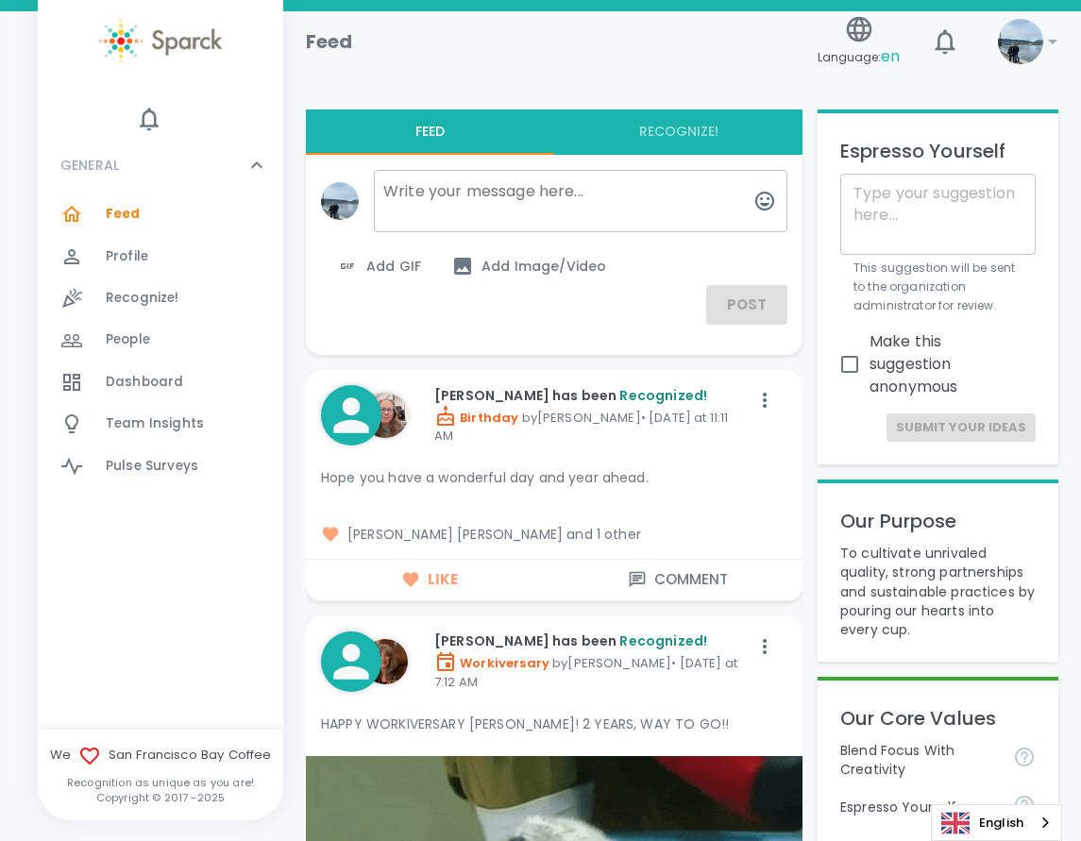
click at [592, 72] on div "Feed Language: en 0 !" at bounding box center [674, 34] width 767 height 82
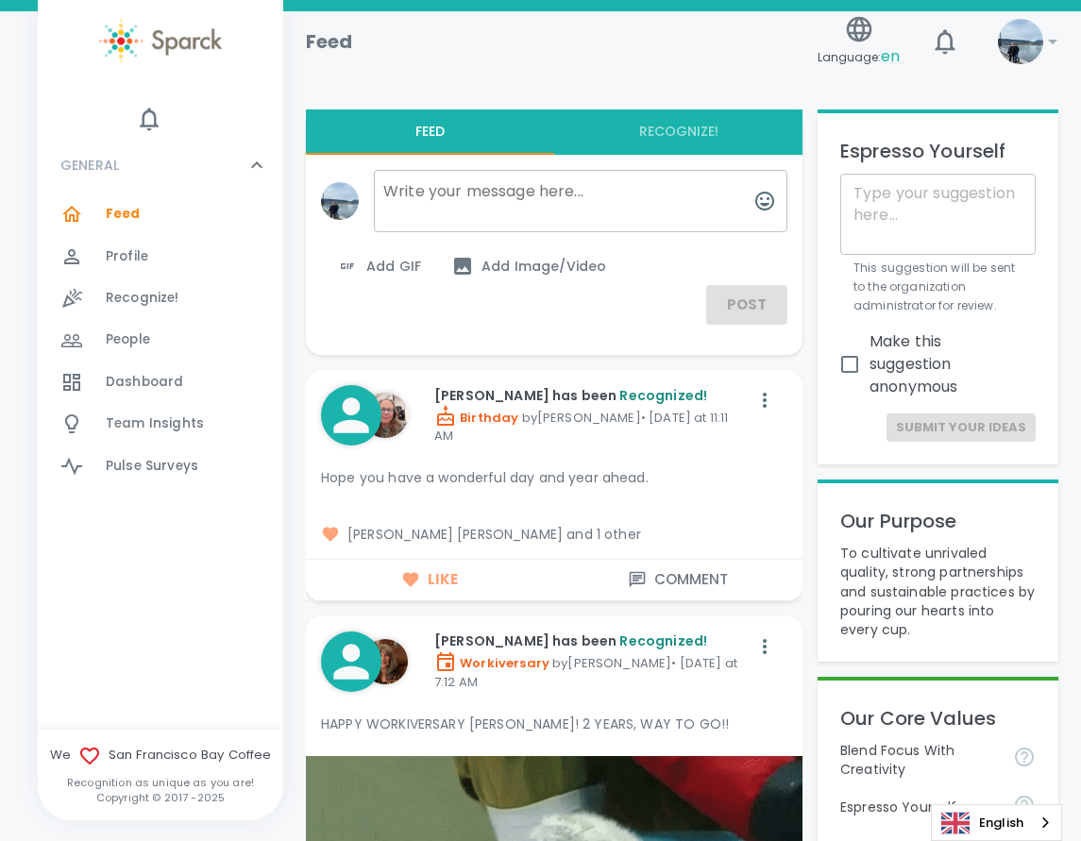
click at [1029, 46] on img at bounding box center [1020, 41] width 45 height 45
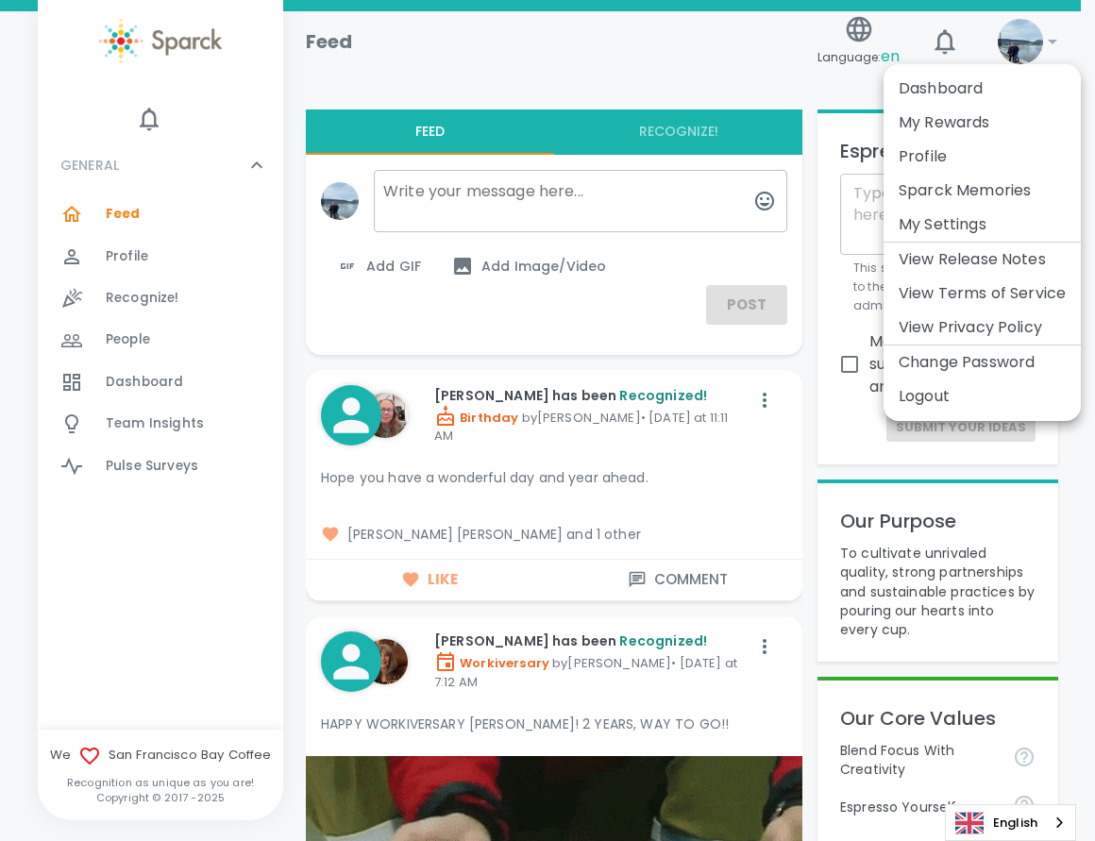
click at [1005, 226] on li "My Settings" at bounding box center [982, 225] width 197 height 34
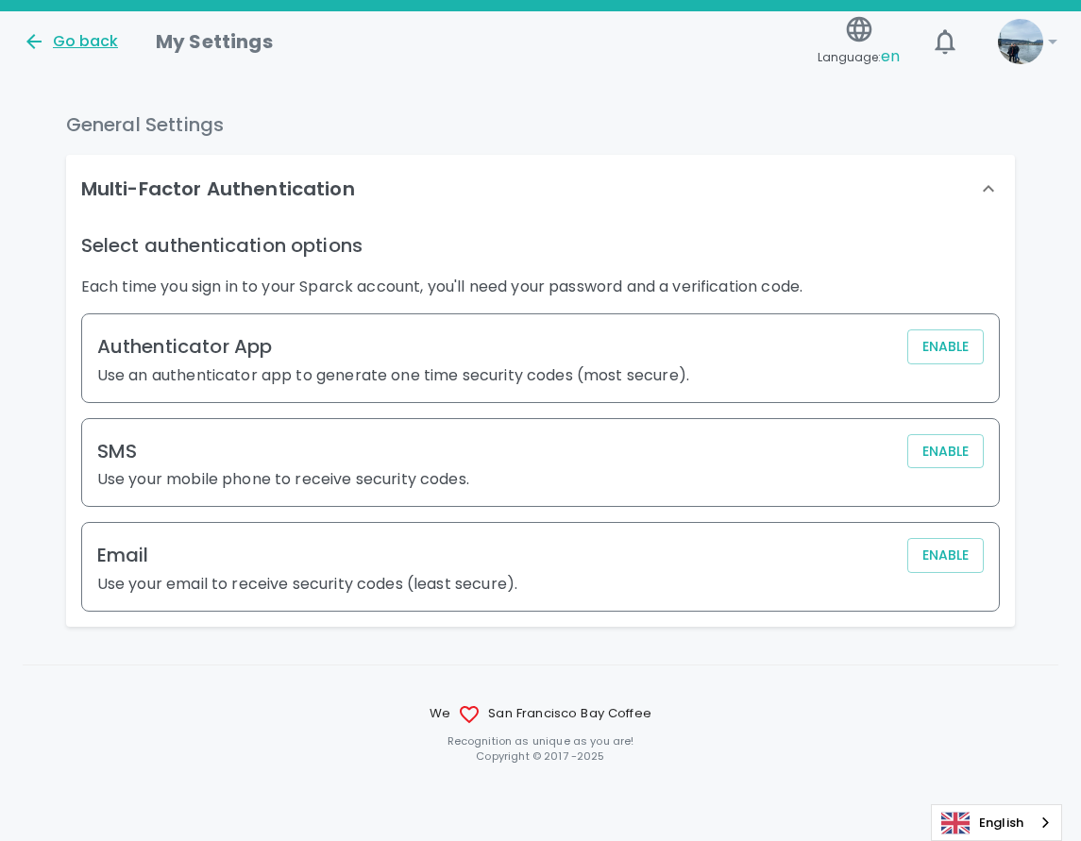
click at [68, 35] on div "Go back" at bounding box center [70, 41] width 95 height 23
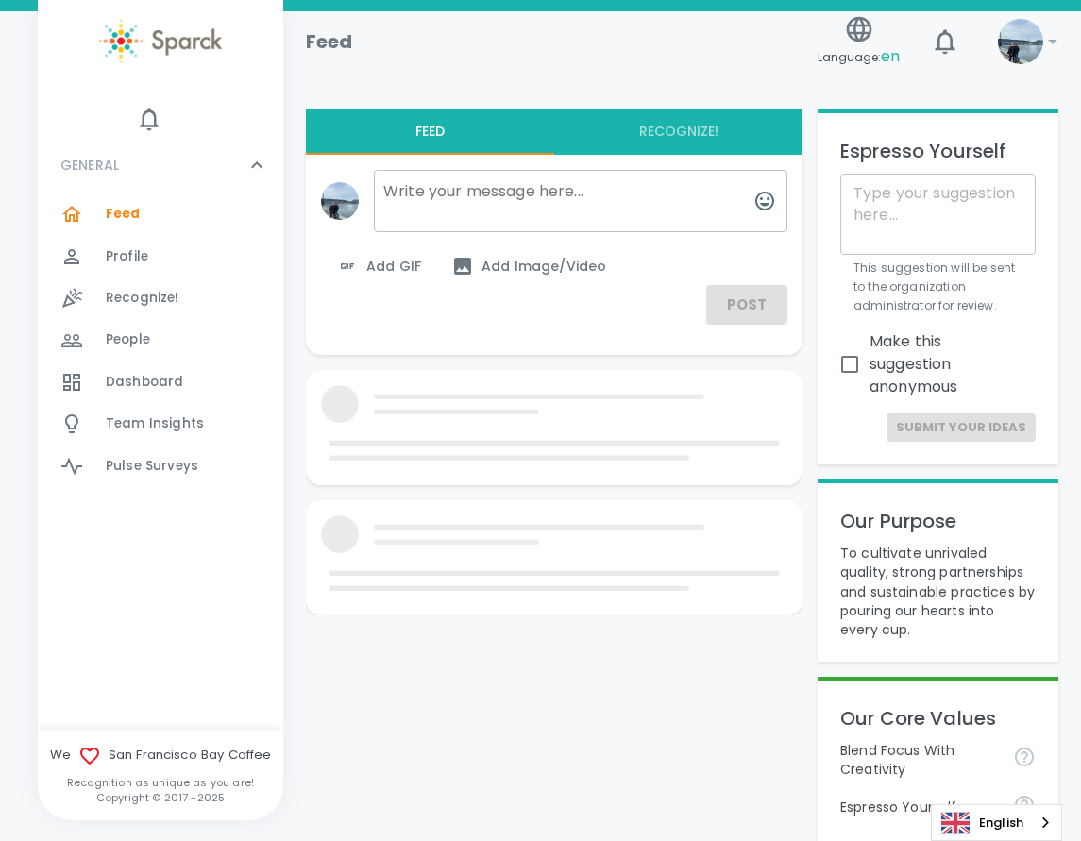
click at [1032, 61] on span "!" at bounding box center [1020, 41] width 45 height 45
click at [1025, 55] on img at bounding box center [1020, 41] width 45 height 45
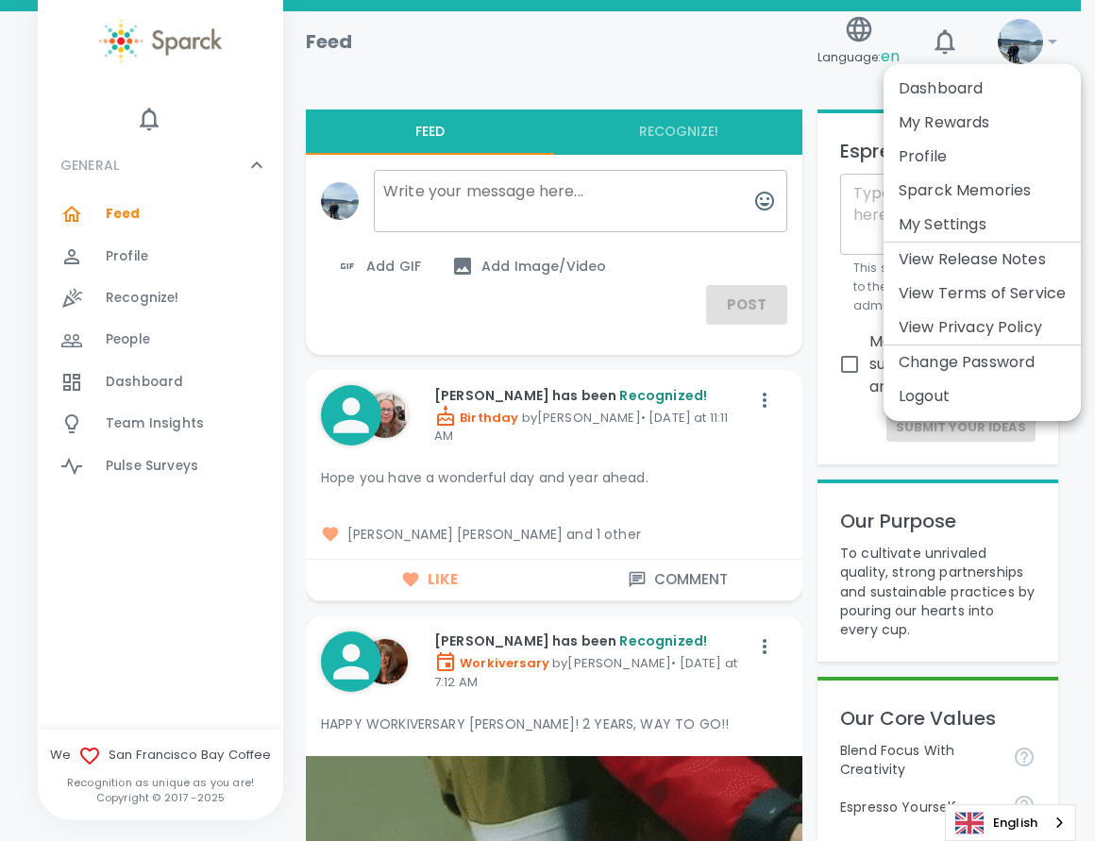
click at [750, 447] on div at bounding box center [547, 420] width 1095 height 841
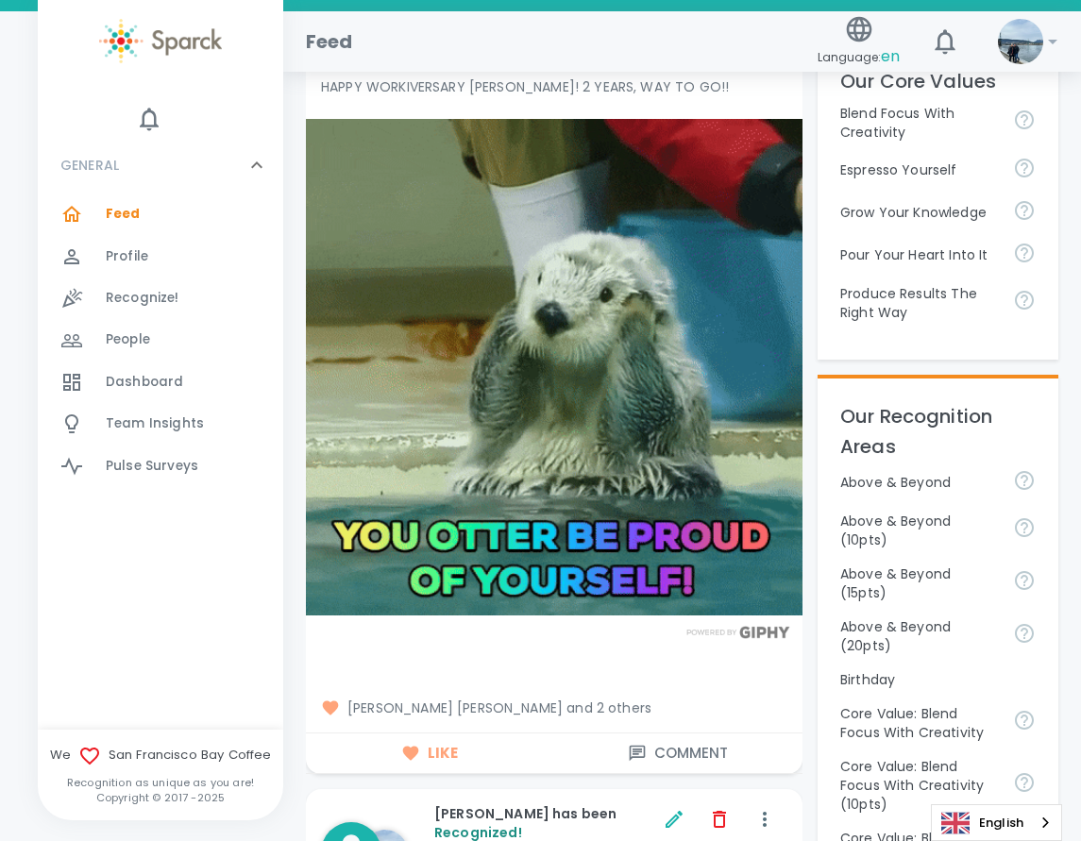
scroll to position [661, 0]
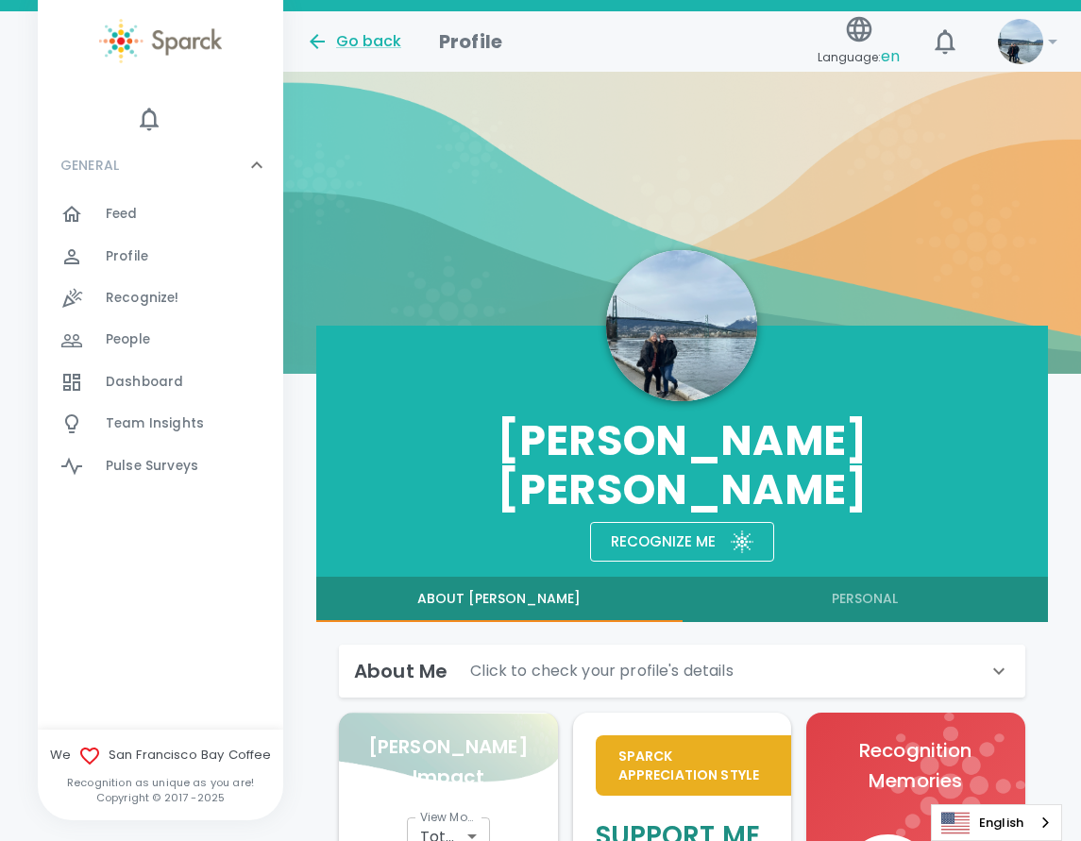
click at [141, 379] on span "Dashboard" at bounding box center [144, 382] width 77 height 19
